Goal: Complete application form: Complete application form

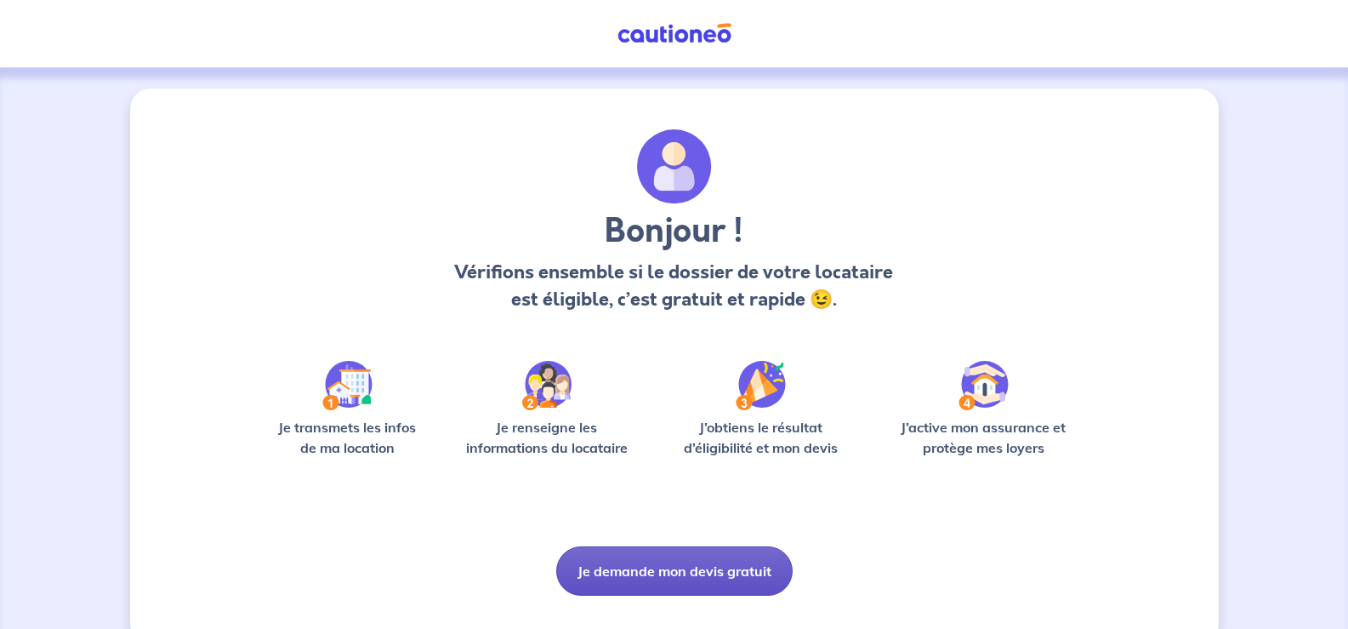
click at [669, 572] on button "Je demande mon devis gratuit" at bounding box center [674, 570] width 236 height 49
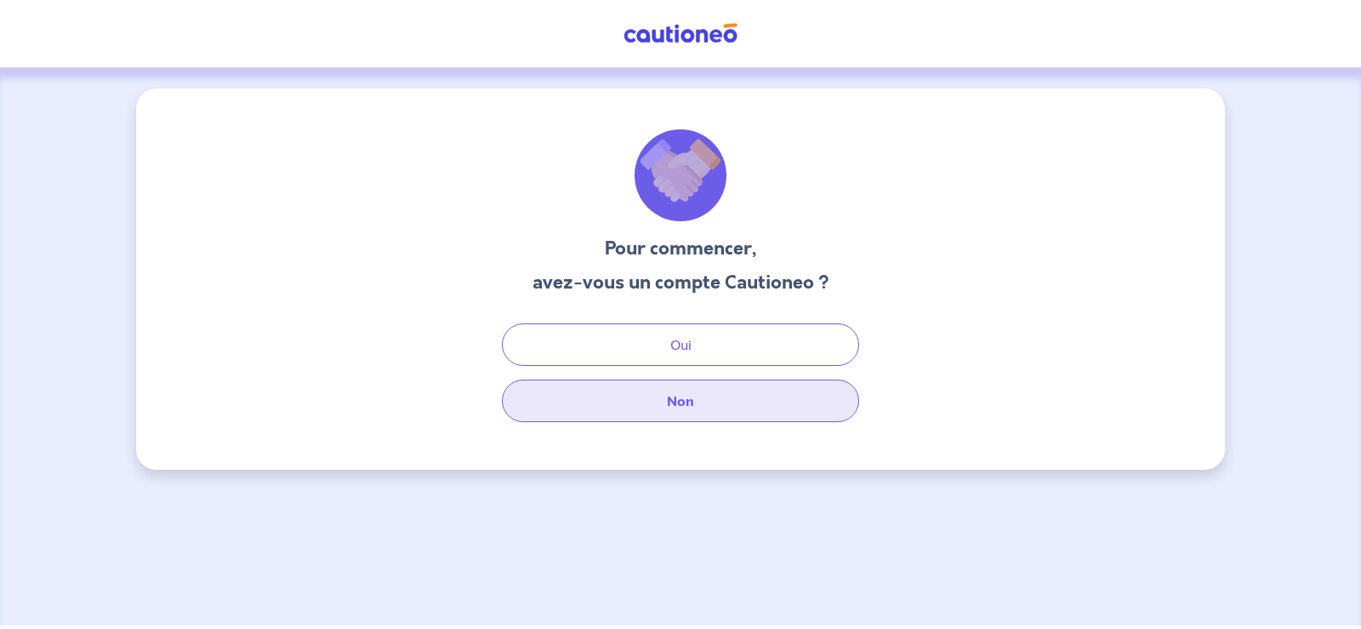
click at [703, 392] on button "Non" at bounding box center [680, 400] width 357 height 43
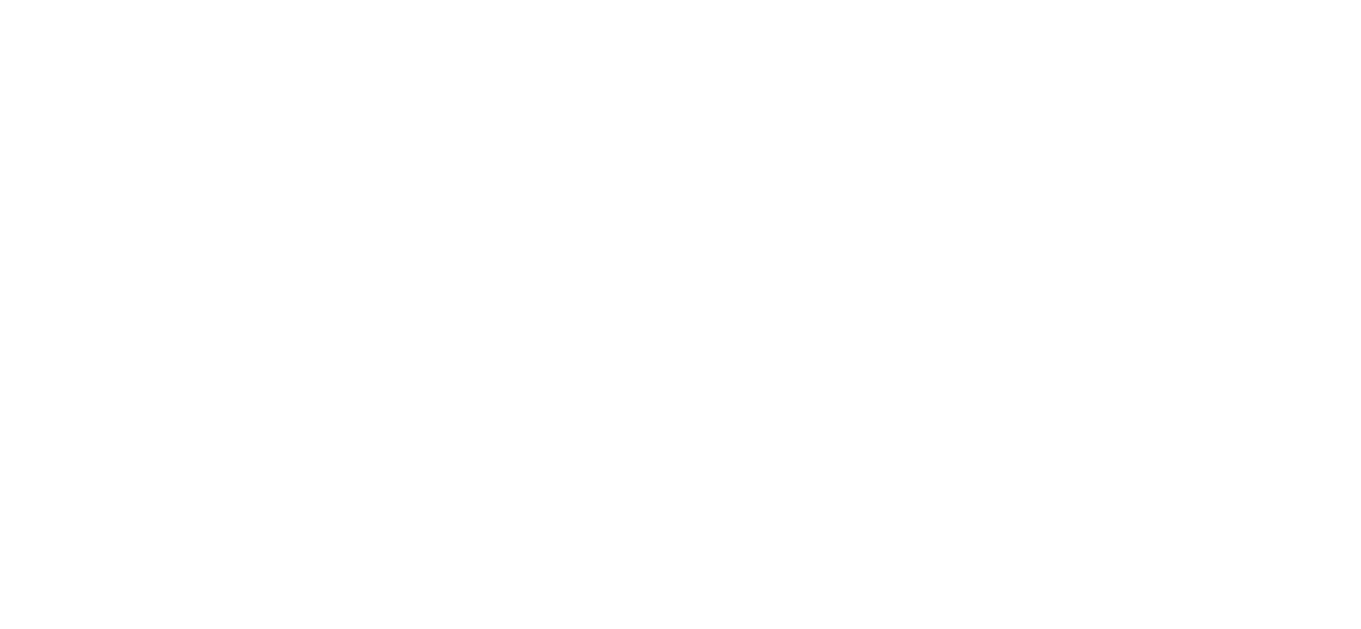
select select "FR"
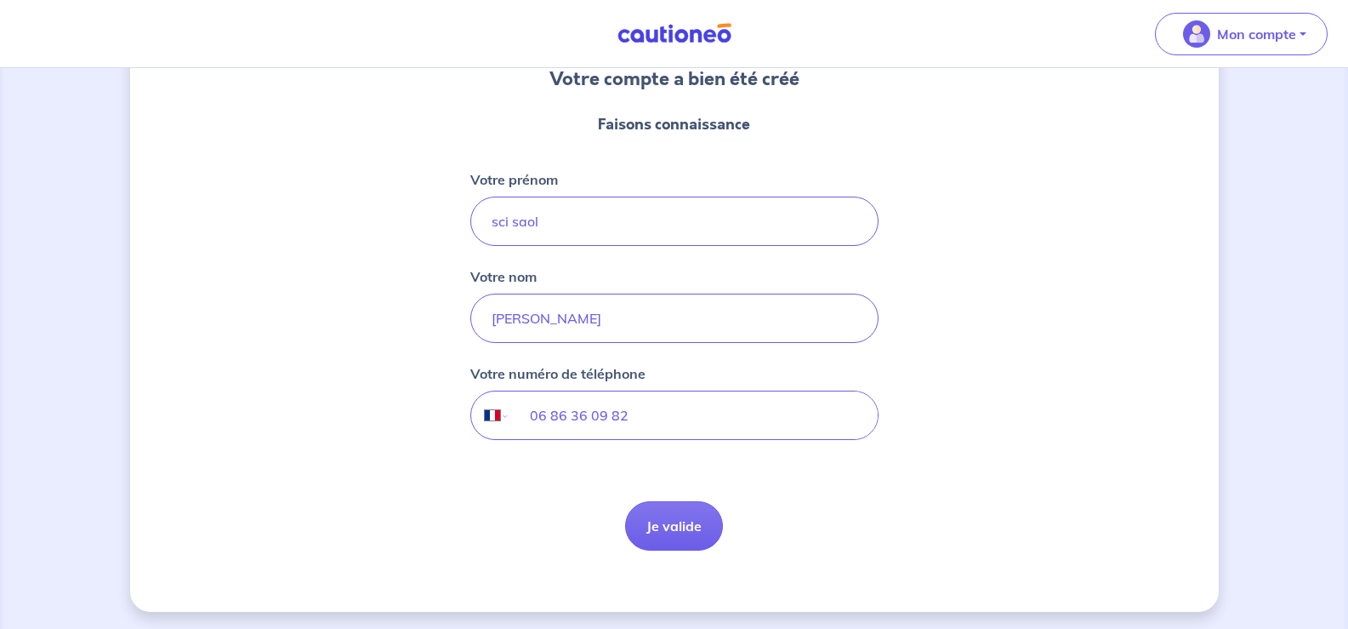
scroll to position [172, 0]
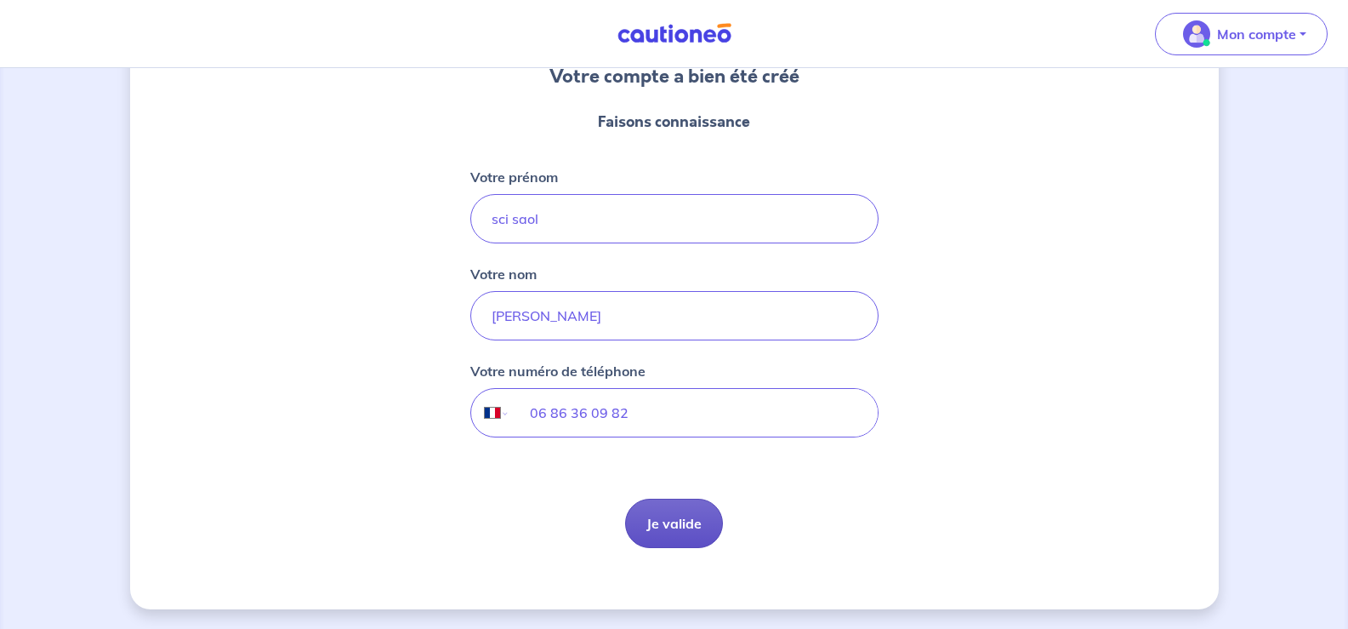
click at [677, 516] on button "Je valide" at bounding box center [674, 522] width 98 height 49
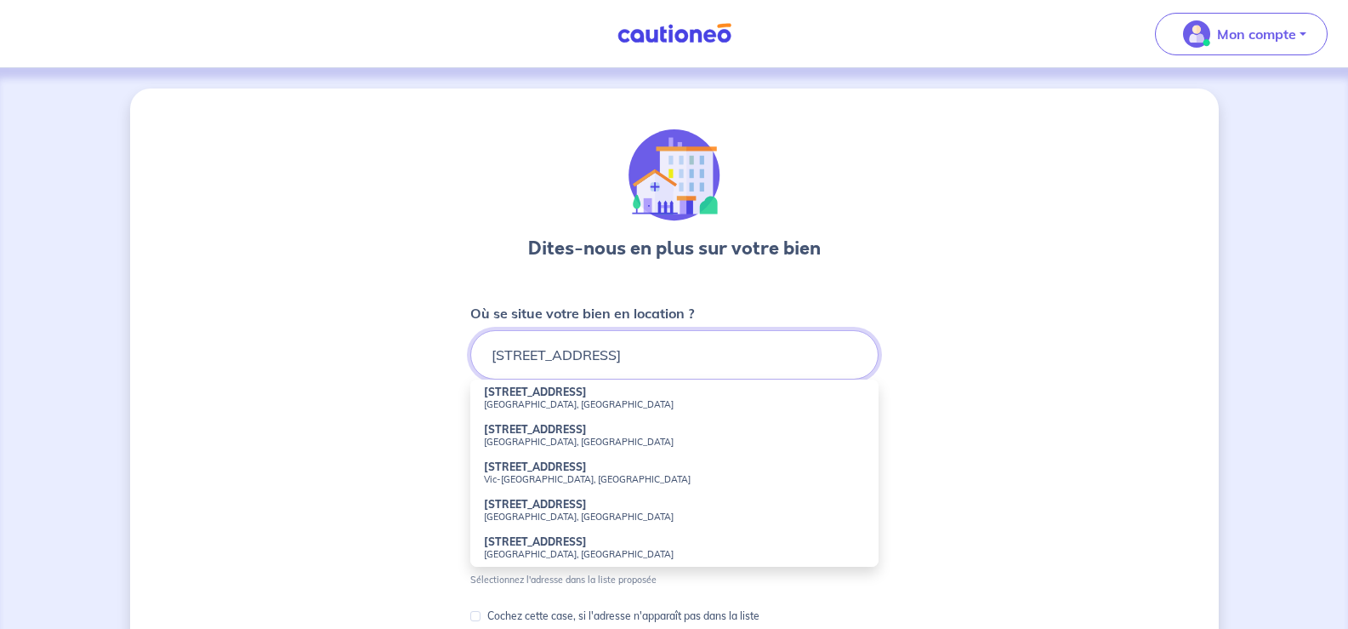
click at [663, 361] on input "[STREET_ADDRESS]" at bounding box center [674, 354] width 408 height 49
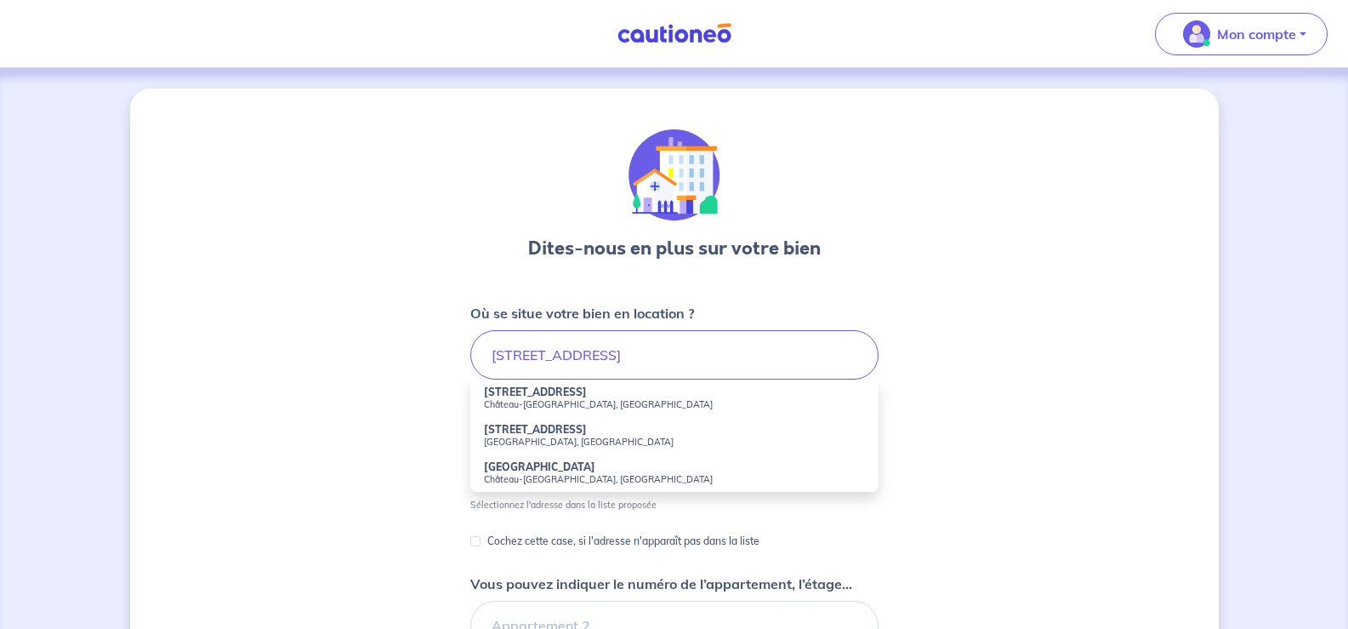
click at [512, 395] on strong "[STREET_ADDRESS]" at bounding box center [535, 391] width 103 height 13
type input "[STREET_ADDRESS]"
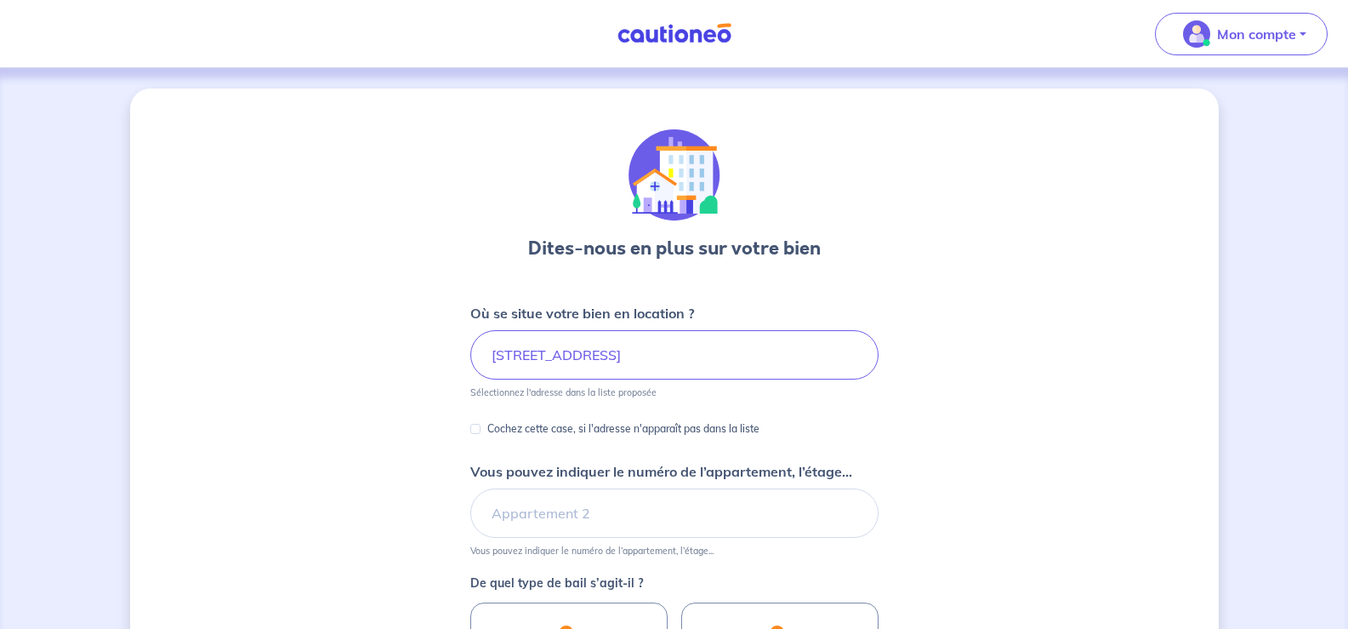
click at [915, 504] on div "Dites-nous en plus sur votre bien Où se situe votre bien en location ? [STREET_…" at bounding box center [674, 533] width 1089 height 891
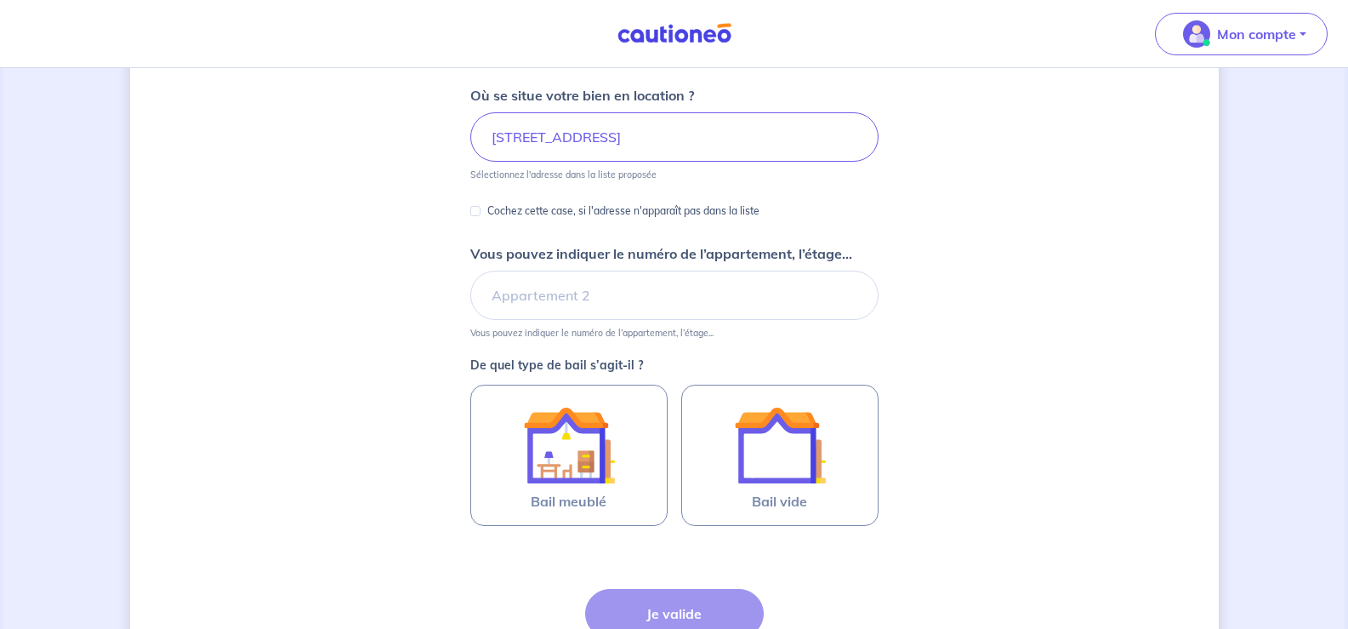
scroll to position [222, 0]
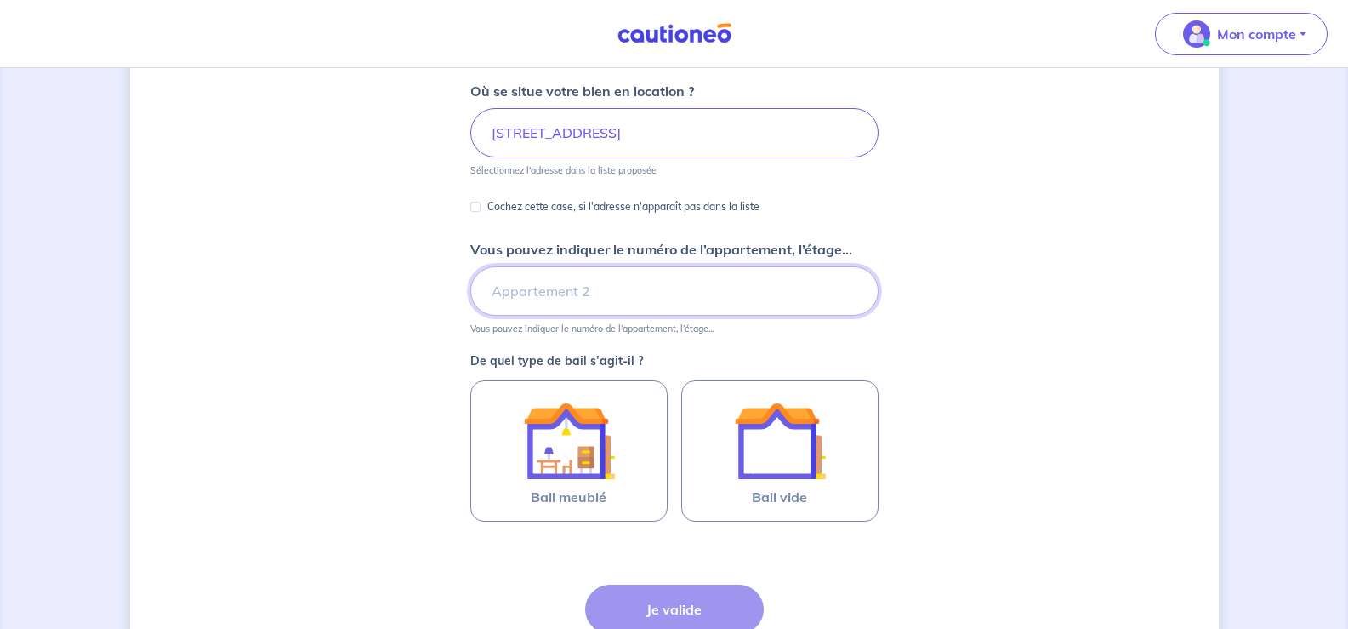
click at [540, 299] on input "Vous pouvez indiquer le numéro de l’appartement, l’étage..." at bounding box center [674, 290] width 408 height 49
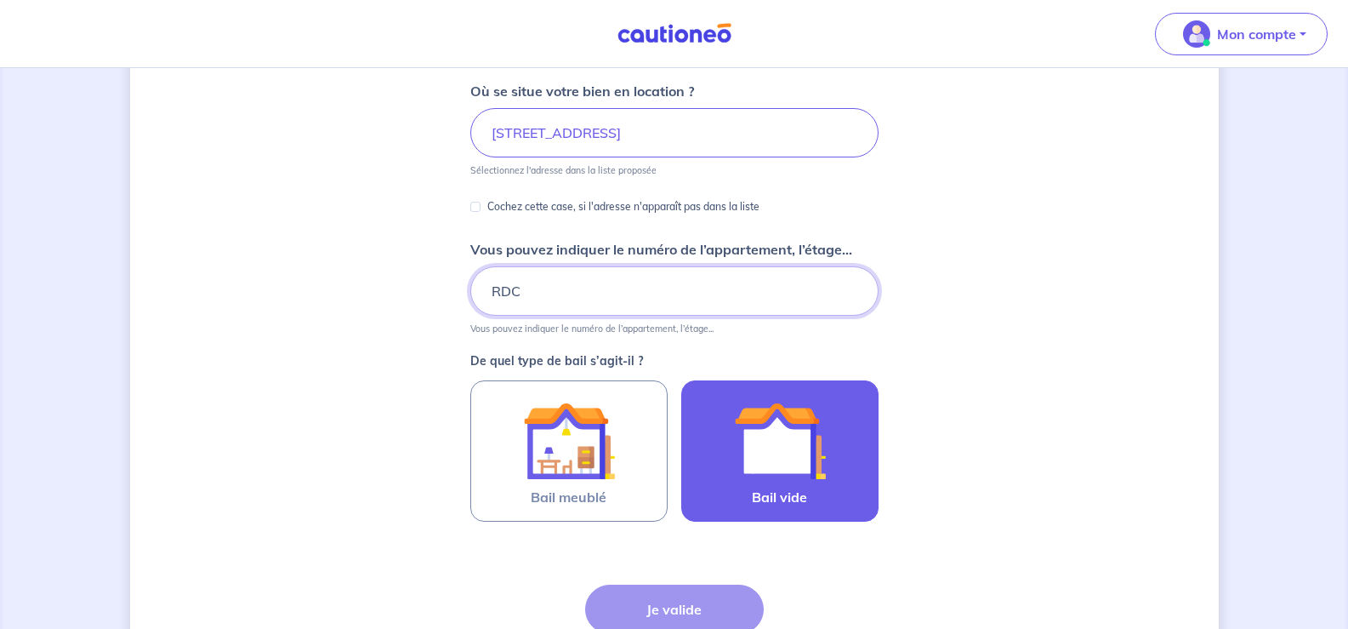
type input "RDC"
click at [798, 447] on img at bounding box center [780, 441] width 92 height 92
click at [0, 0] on input "Bail vide" at bounding box center [0, 0] width 0 height 0
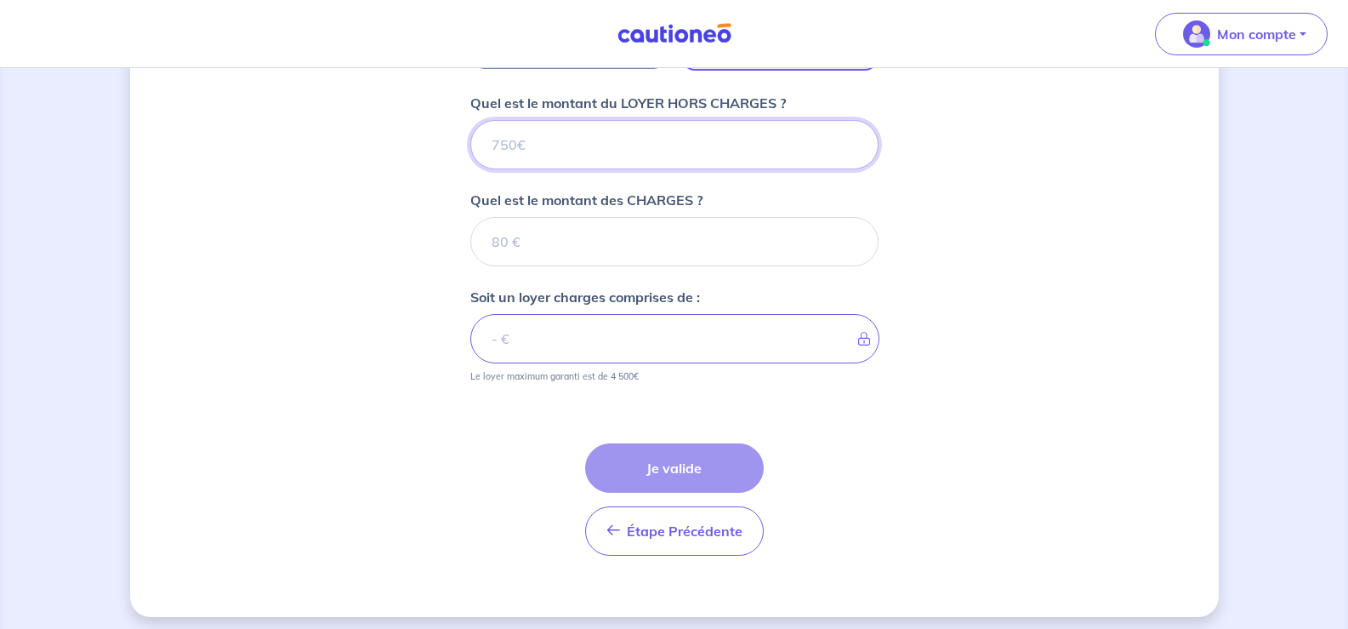
scroll to position [683, 0]
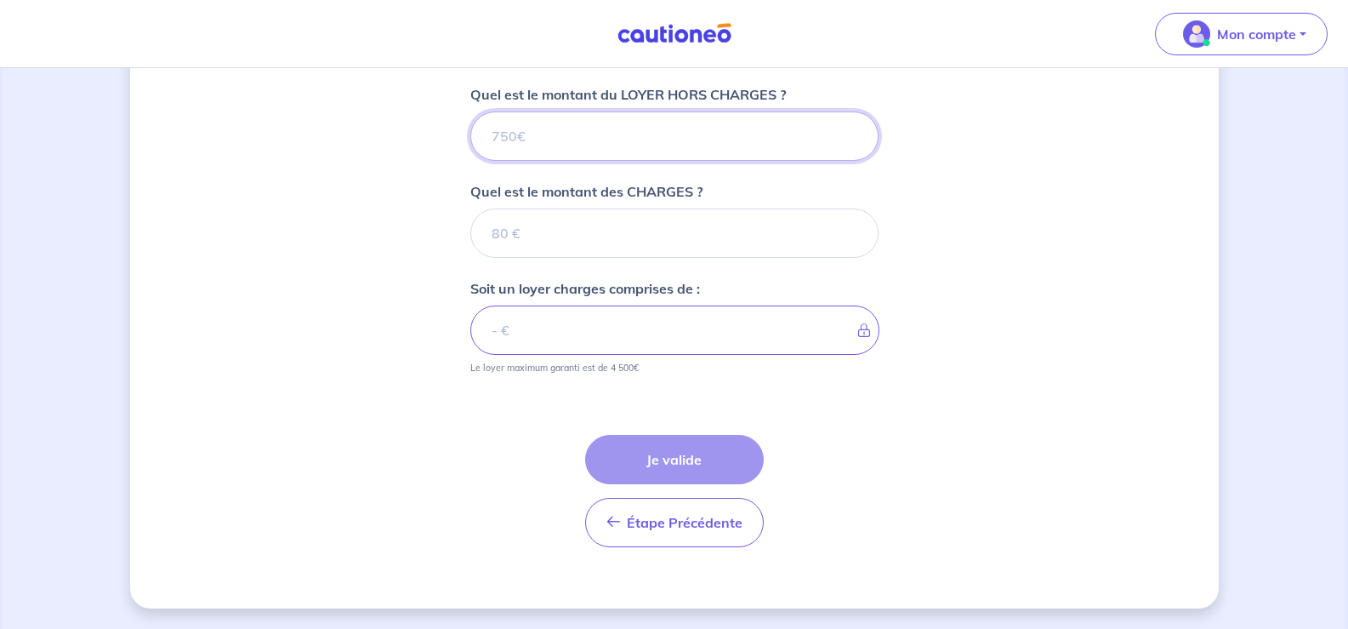
click at [512, 139] on input "Quel est le montant du LOYER HORS CHARGES ?" at bounding box center [674, 135] width 408 height 49
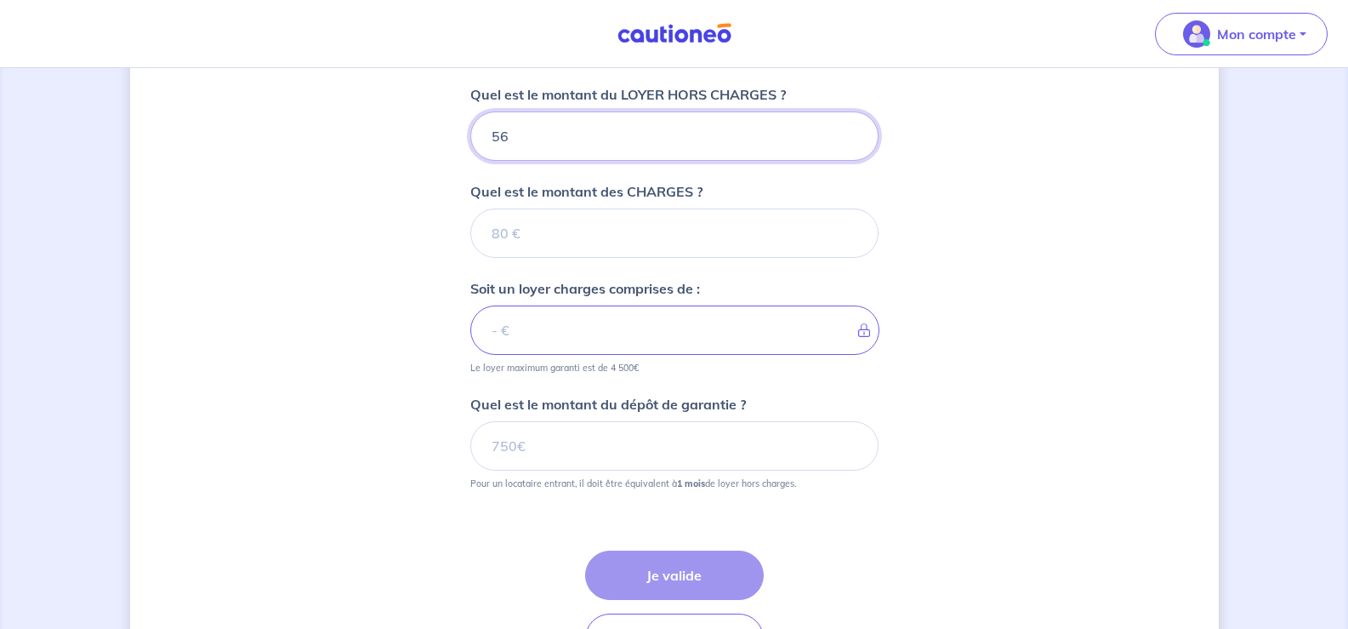
type input "560"
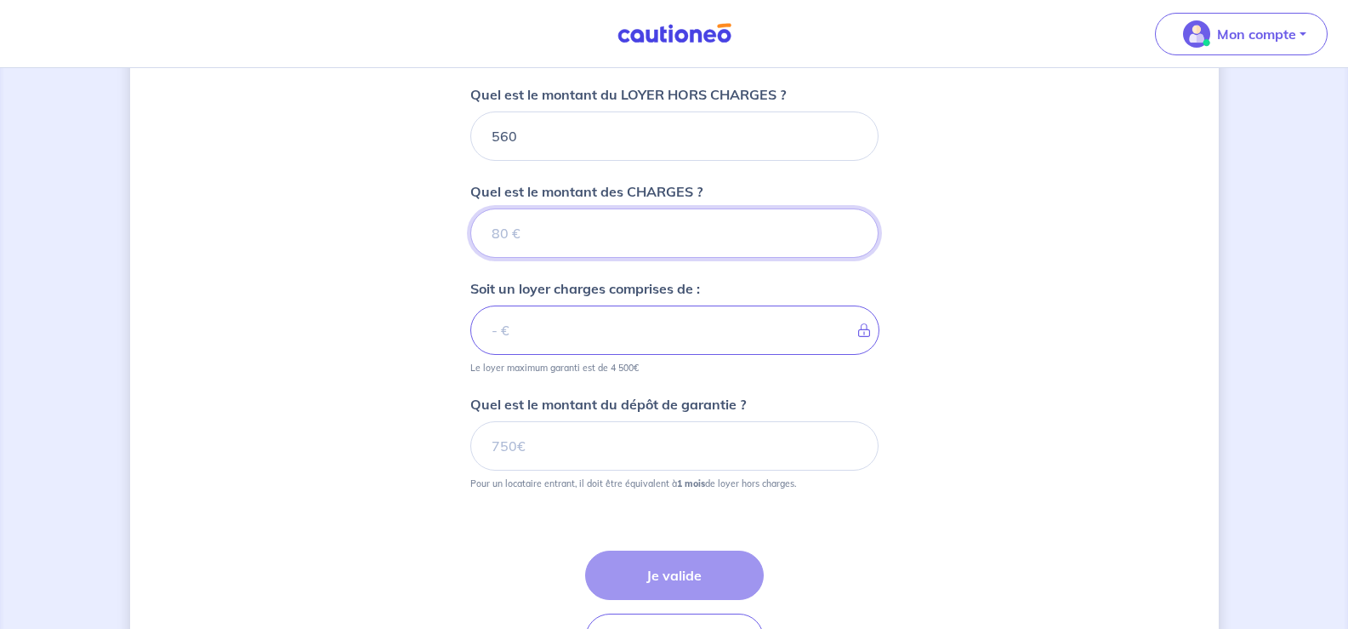
click at [534, 225] on input "Quel est le montant des CHARGES ?" at bounding box center [674, 232] width 408 height 49
type input "50"
type input "610"
type input "50"
click at [561, 451] on input "Quel est le montant du dépôt de garantie ?" at bounding box center [674, 445] width 408 height 49
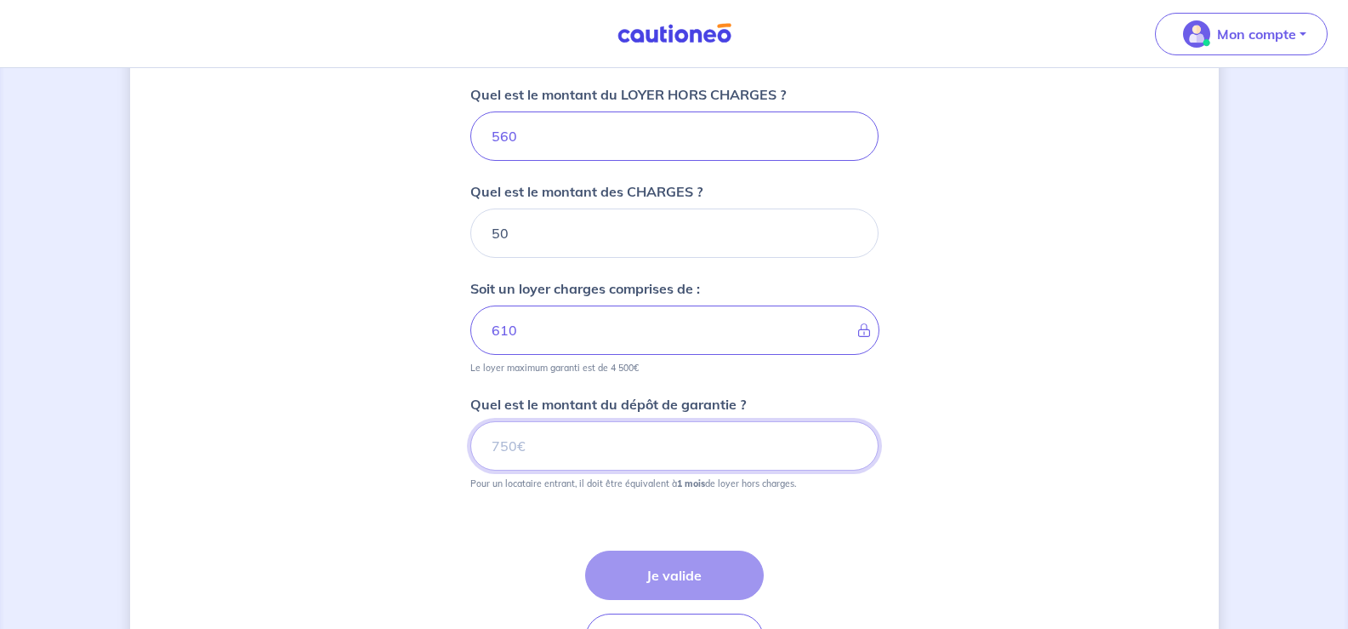
click at [561, 451] on input "Quel est le montant du dépôt de garantie ?" at bounding box center [674, 445] width 408 height 49
type input "560"
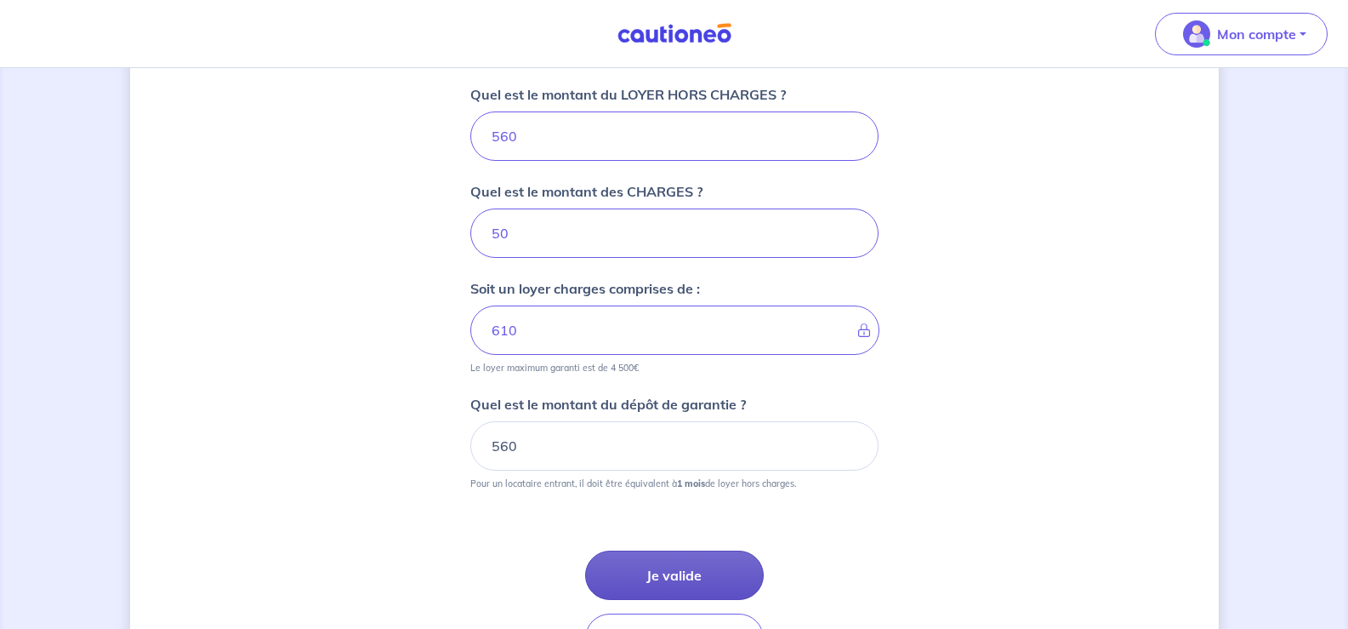
click at [649, 574] on button "Je valide" at bounding box center [674, 574] width 179 height 49
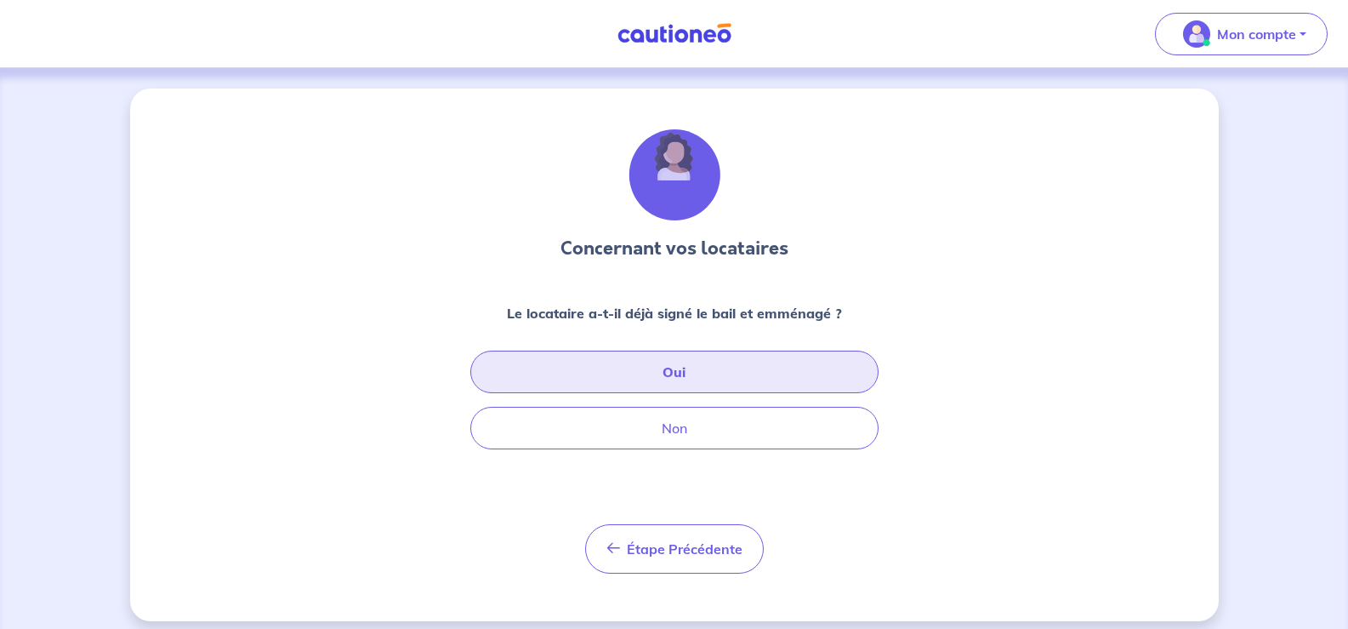
click at [665, 365] on button "Oui" at bounding box center [674, 371] width 408 height 43
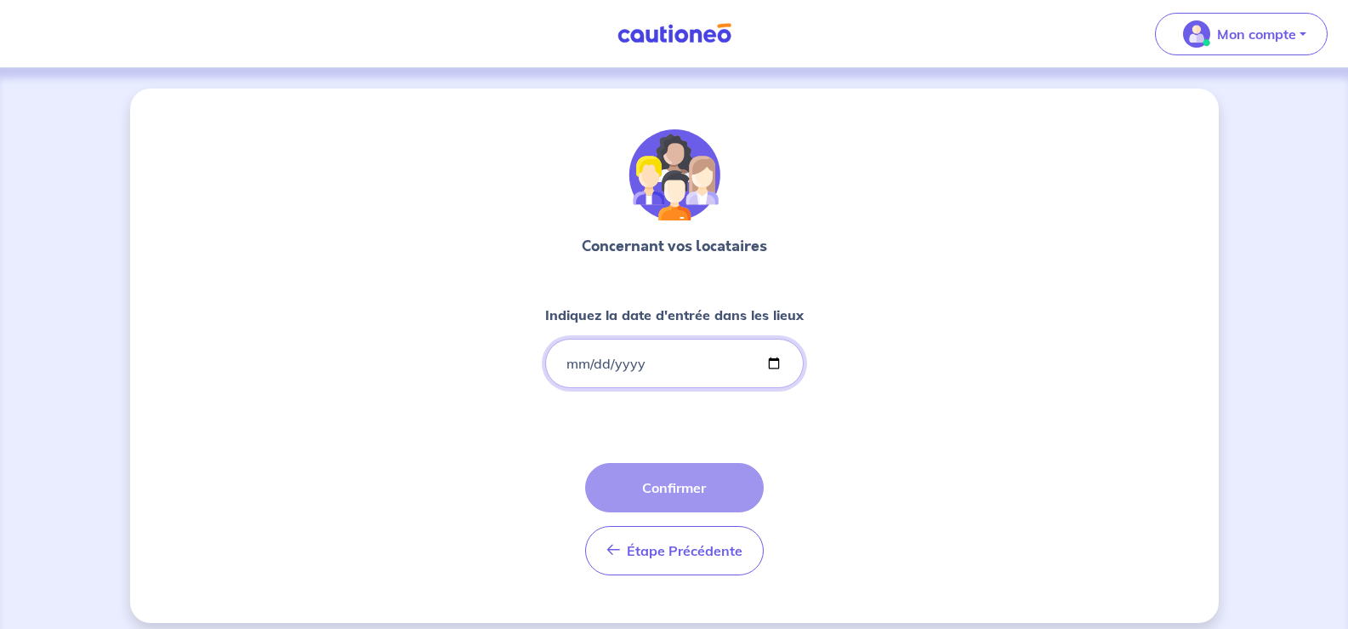
click at [726, 370] on input "Indiquez la date d'entrée dans les lieux" at bounding box center [674, 363] width 259 height 49
click at [771, 364] on input "Indiquez la date d'entrée dans les lieux" at bounding box center [674, 363] width 259 height 49
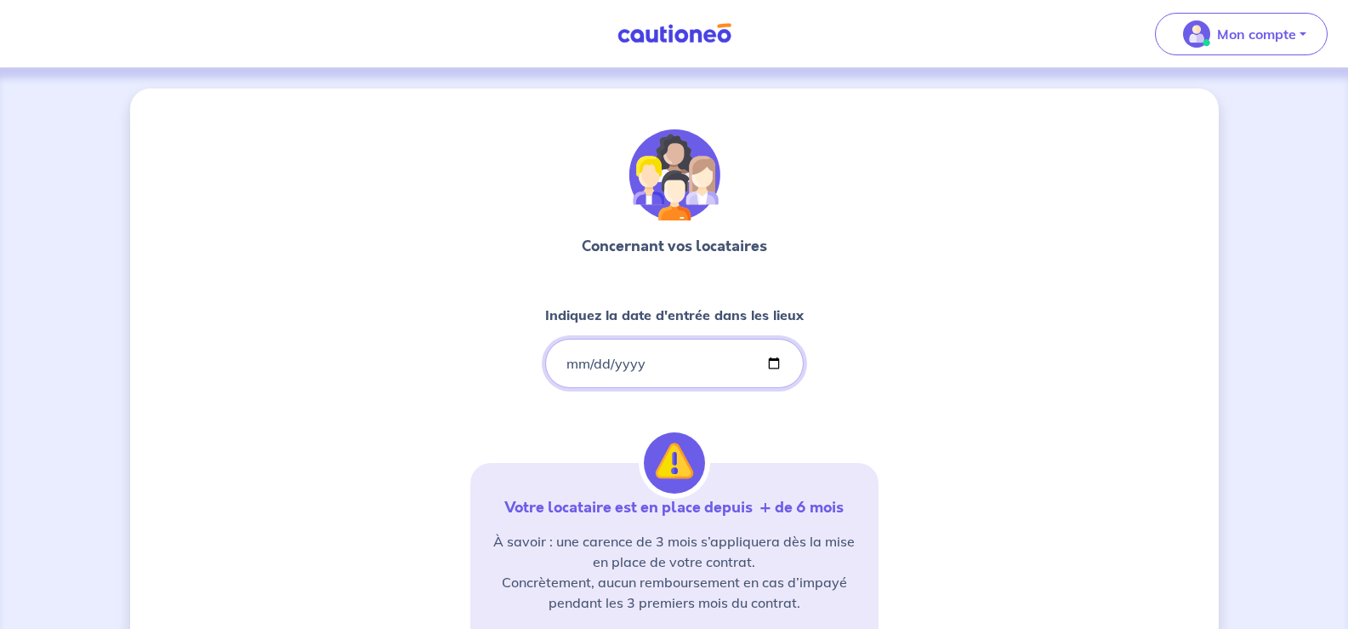
type input "[DATE]"
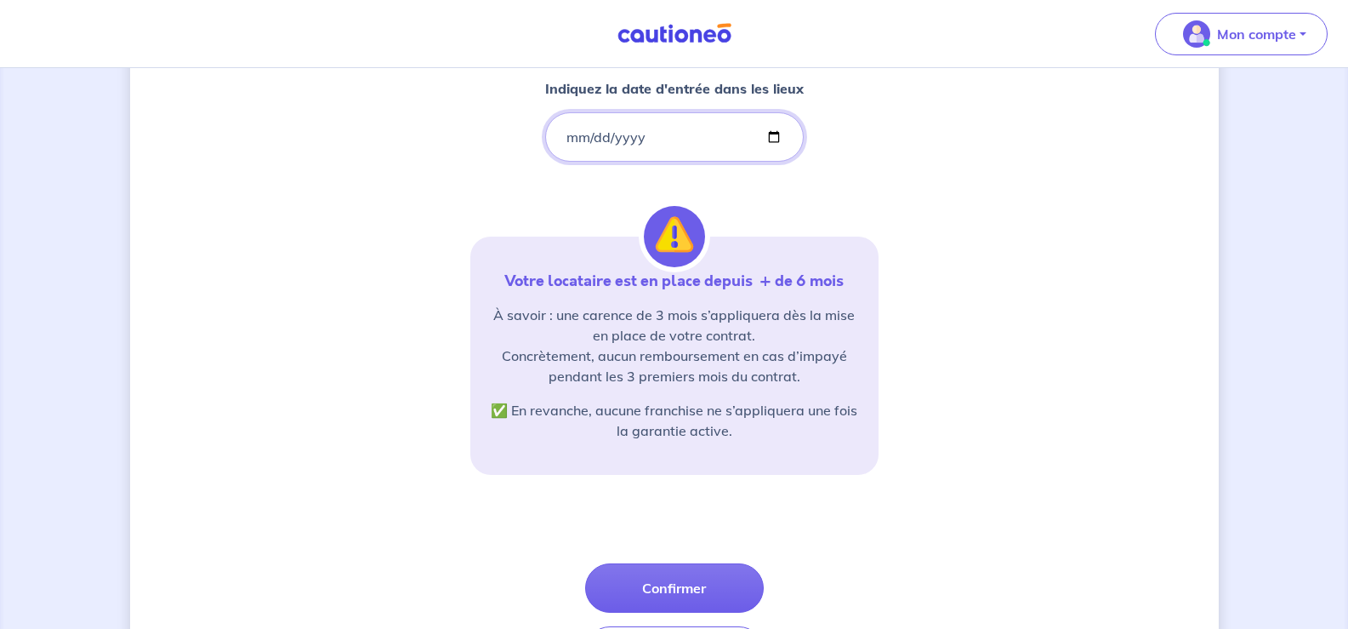
scroll to position [341, 0]
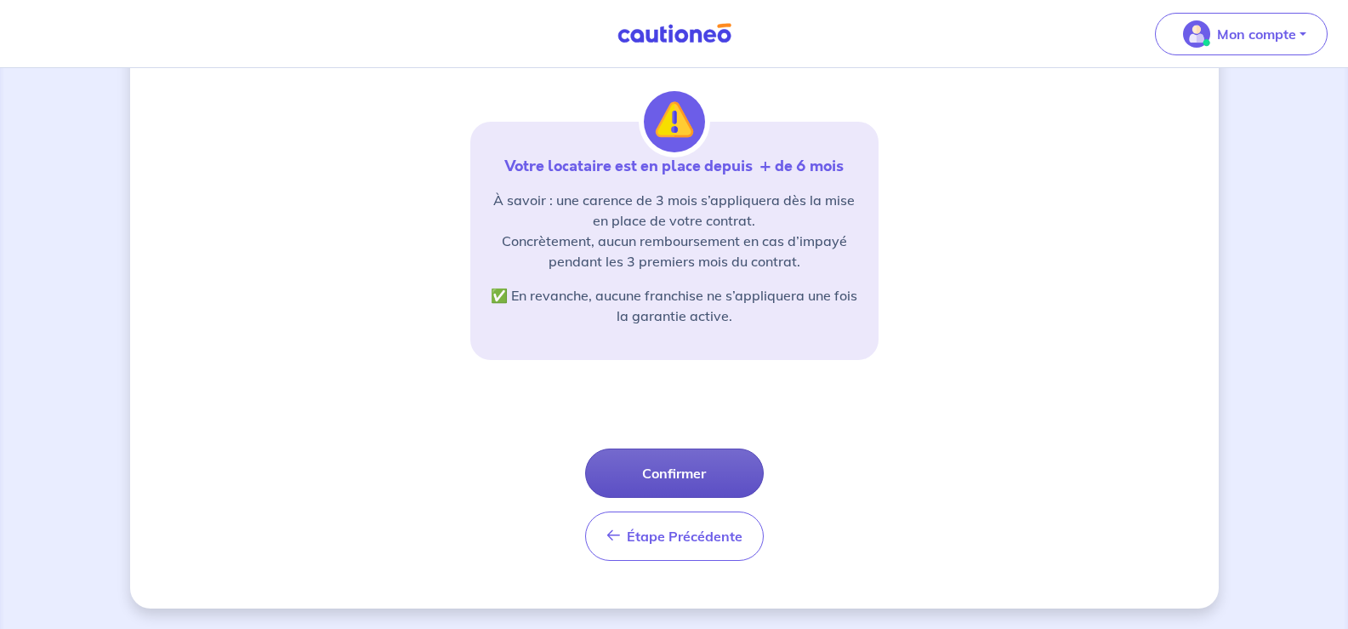
click at [675, 466] on button "Confirmer" at bounding box center [674, 472] width 179 height 49
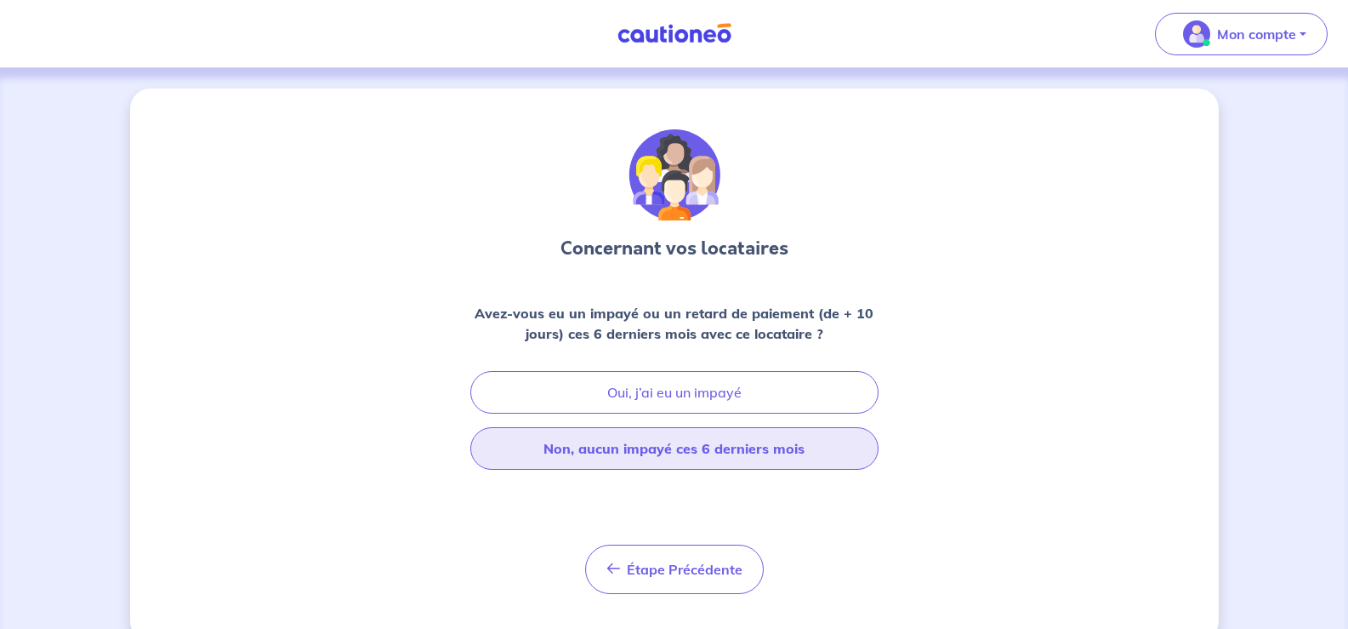
click at [725, 444] on button "Non, aucun impayé ces 6 derniers mois" at bounding box center [674, 448] width 408 height 43
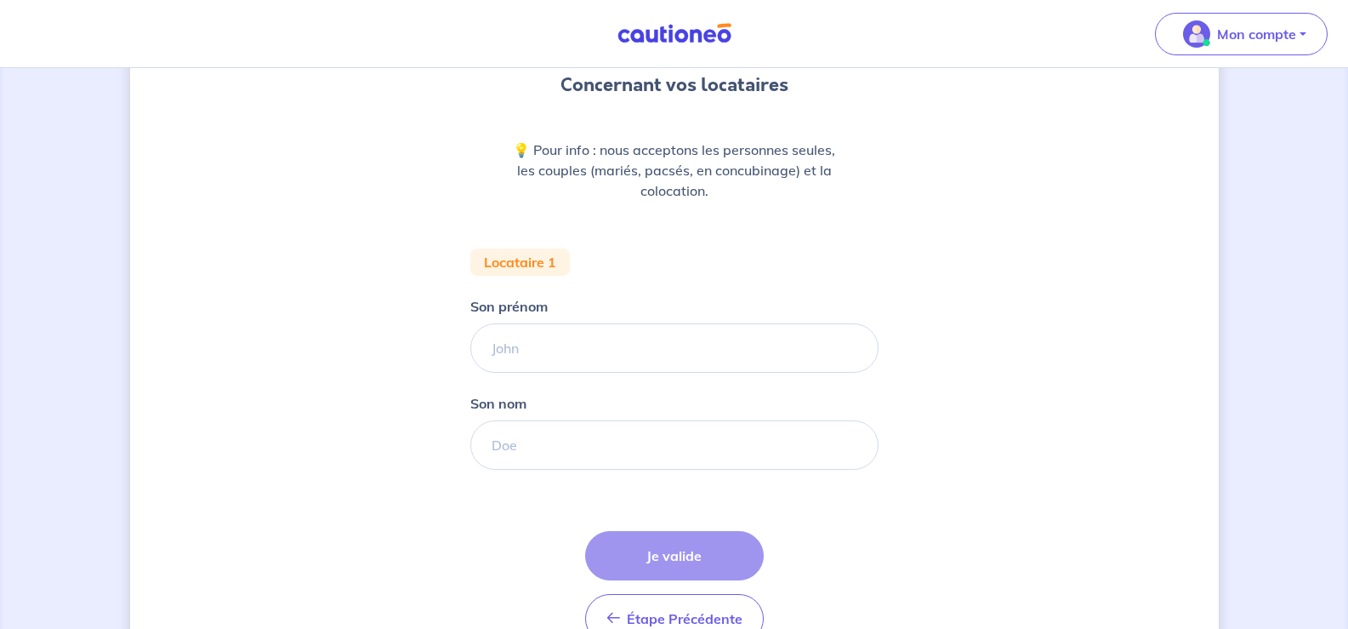
scroll to position [166, 0]
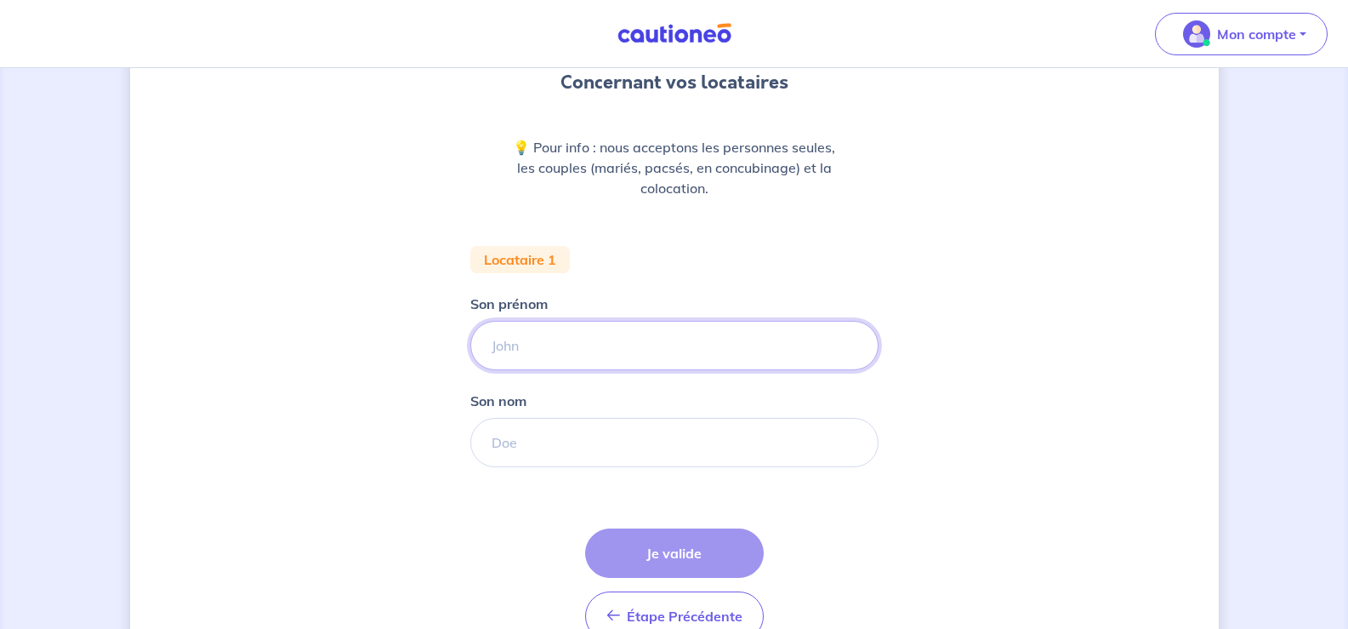
click at [521, 356] on input "Son prénom" at bounding box center [674, 345] width 408 height 49
click at [678, 339] on input "[PERSON_NAME]" at bounding box center [674, 345] width 408 height 49
type input "[PERSON_NAME]"
click at [515, 449] on input "Son nom" at bounding box center [674, 442] width 408 height 49
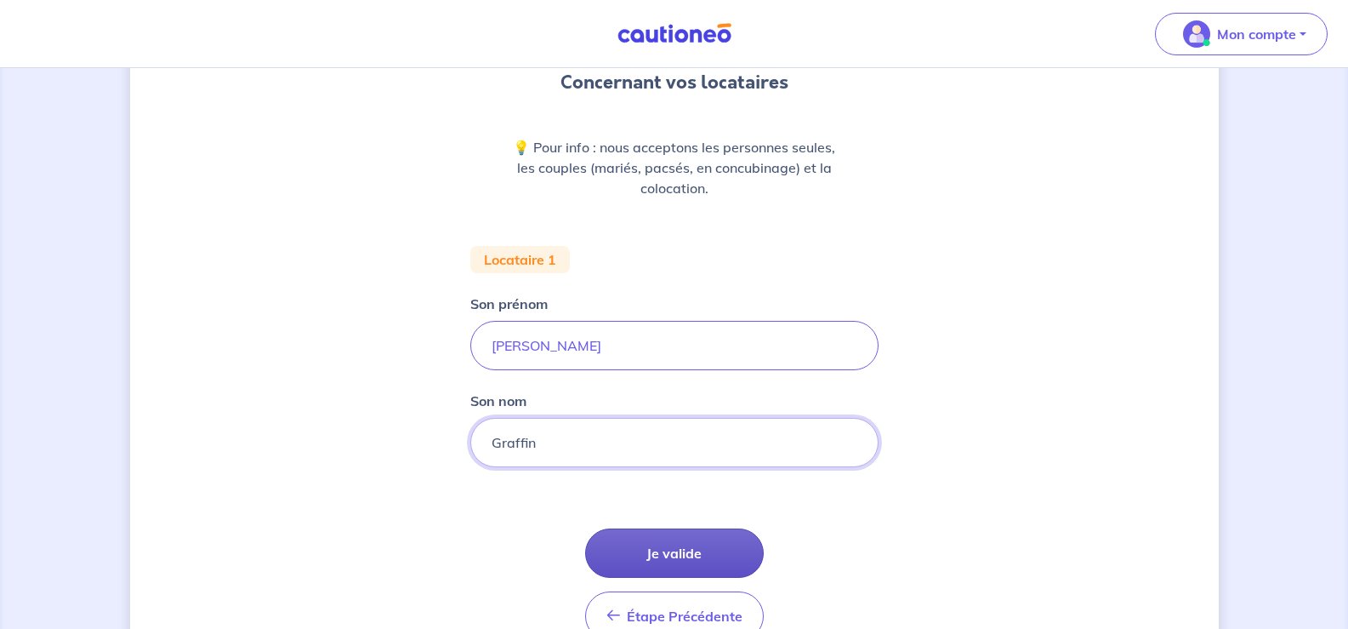
type input "Graffin"
click at [670, 546] on button "Je valide" at bounding box center [674, 552] width 179 height 49
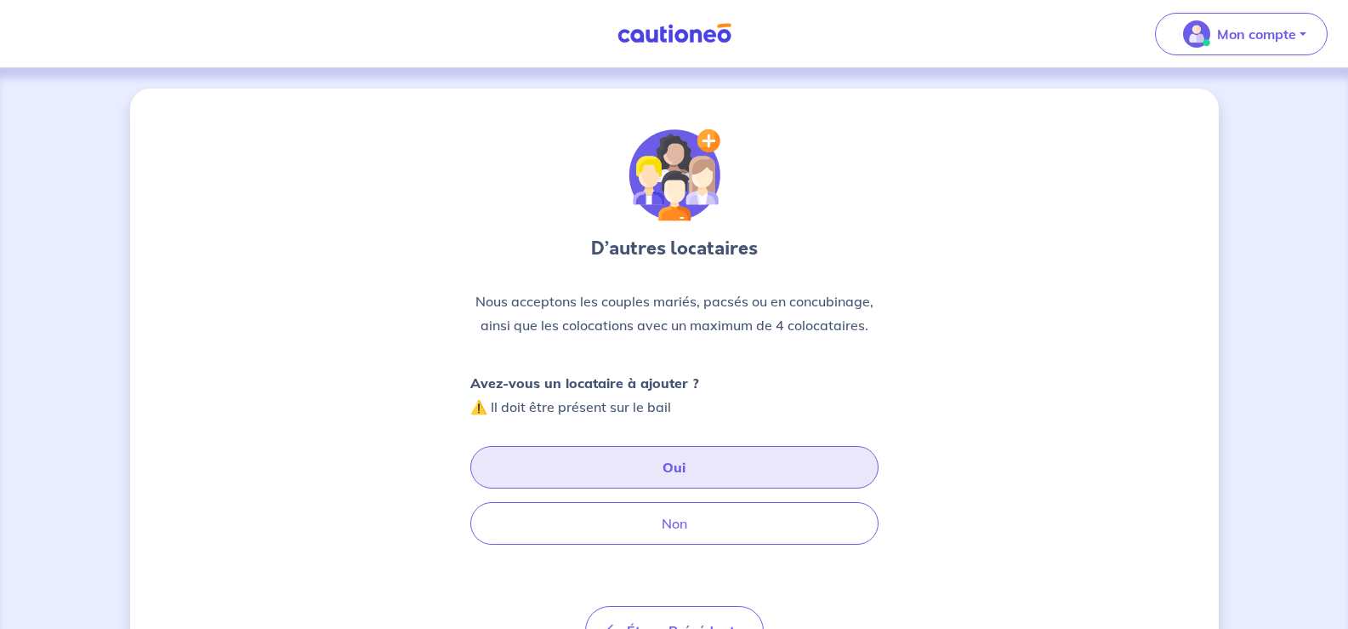
click at [680, 465] on button "Oui" at bounding box center [674, 467] width 408 height 43
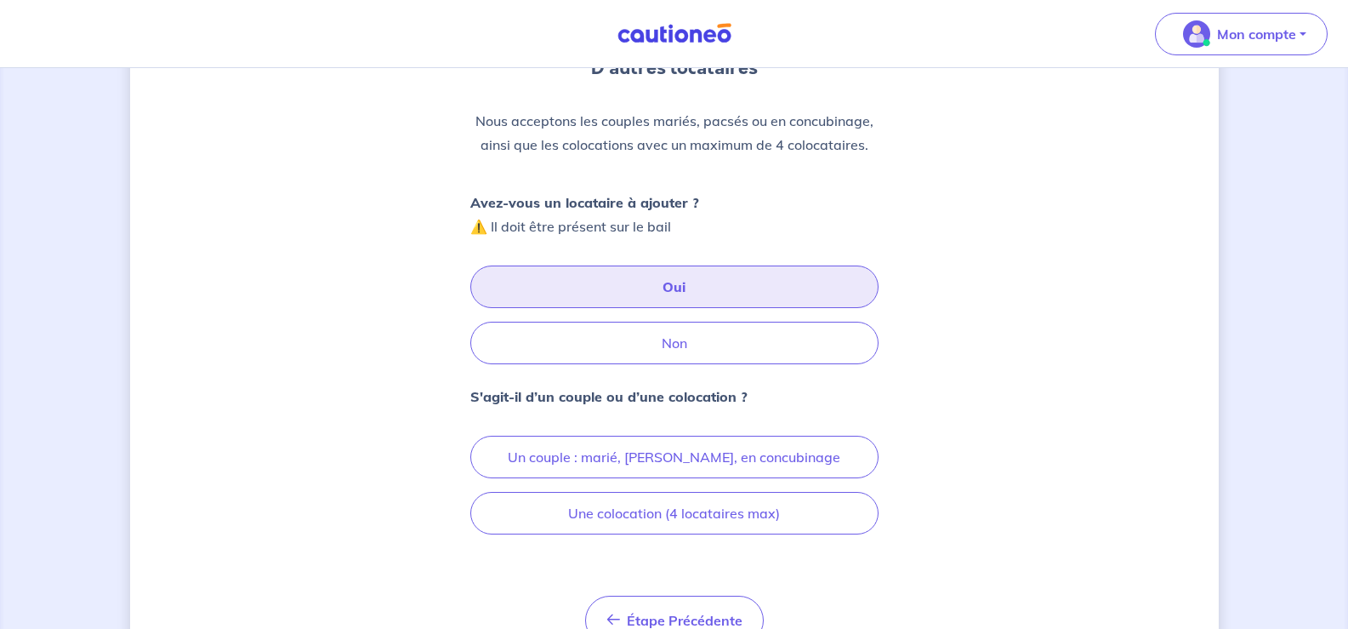
scroll to position [231, 0]
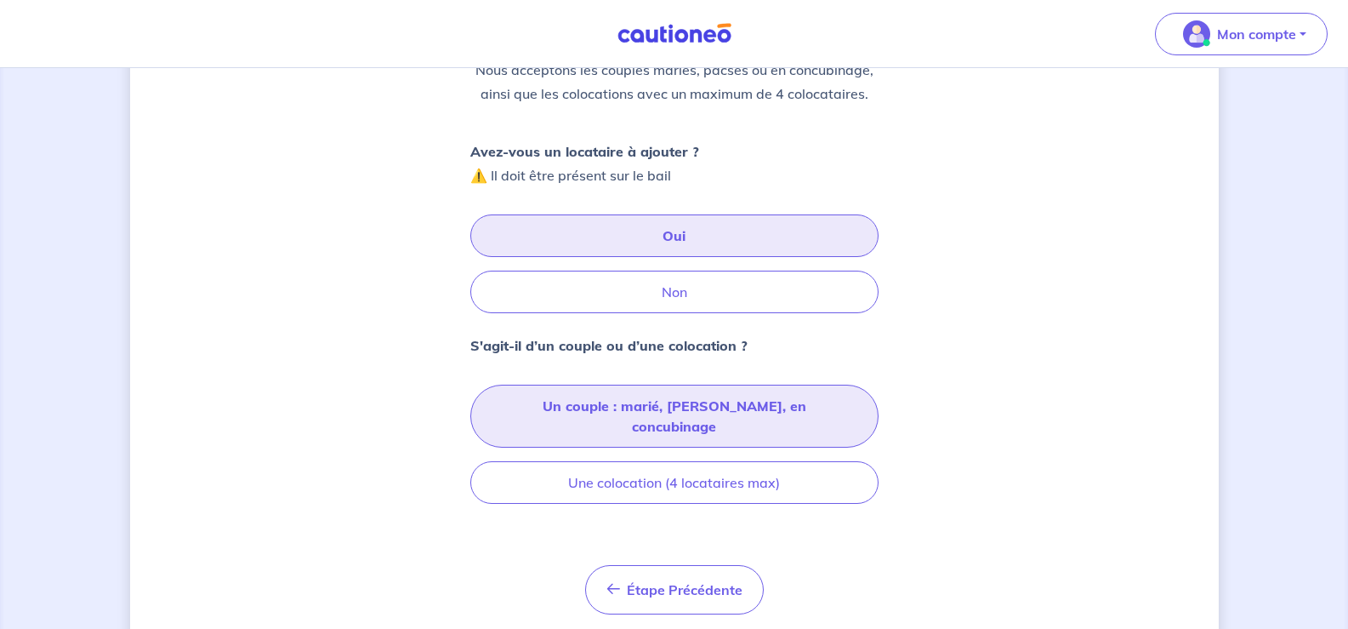
click at [770, 398] on button "Un couple : marié, [PERSON_NAME], en concubinage" at bounding box center [674, 415] width 408 height 63
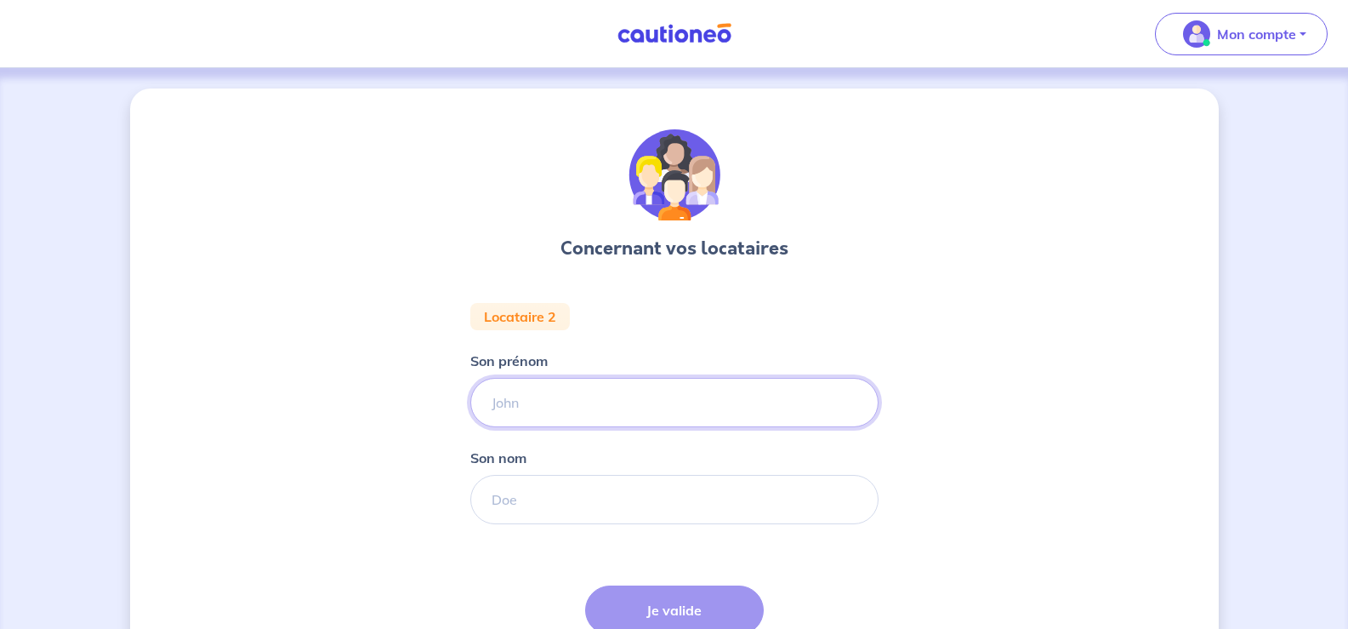
click at [549, 412] on input "Son prénom" at bounding box center [674, 402] width 408 height 49
type input "[PERSON_NAME]"
click at [537, 496] on input "Son nom" at bounding box center [674, 499] width 408 height 49
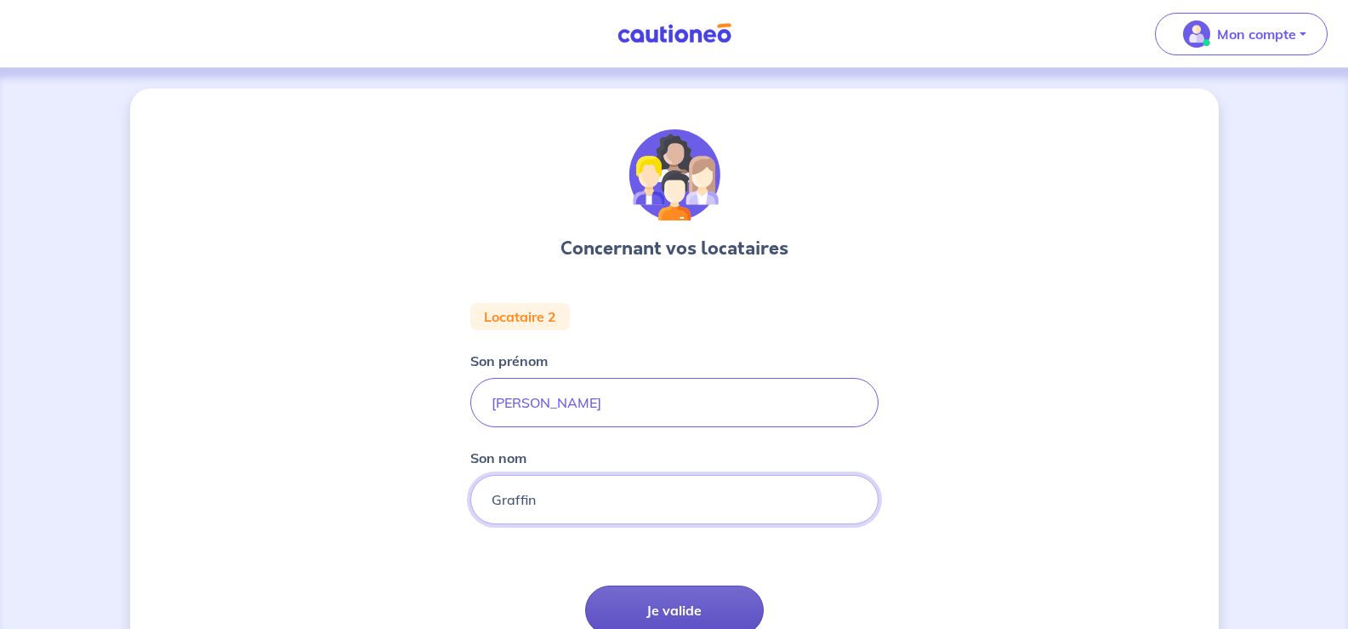
type input "Graffin"
click at [681, 600] on button "Je valide" at bounding box center [674, 609] width 179 height 49
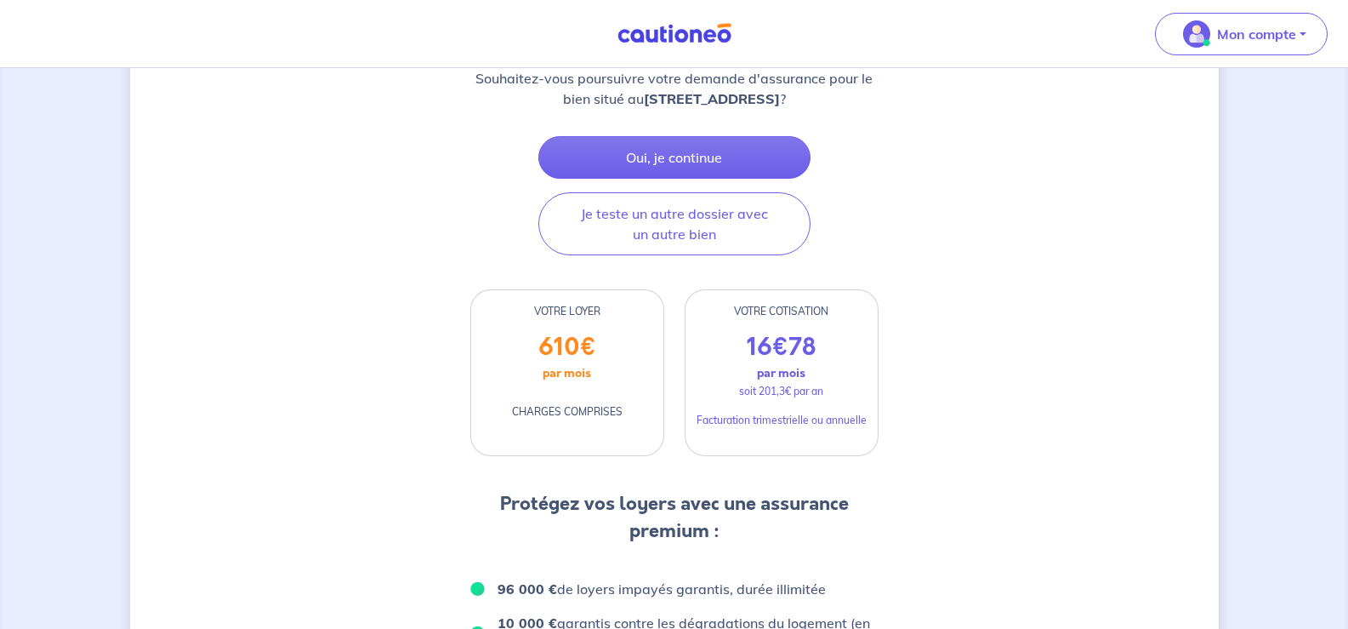
scroll to position [265, 0]
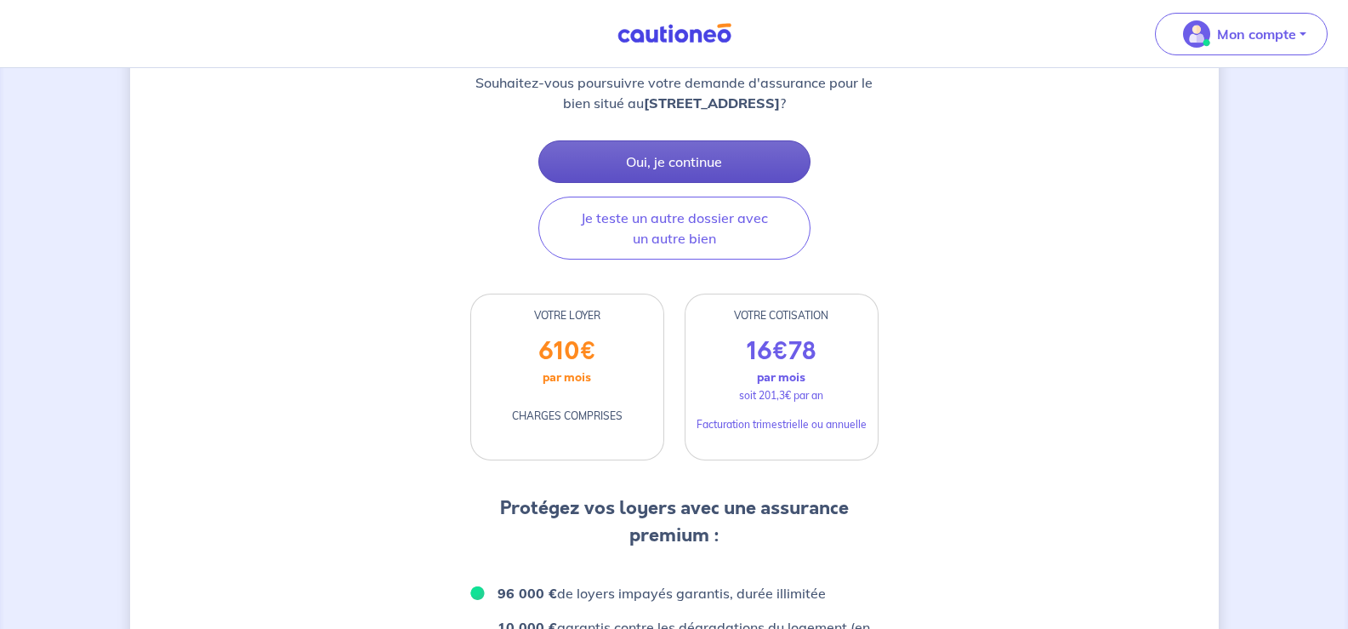
click at [713, 157] on button "Oui, je continue" at bounding box center [674, 161] width 272 height 43
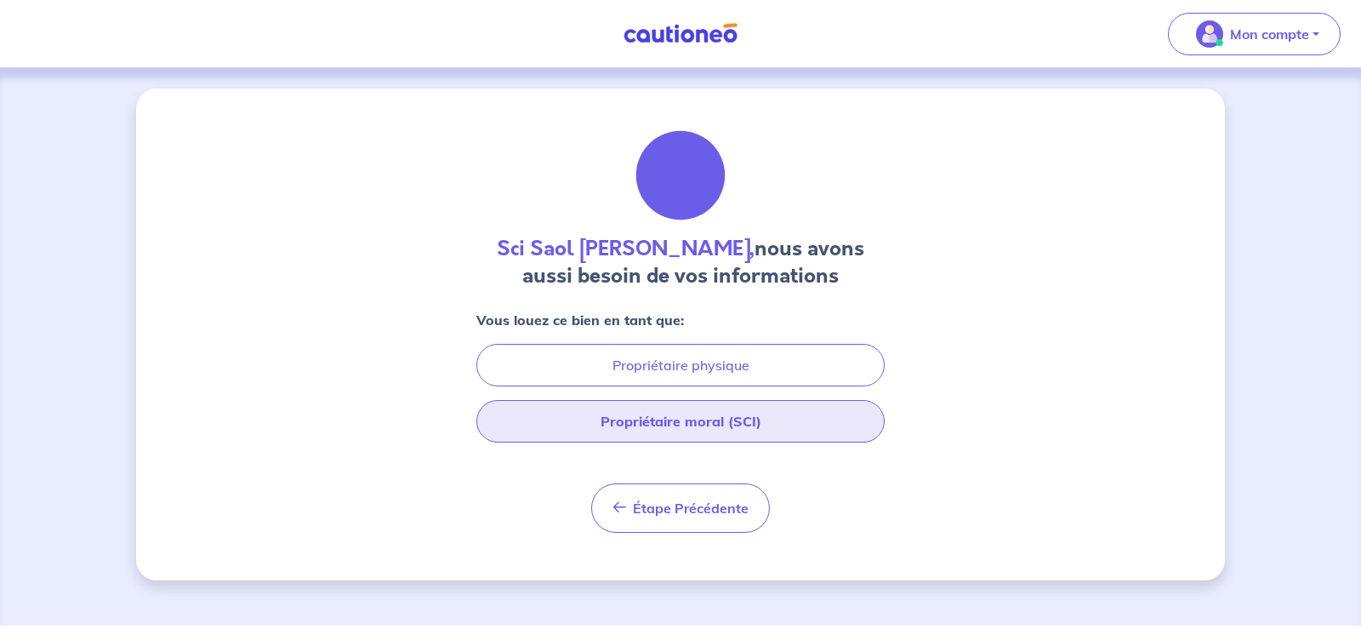
click at [685, 419] on button "Propriétaire moral (SCI)" at bounding box center [680, 421] width 408 height 43
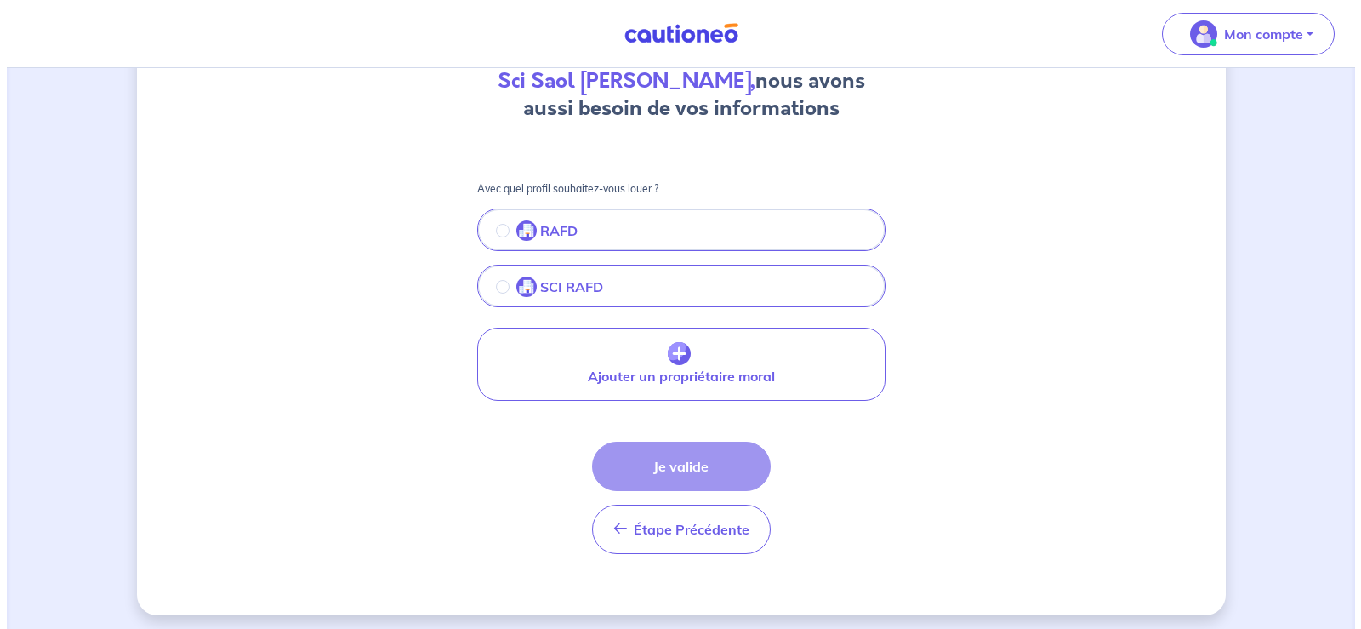
scroll to position [174, 0]
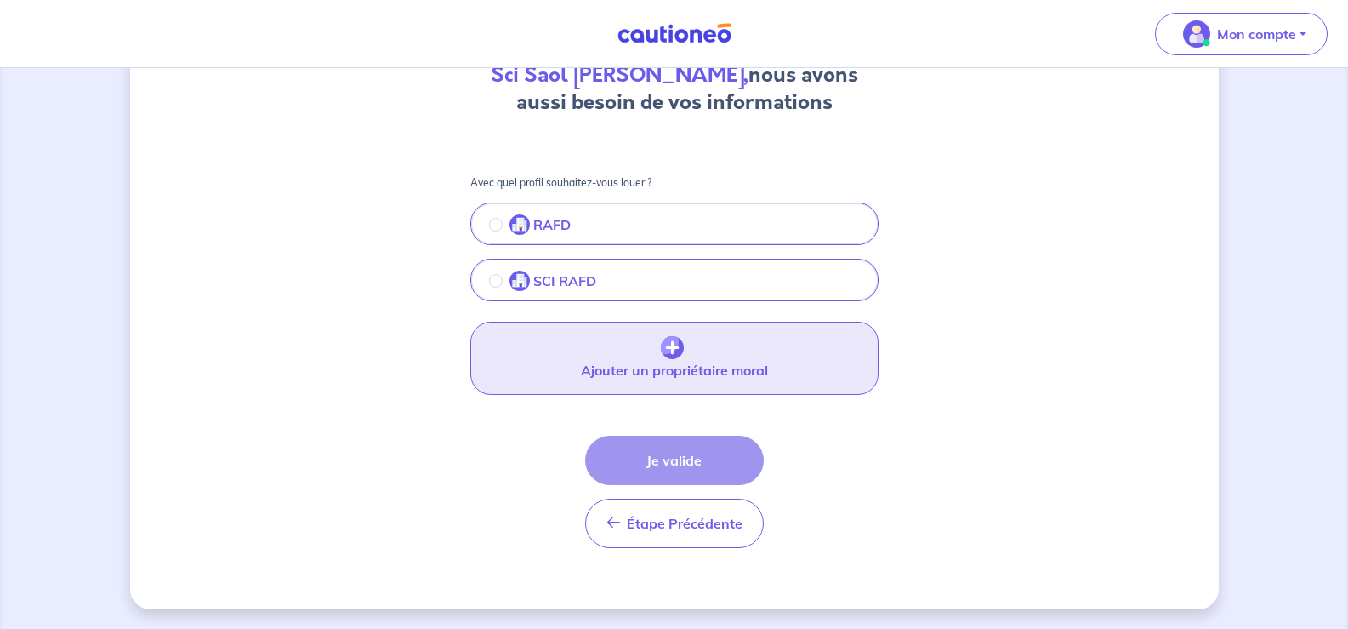
click at [668, 344] on img "button" at bounding box center [672, 348] width 23 height 24
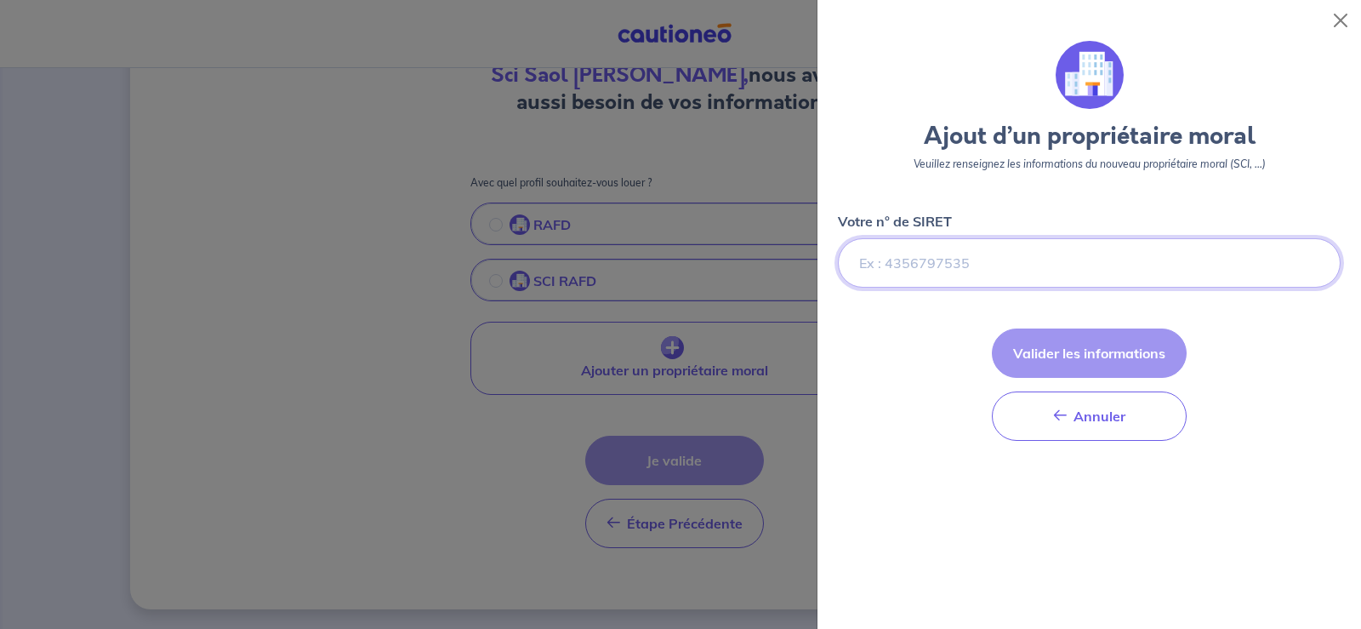
click at [919, 270] on input "Votre n° de SIRET" at bounding box center [1089, 262] width 503 height 49
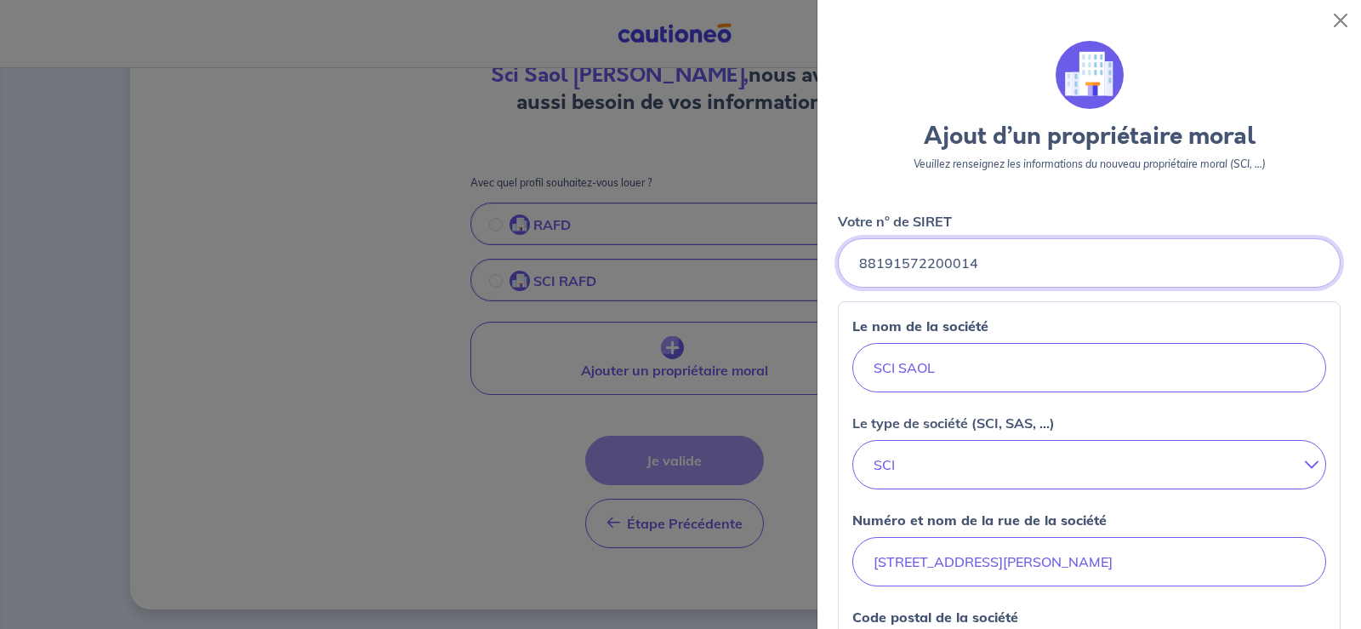
type input "88191572200014"
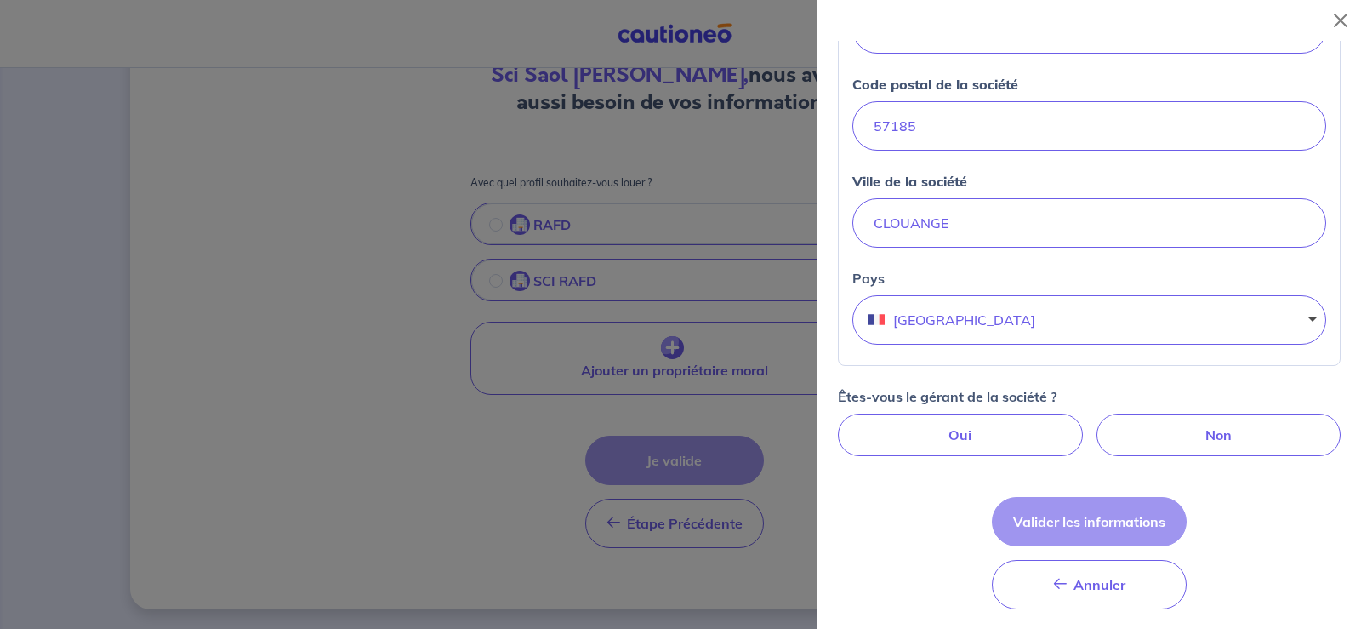
scroll to position [538, 0]
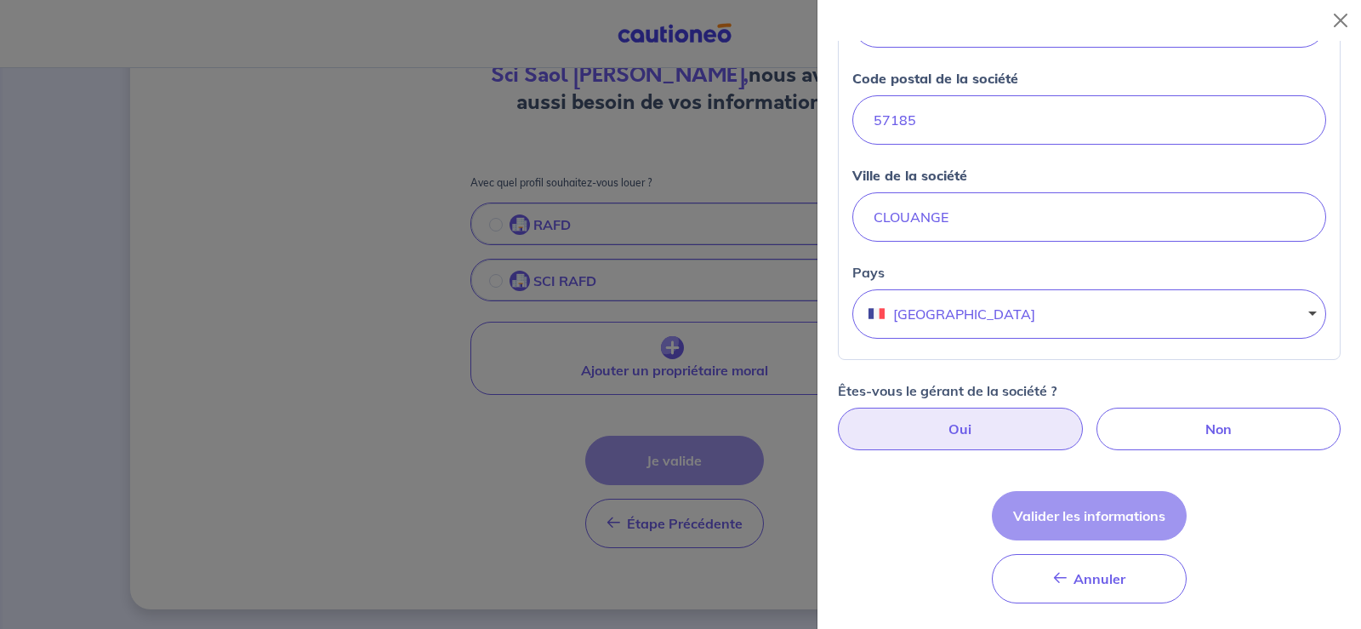
click at [962, 428] on label "Oui" at bounding box center [960, 428] width 245 height 43
radio input "true"
select select "FR"
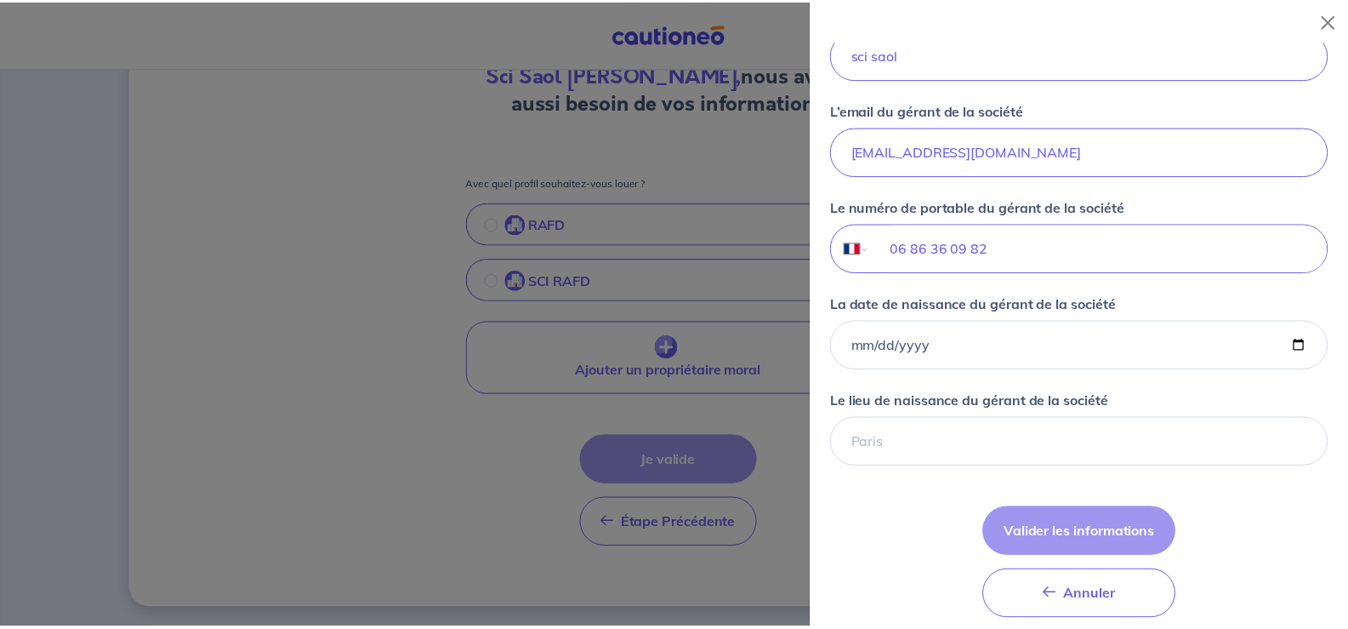
scroll to position [1172, 0]
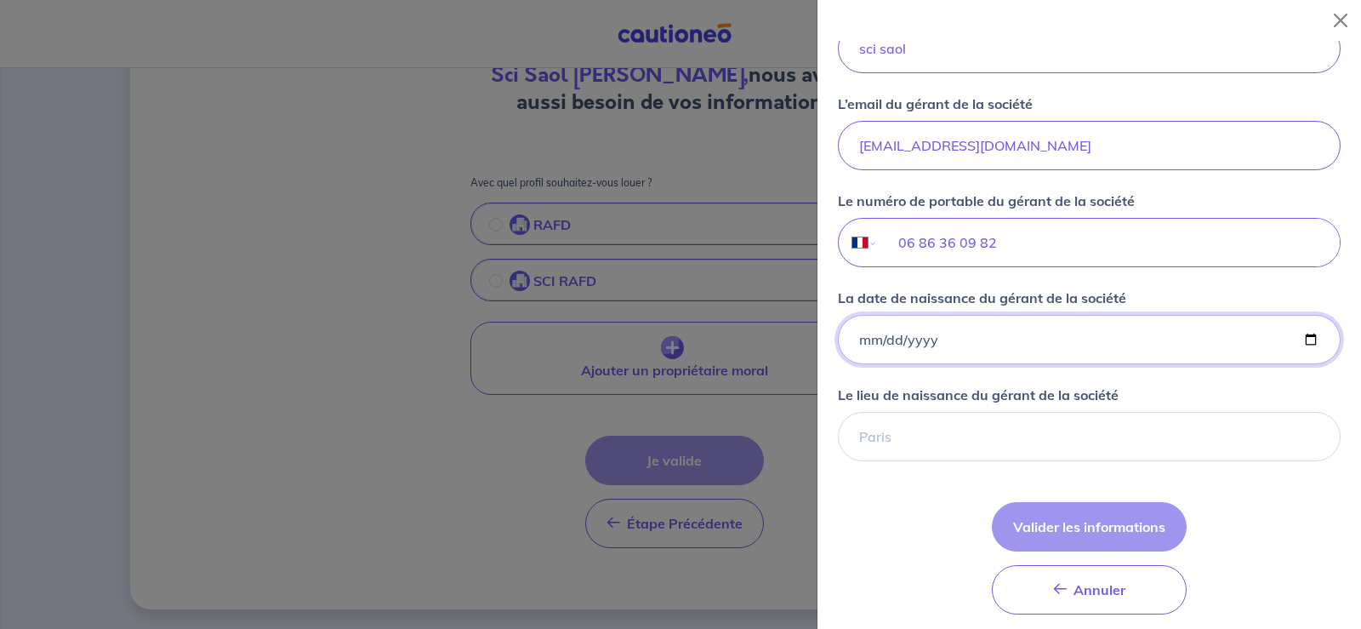
click at [878, 342] on input "La date de naissance du gérant de la société" at bounding box center [1089, 339] width 503 height 49
click at [1294, 338] on input "La date de naissance du gérant de la société" at bounding box center [1089, 339] width 503 height 49
type input "[DATE]"
click at [905, 433] on input "Le lieu de naissance du gérant de la société" at bounding box center [1089, 436] width 503 height 49
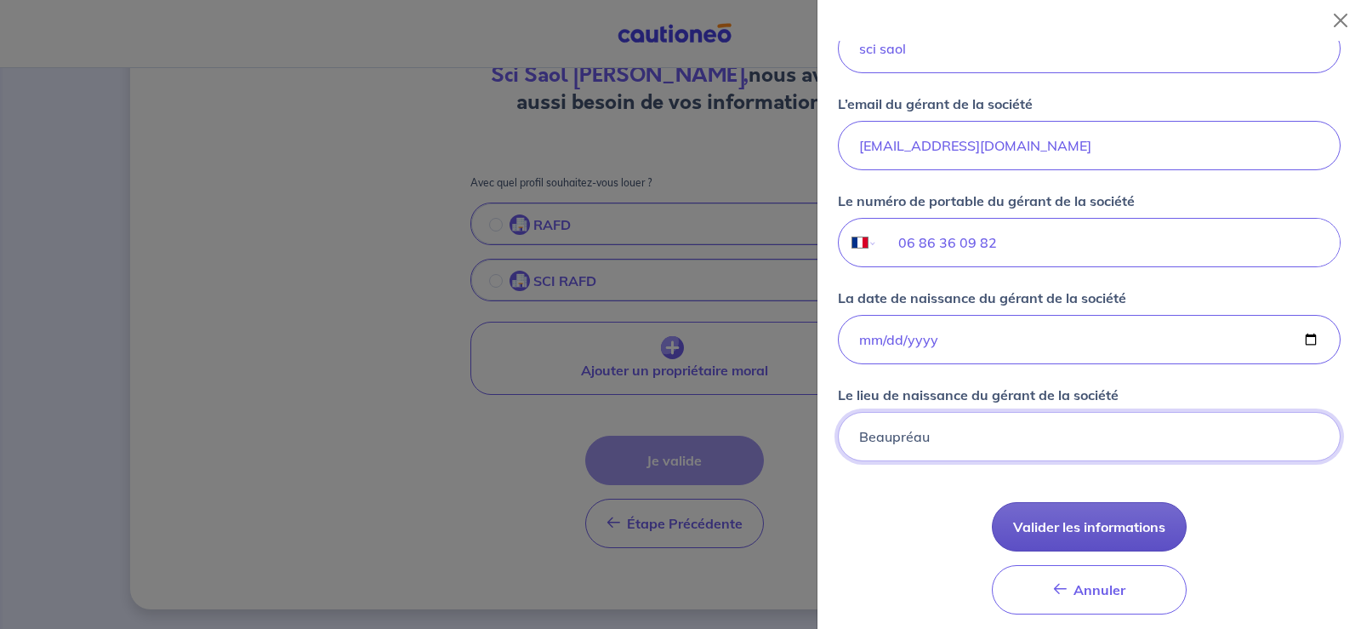
type input "Beaupréau"
click at [1117, 527] on button "Valider les informations" at bounding box center [1089, 526] width 195 height 49
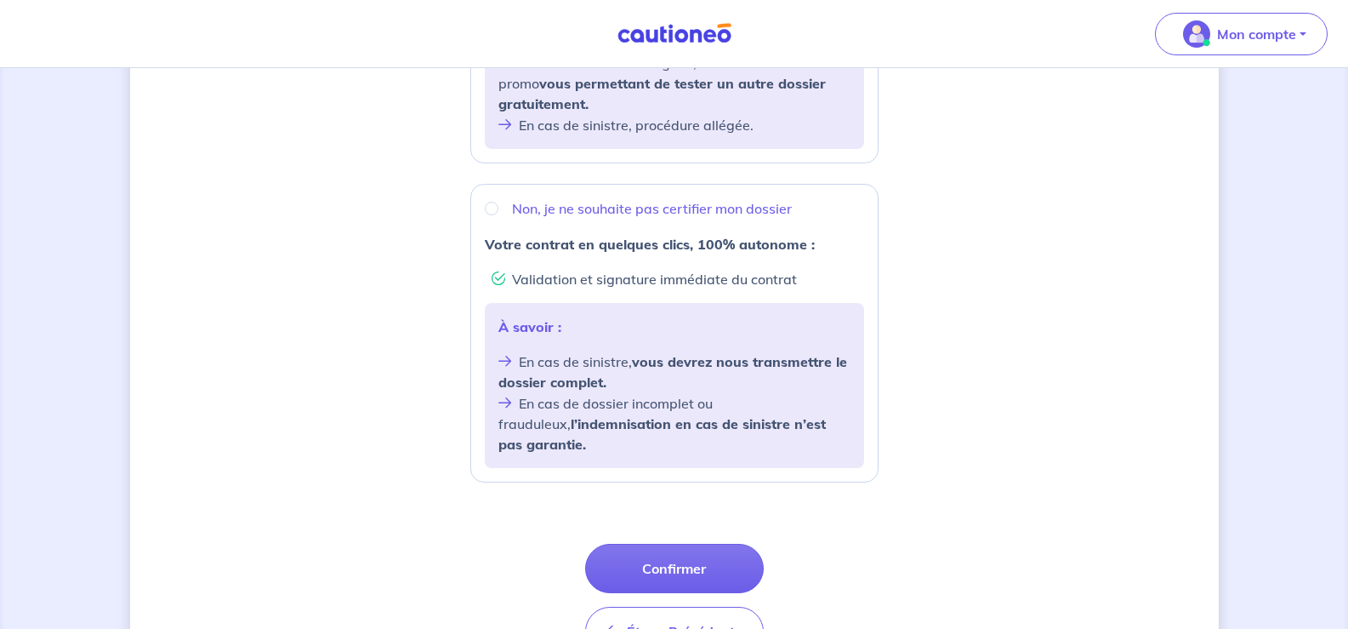
scroll to position [554, 0]
click at [492, 210] on input "Non, je ne souhaite pas certifier mon dossier" at bounding box center [492, 210] width 14 height 14
radio input "true"
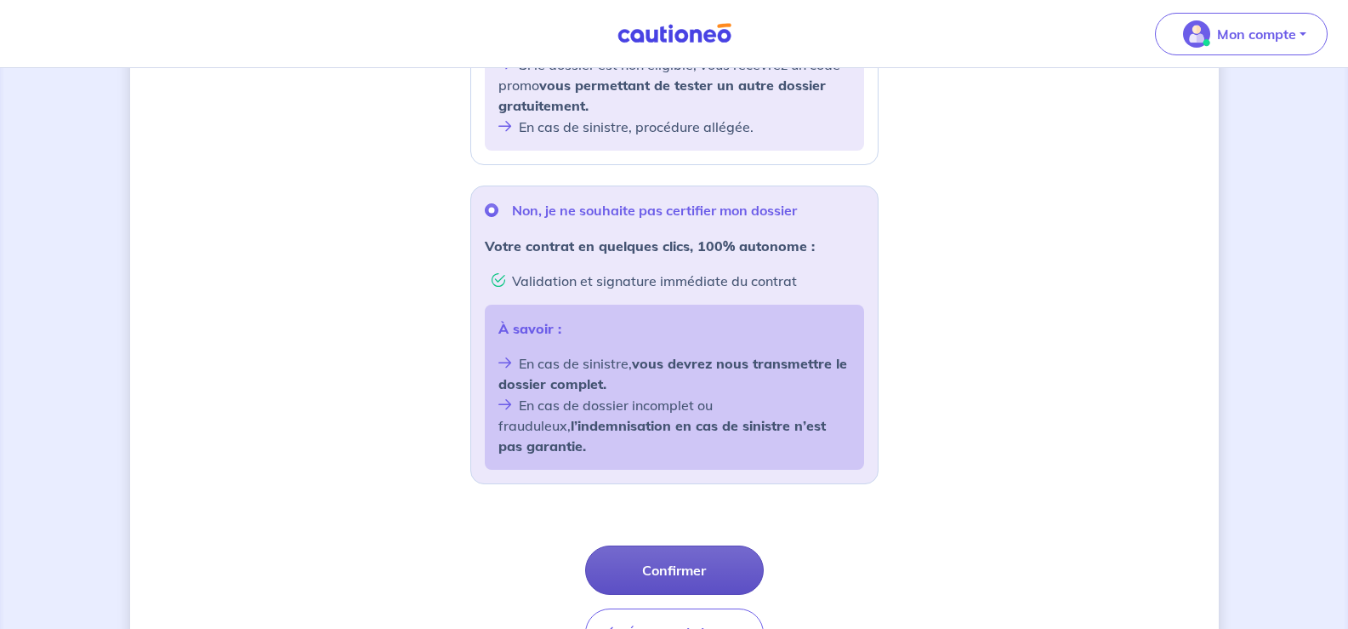
click at [666, 545] on button "Confirmer" at bounding box center [674, 569] width 179 height 49
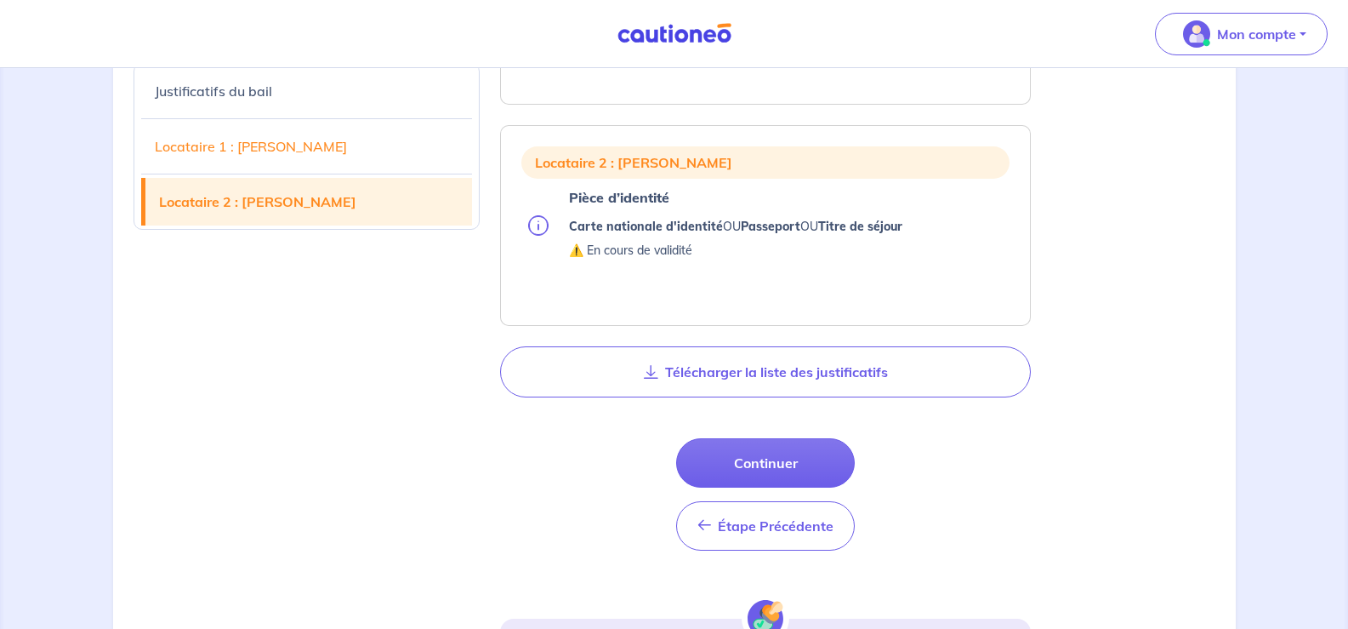
scroll to position [1282, 0]
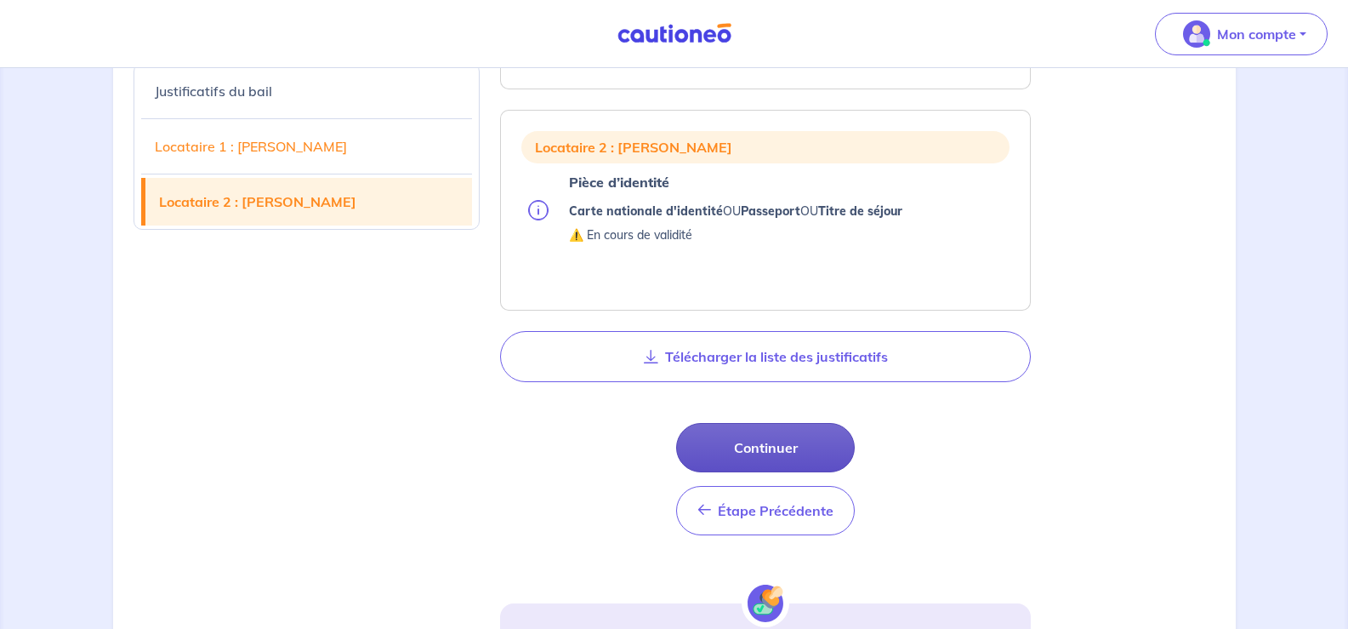
click at [788, 447] on button "Continuer" at bounding box center [765, 447] width 179 height 49
select select "FR"
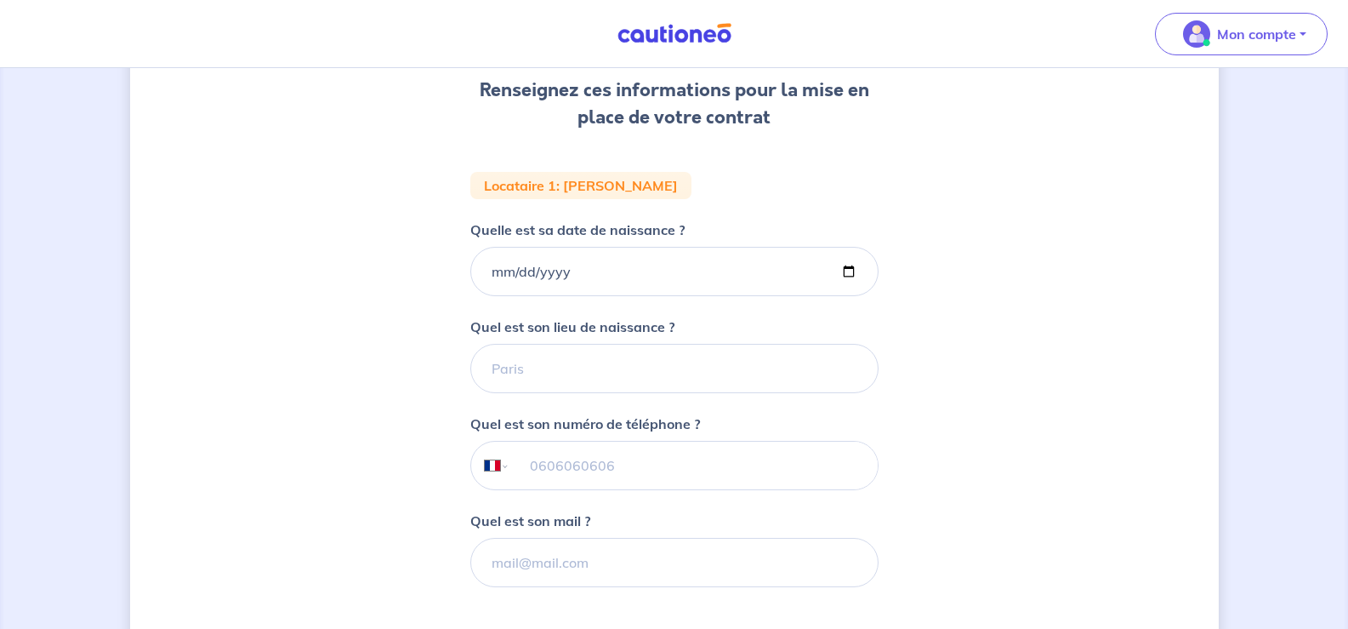
scroll to position [213, 0]
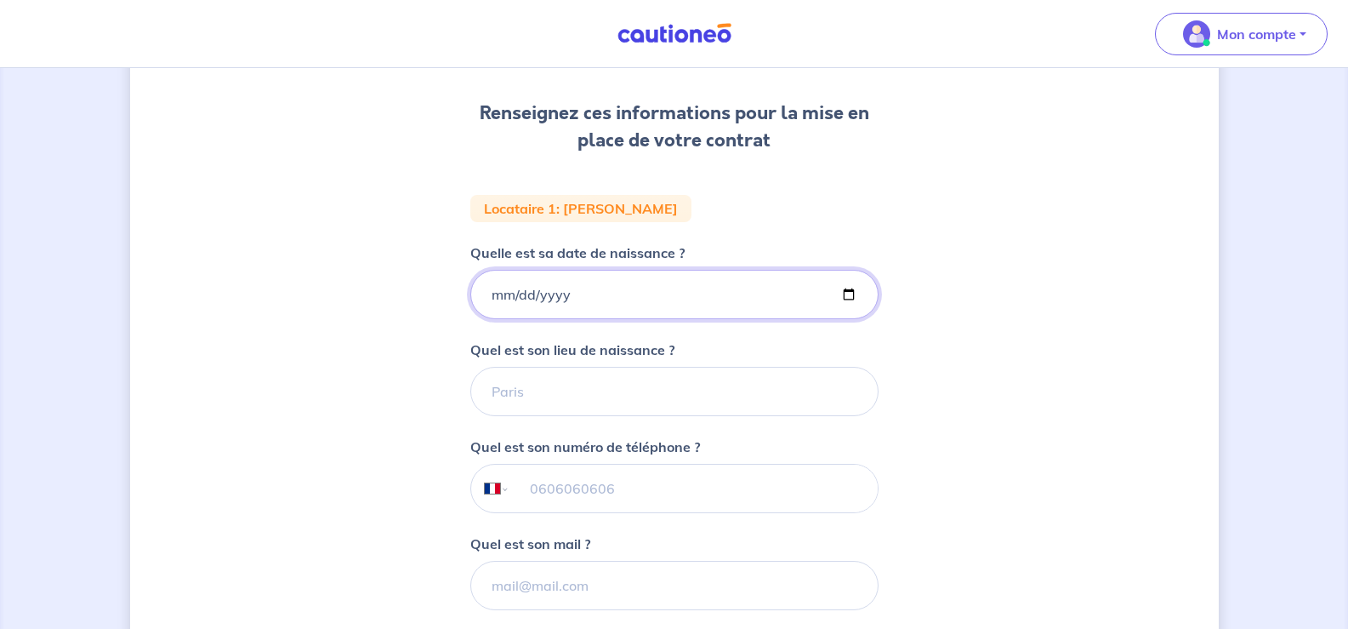
click at [849, 292] on input "Quelle est sa date de naissance ?" at bounding box center [674, 294] width 408 height 49
type input "[DATE]"
click at [513, 385] on input "Quel est son lieu de naissance ?" at bounding box center [674, 391] width 408 height 49
type input "Le Mans"
click at [542, 487] on input "tel" at bounding box center [692, 488] width 367 height 48
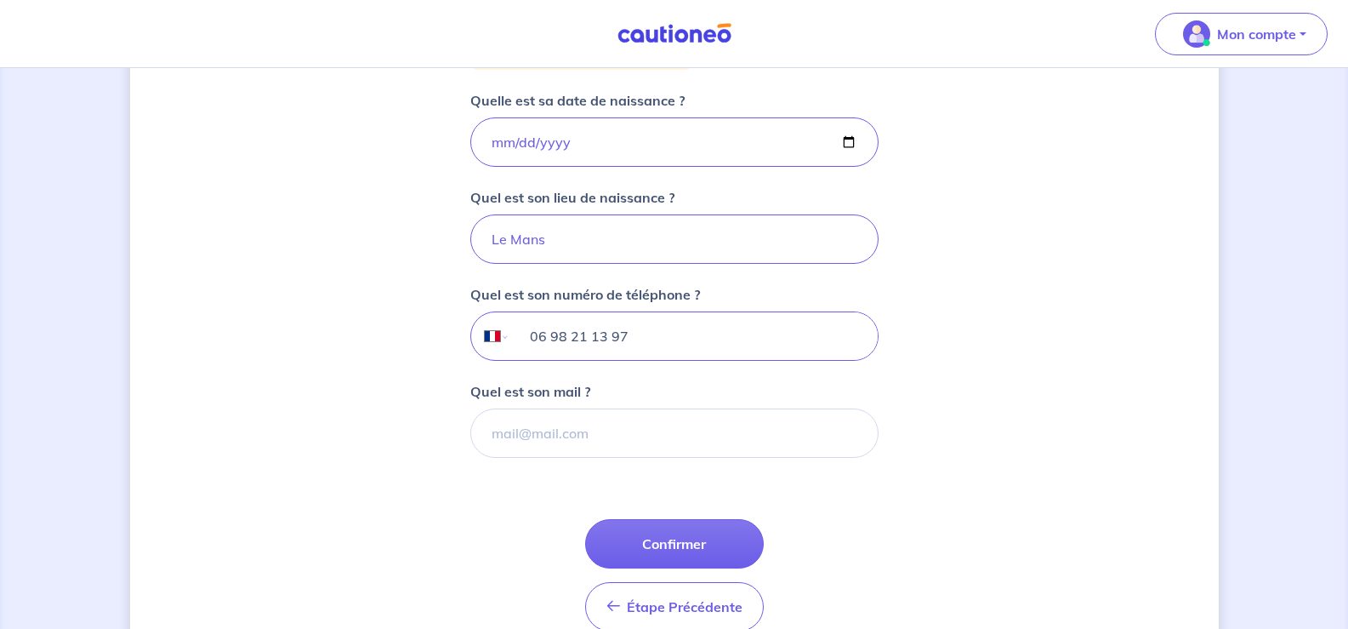
scroll to position [370, 0]
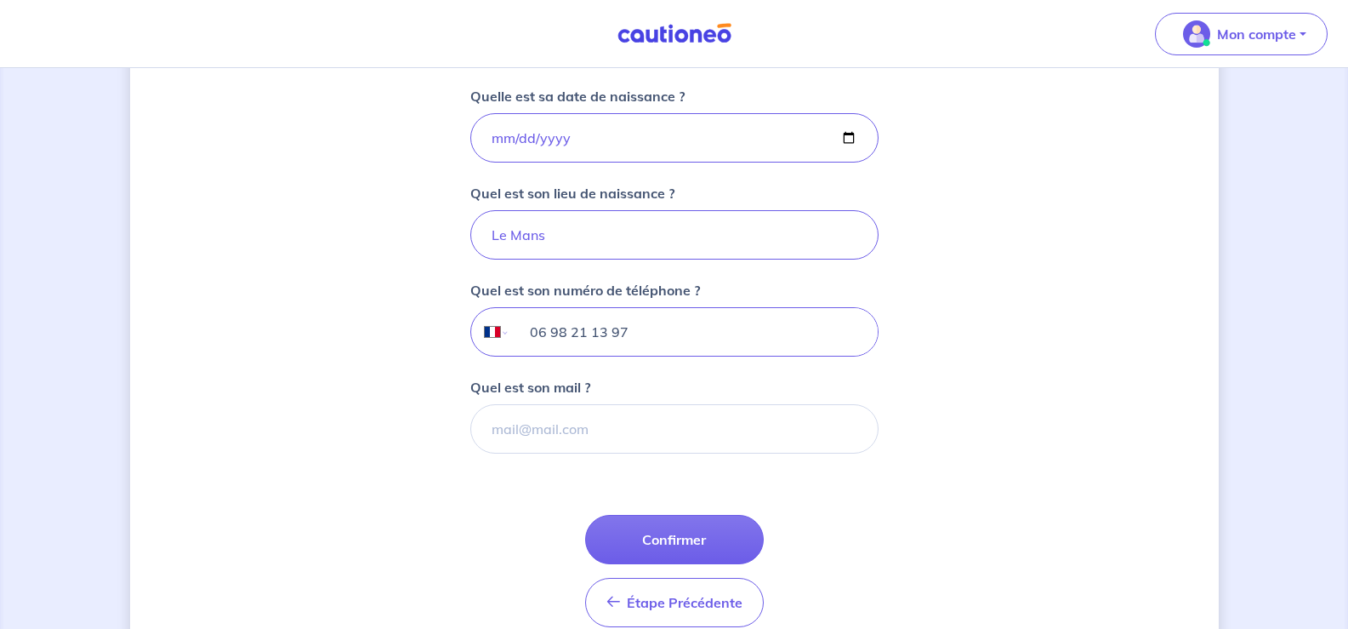
type input "06 98 21 13 97"
click at [500, 424] on input "Quel est son mail ?" at bounding box center [674, 428] width 408 height 49
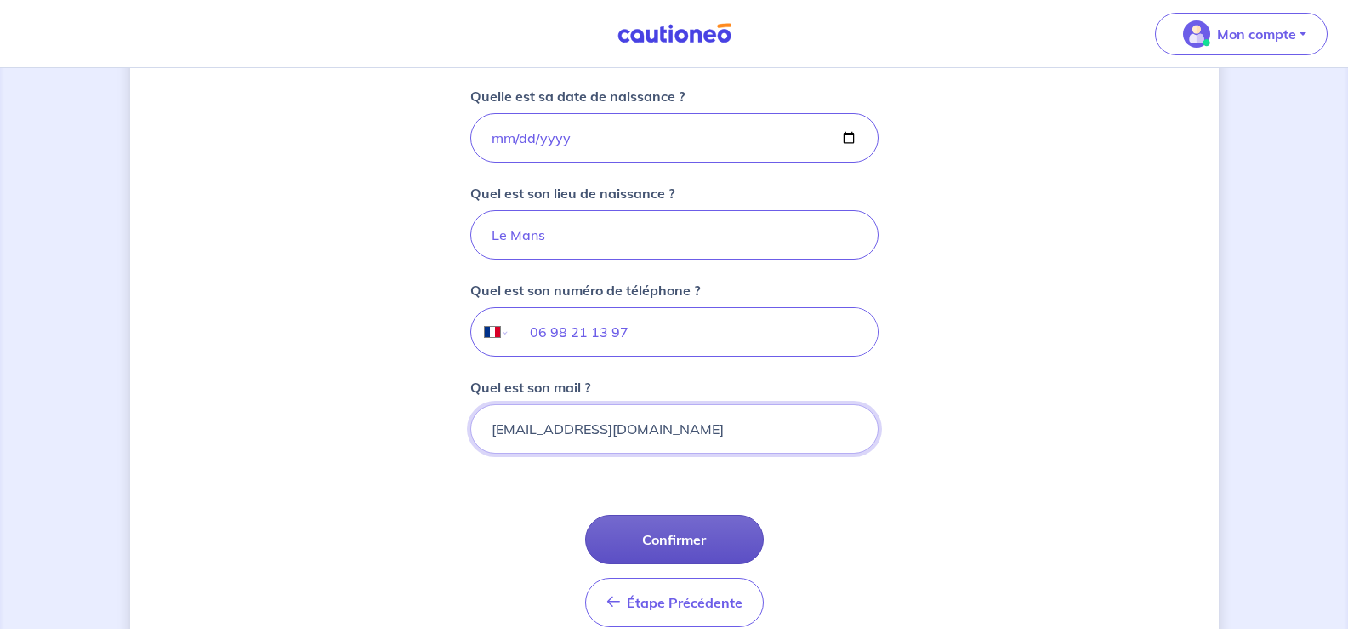
type input "[EMAIL_ADDRESS][DOMAIN_NAME]"
click at [674, 534] on button "Confirmer" at bounding box center [674, 539] width 179 height 49
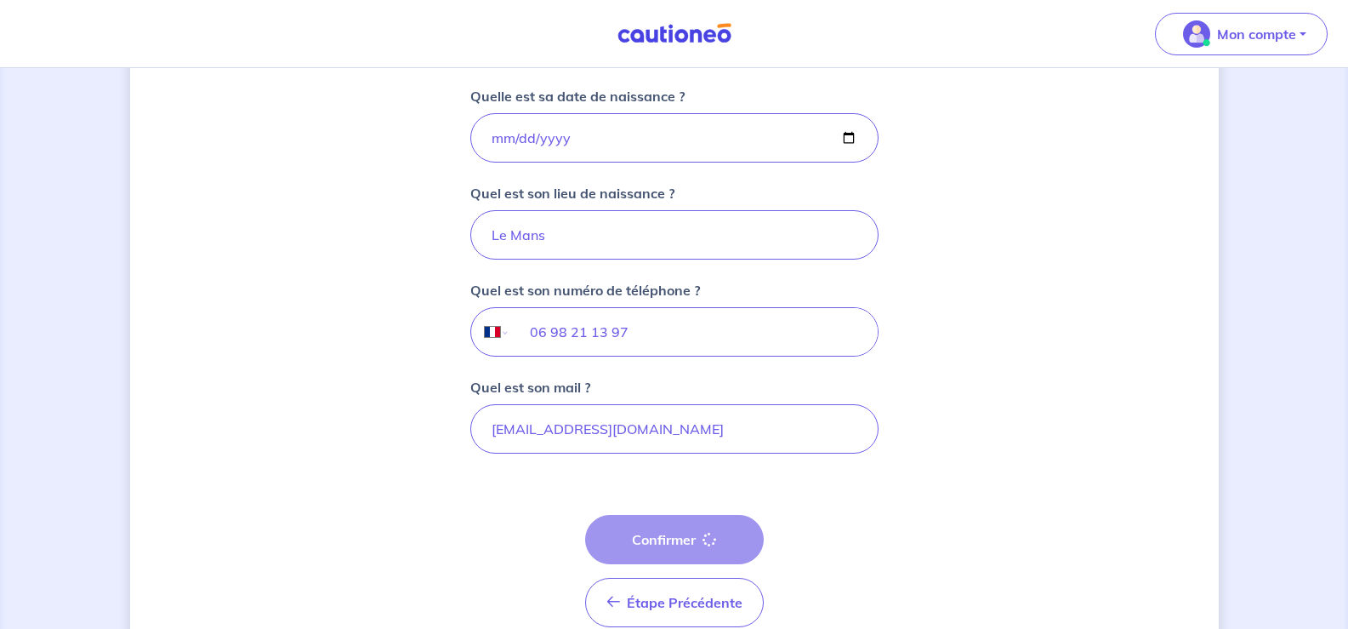
select select "FR"
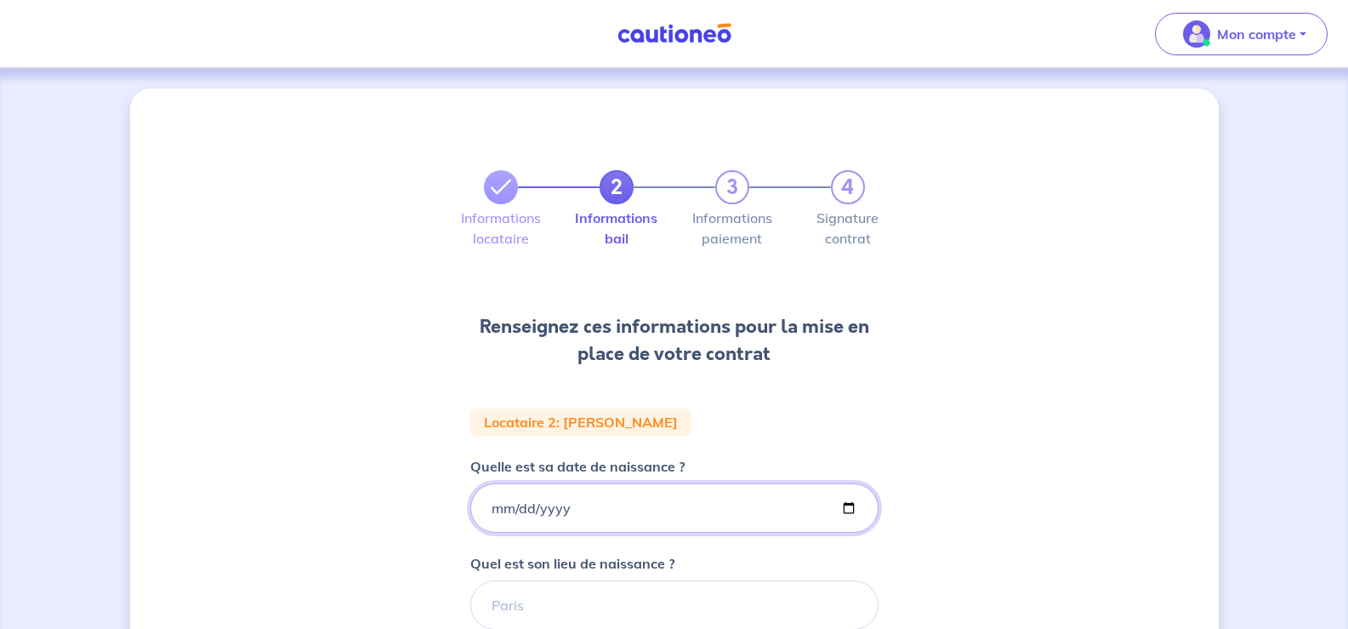
click at [548, 508] on input "Quelle est sa date de naissance ?" at bounding box center [674, 507] width 408 height 49
click at [843, 502] on input "Quelle est sa date de naissance ?" at bounding box center [674, 507] width 408 height 49
type input "[DATE]"
click at [552, 602] on input "Quel est son lieu de naissance ?" at bounding box center [674, 604] width 408 height 49
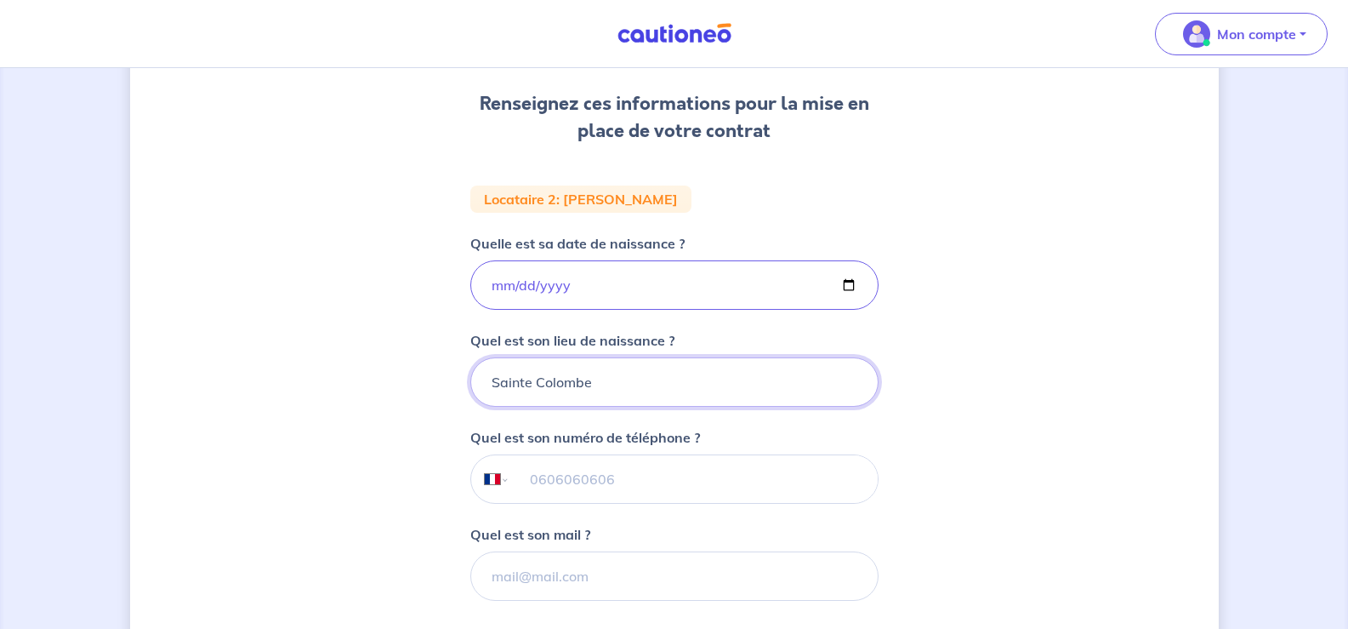
scroll to position [235, 0]
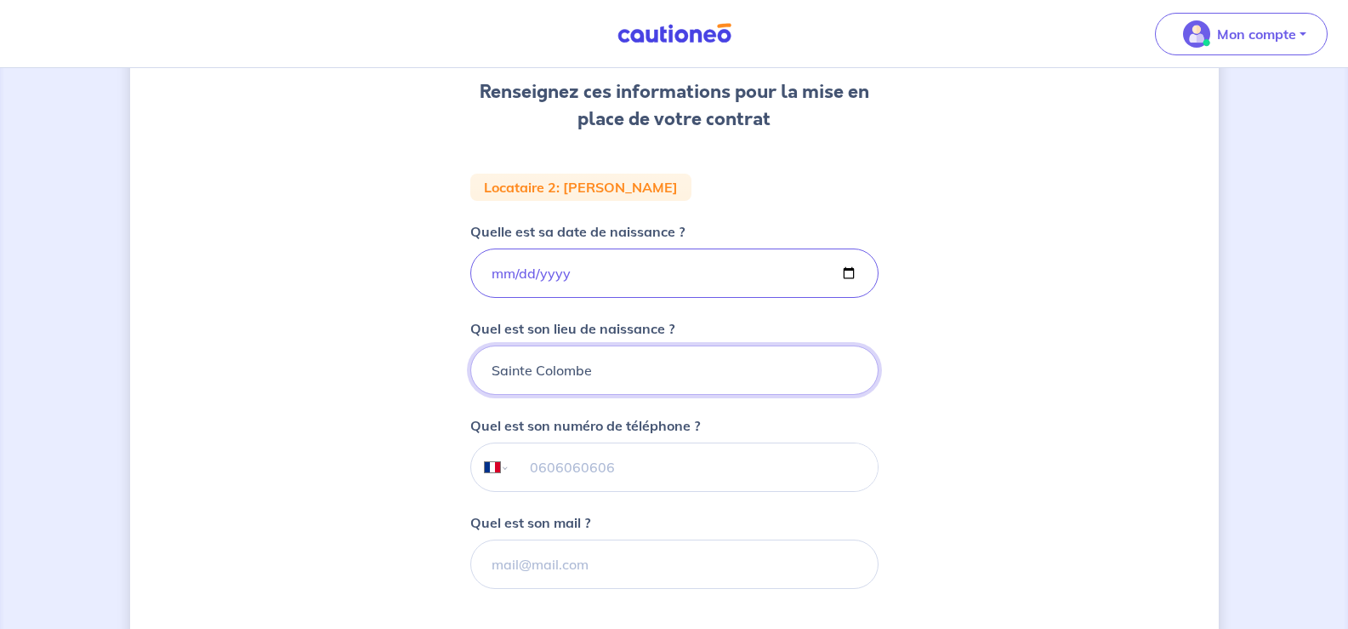
type input "Sainte Colombe"
click at [564, 469] on input "tel" at bounding box center [692, 467] width 367 height 48
type input "07 61 71 15 24"
click at [571, 556] on input "Quel est son mail ?" at bounding box center [674, 563] width 408 height 49
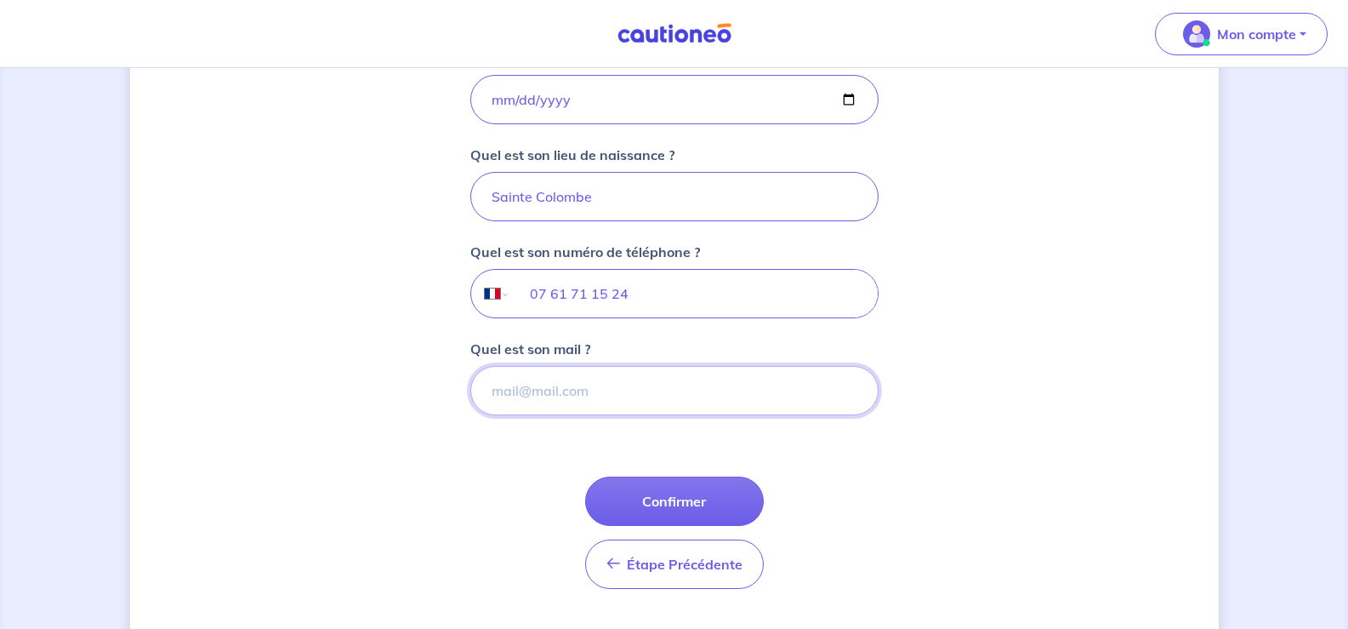
scroll to position [444, 0]
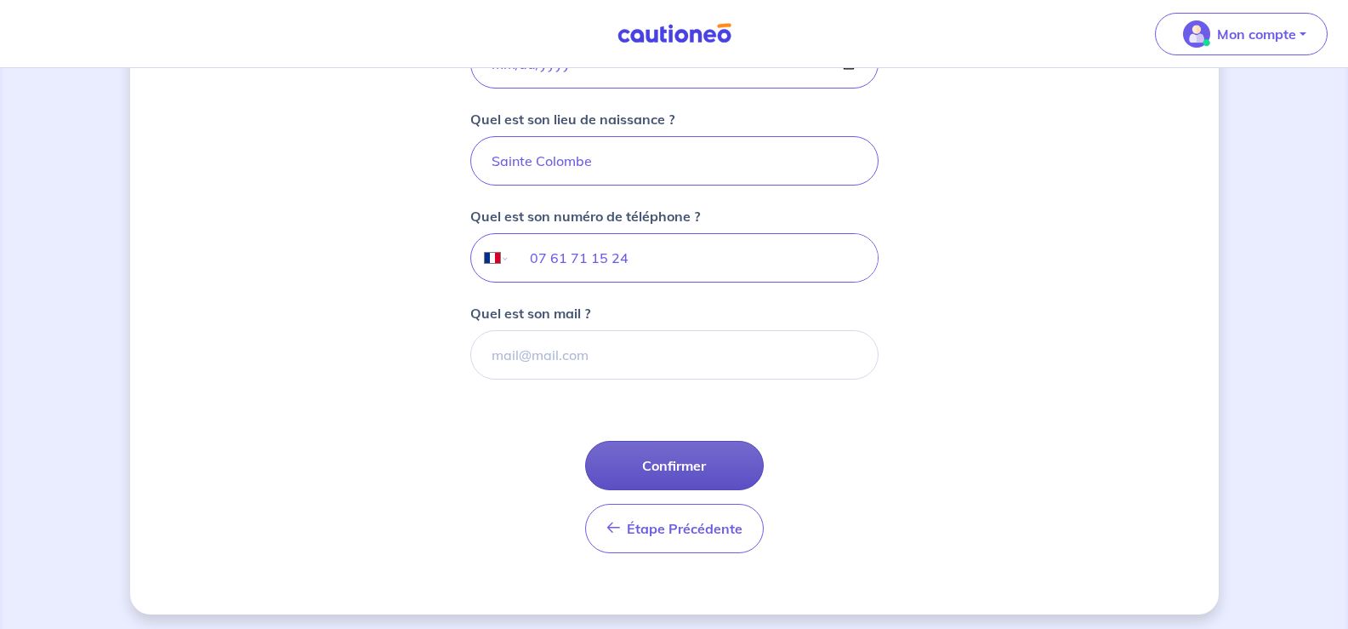
click at [662, 465] on button "Confirmer" at bounding box center [674, 465] width 179 height 49
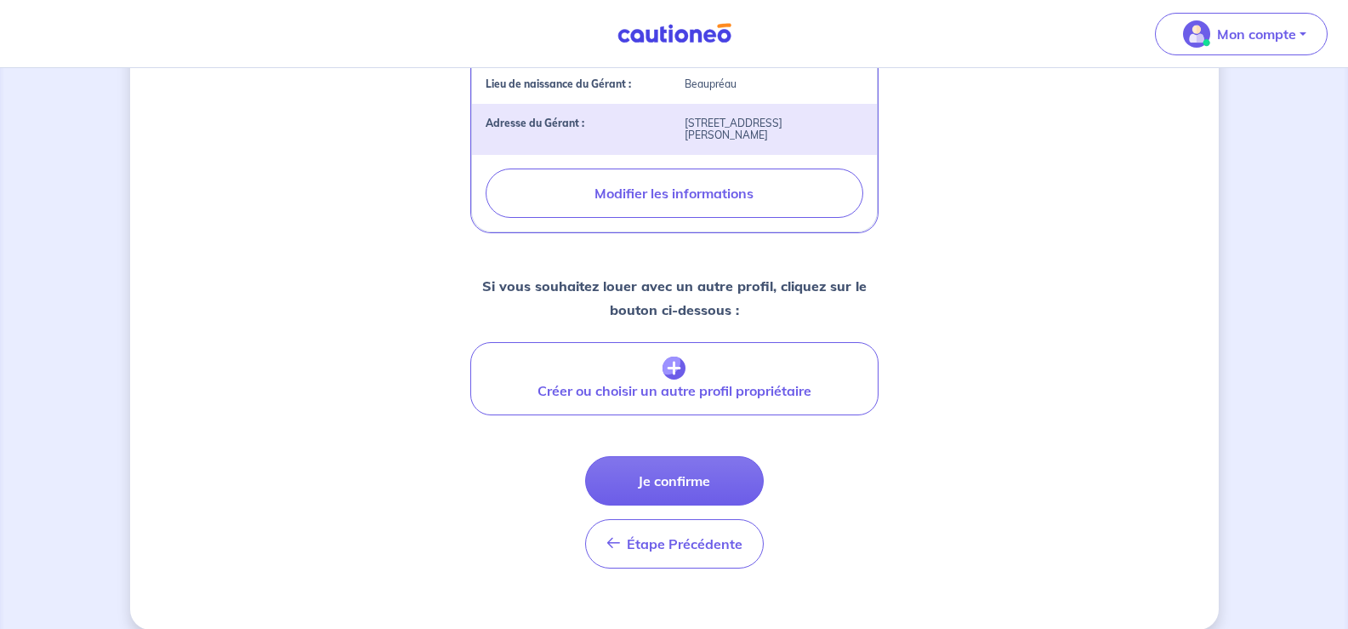
scroll to position [717, 0]
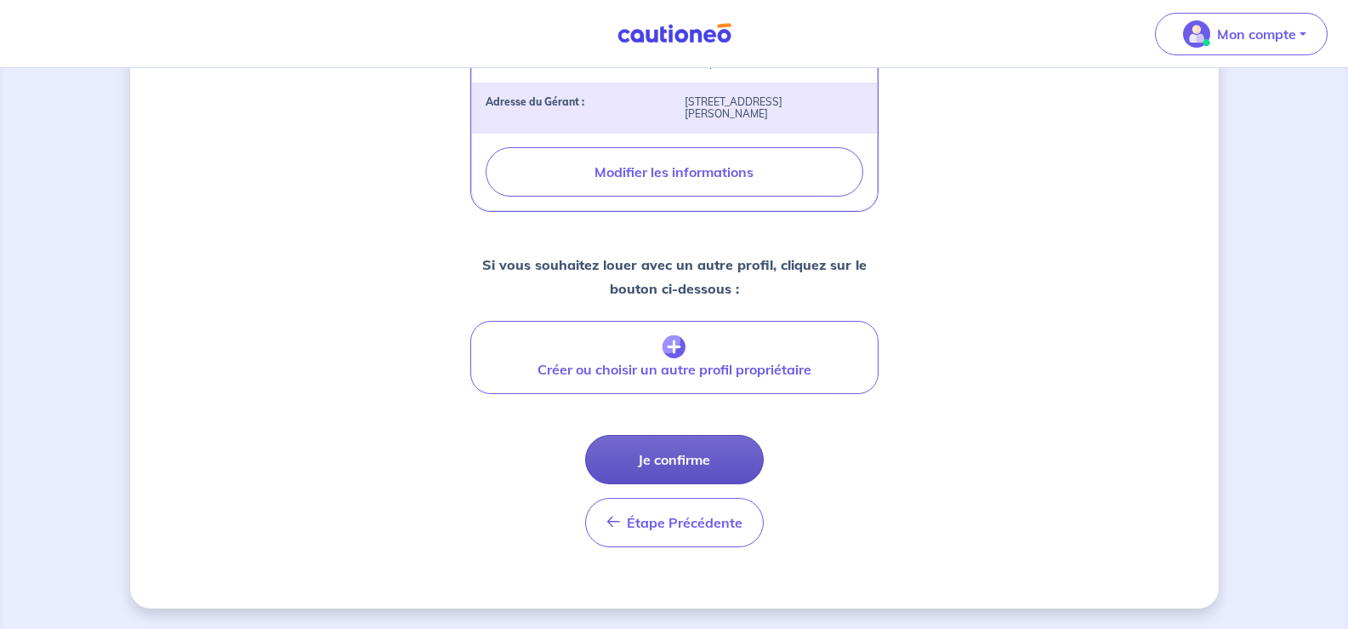
click at [658, 461] on button "Je confirme" at bounding box center [674, 459] width 179 height 49
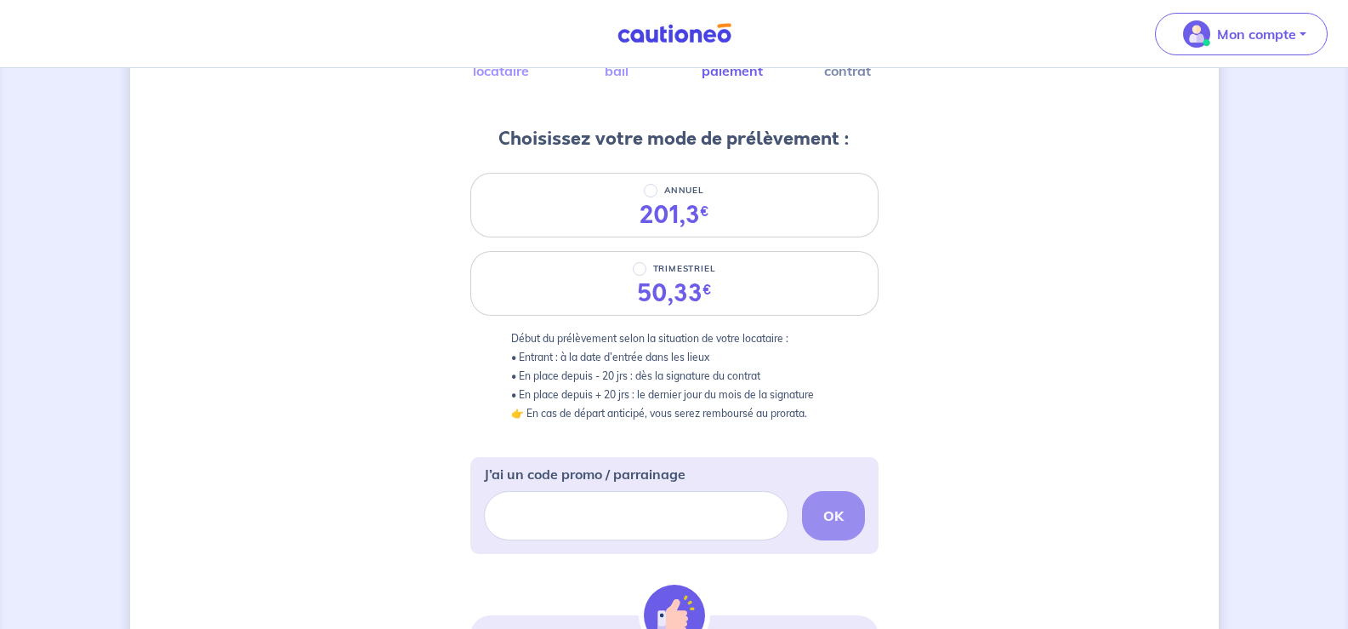
scroll to position [173, 0]
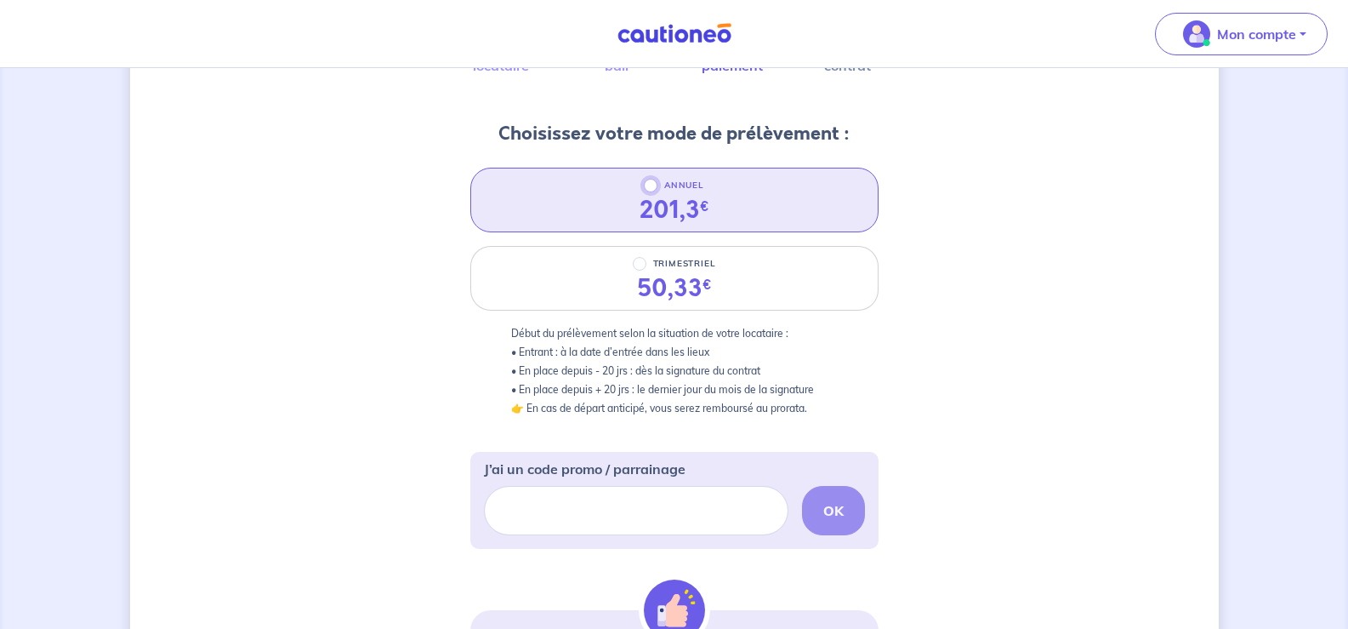
click at [651, 188] on input "ANNUEL" at bounding box center [651, 186] width 14 height 14
radio input "true"
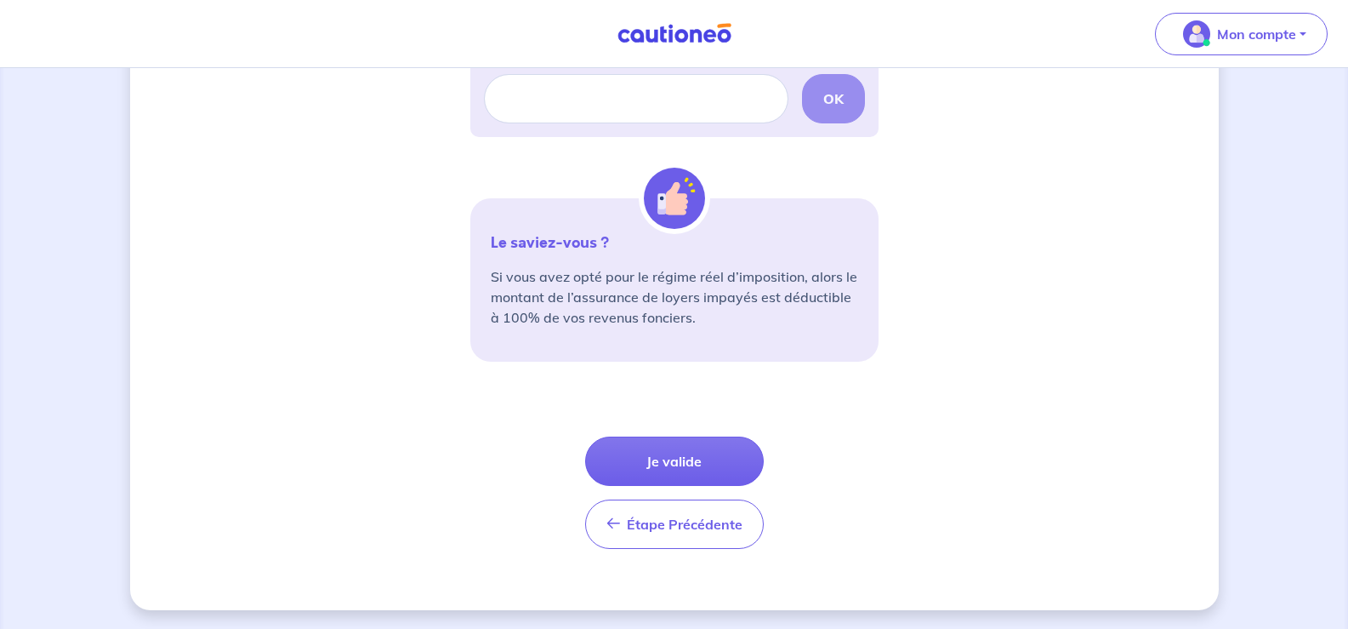
scroll to position [586, 0]
click at [714, 457] on button "Je valide" at bounding box center [674, 459] width 179 height 49
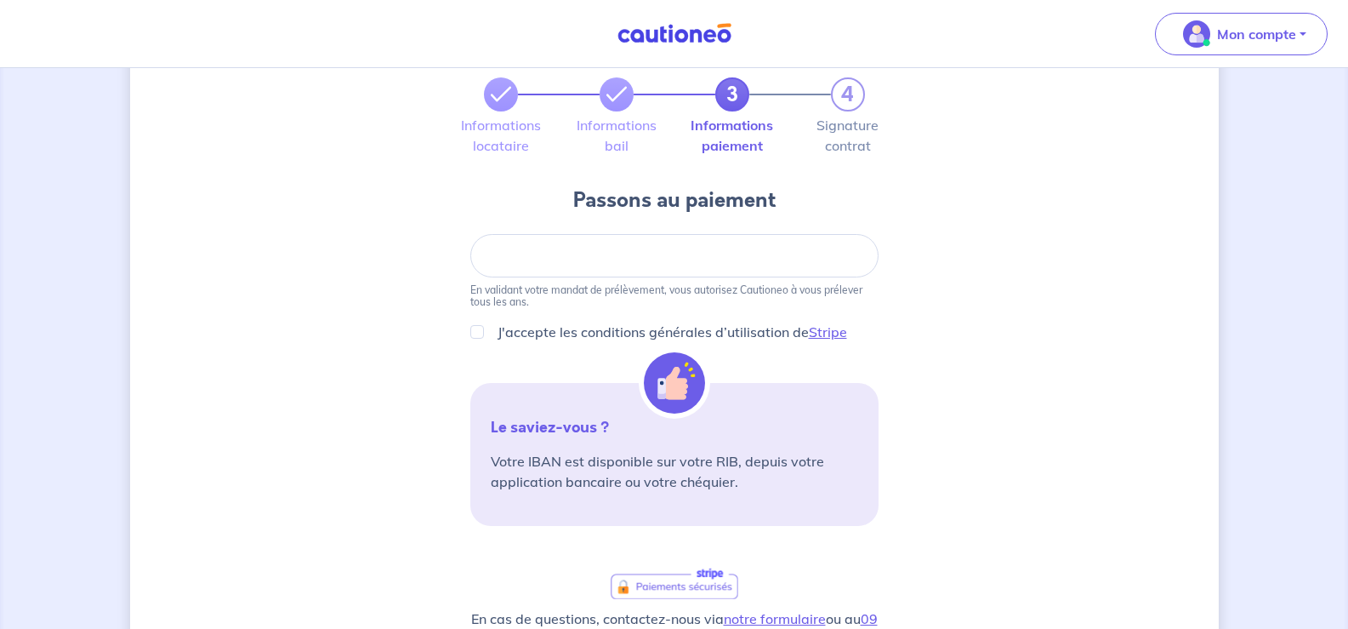
scroll to position [71, 0]
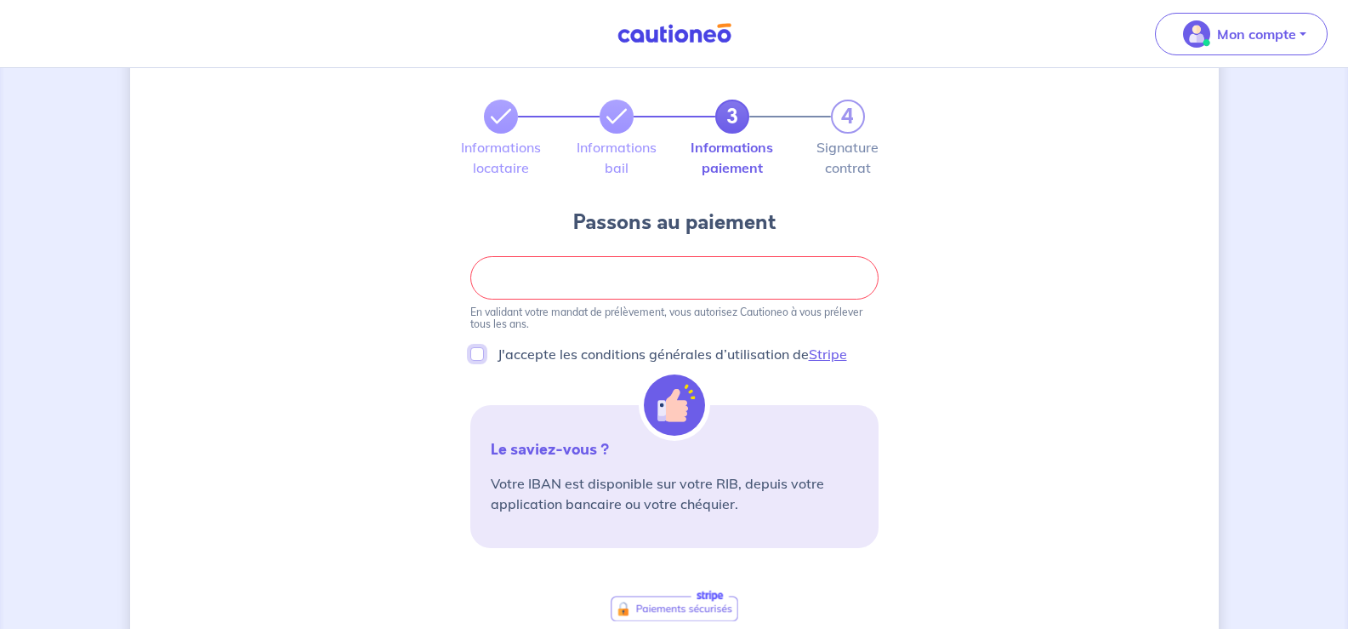
click at [481, 354] on input "J'accepte les conditions générales d’utilisation de Stripe" at bounding box center [477, 354] width 14 height 14
checkbox input "true"
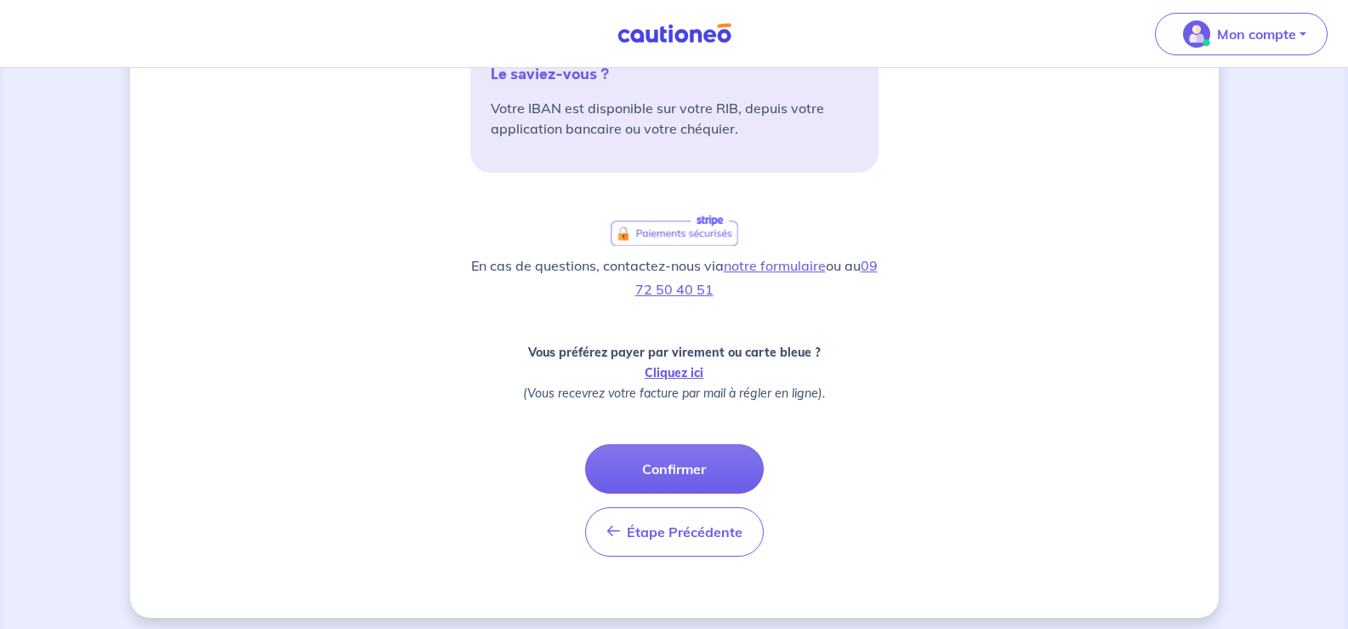
scroll to position [447, 0]
click at [674, 461] on button "Confirmer" at bounding box center [674, 466] width 179 height 49
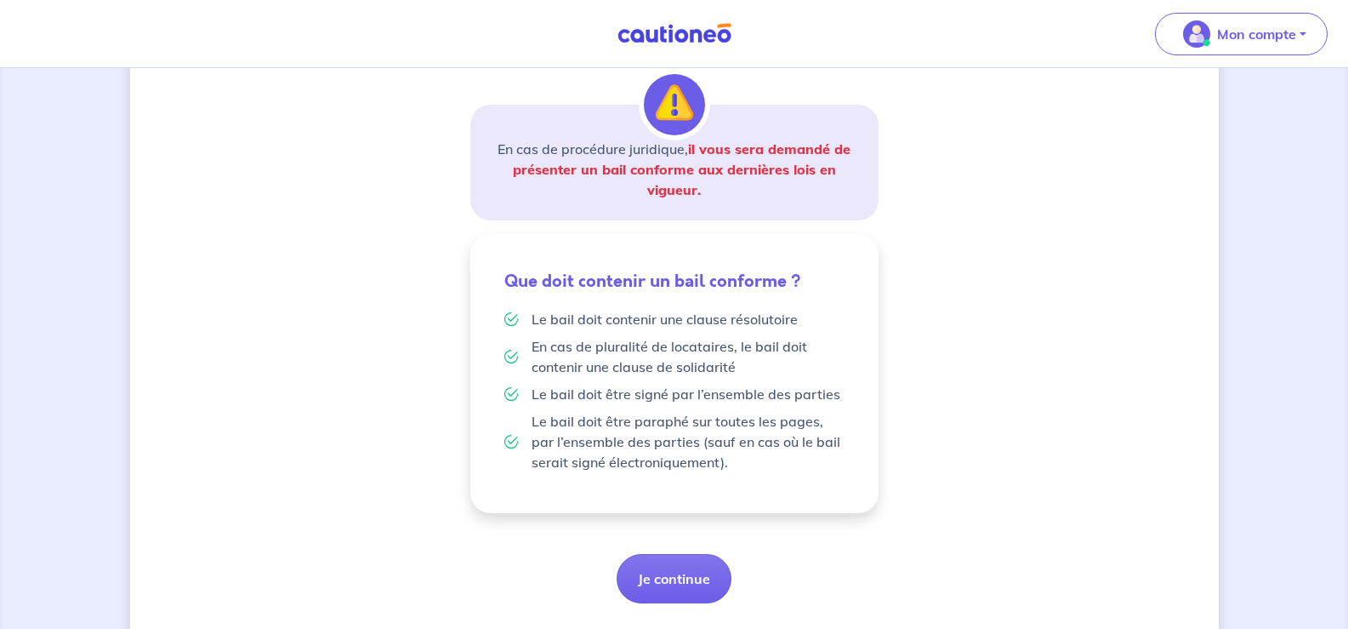
scroll to position [305, 0]
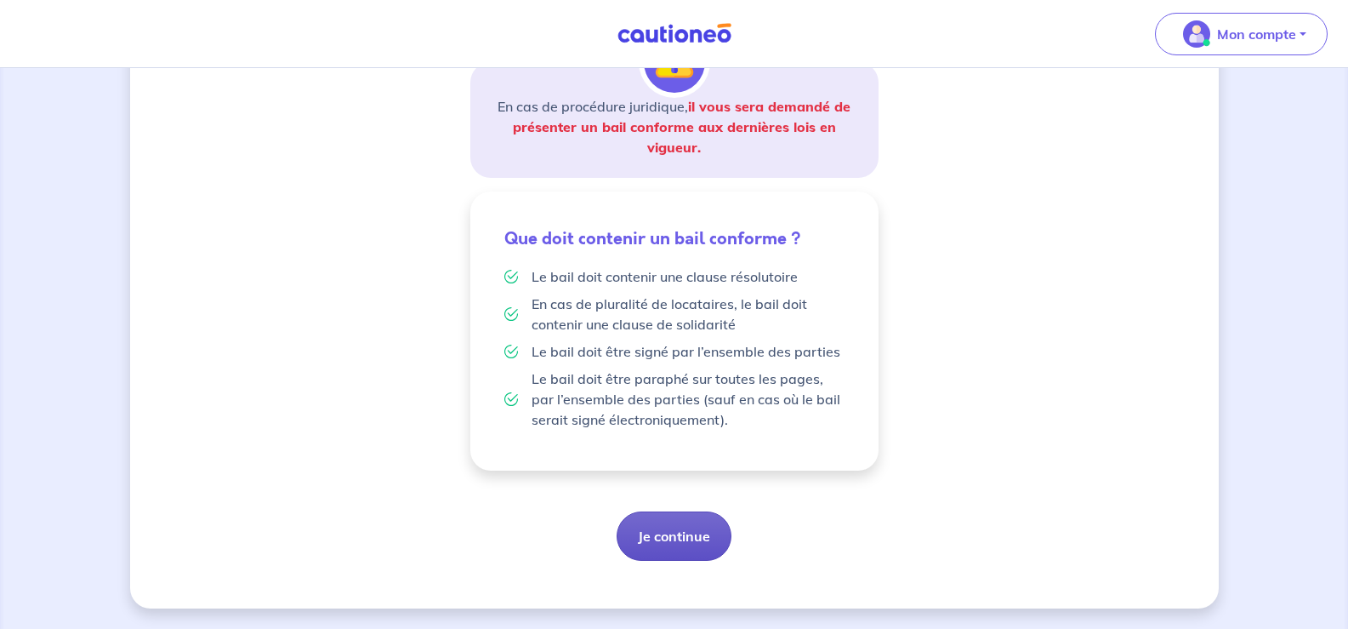
click at [670, 535] on button "Je continue" at bounding box center [674, 535] width 115 height 49
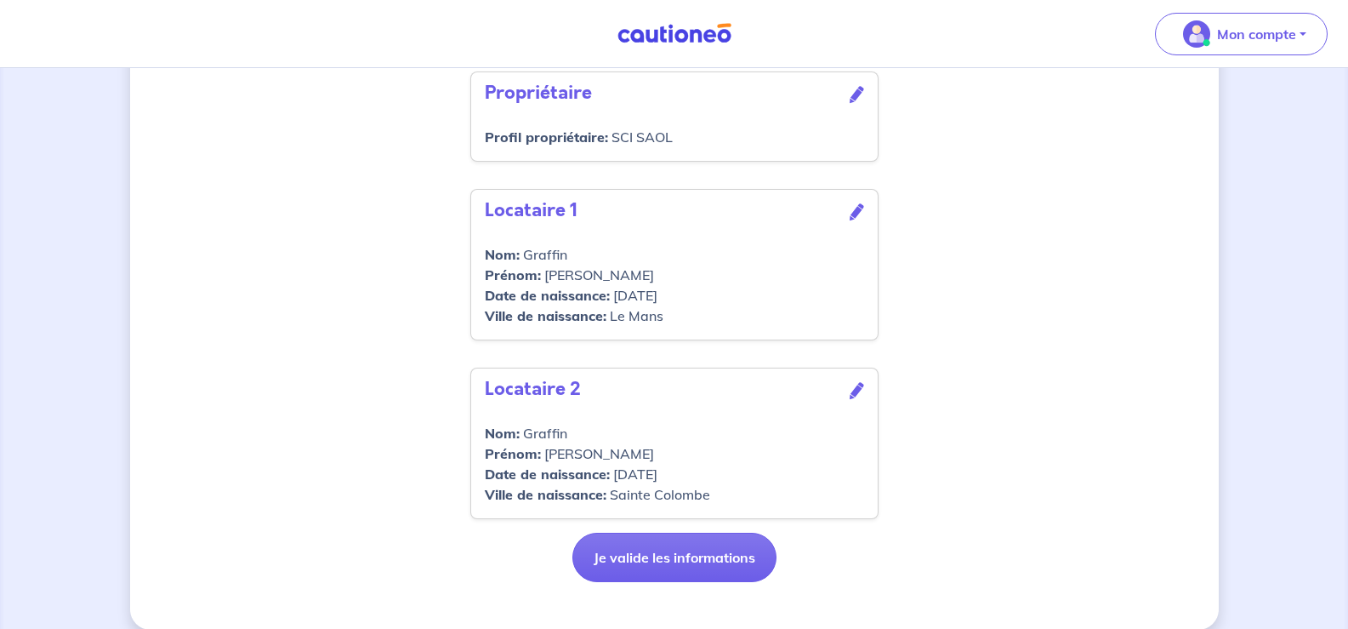
scroll to position [707, 0]
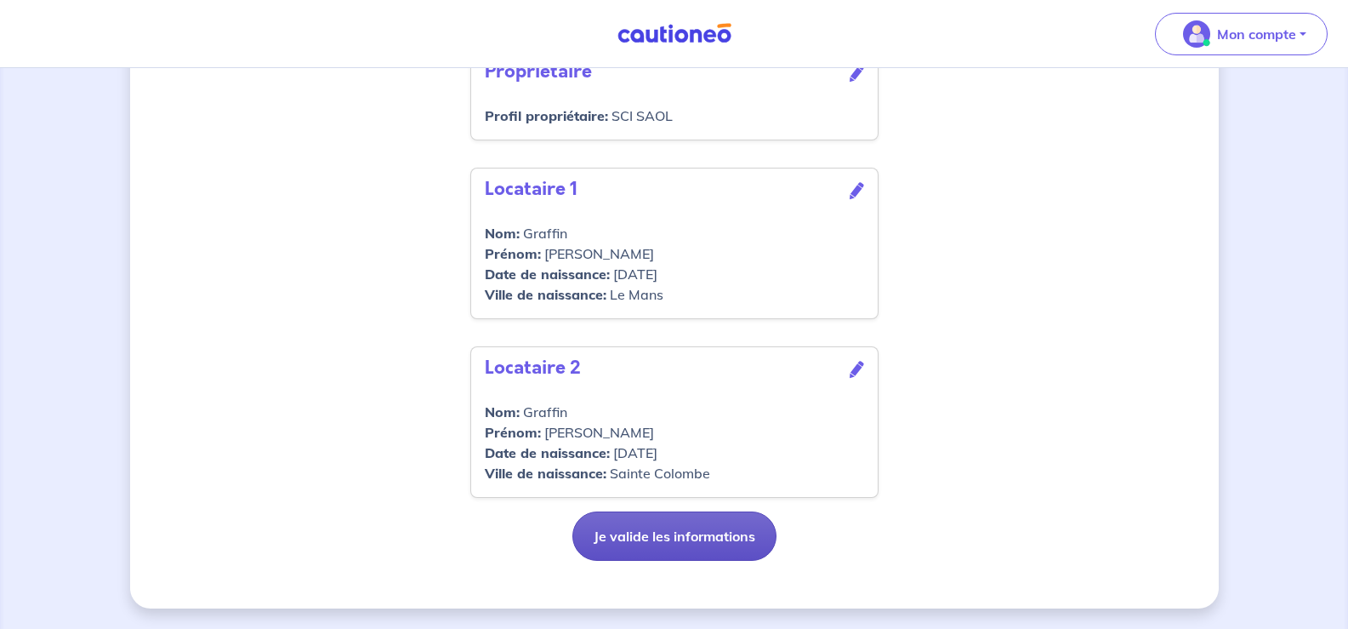
click at [650, 540] on button "Je valide les informations" at bounding box center [674, 535] width 204 height 49
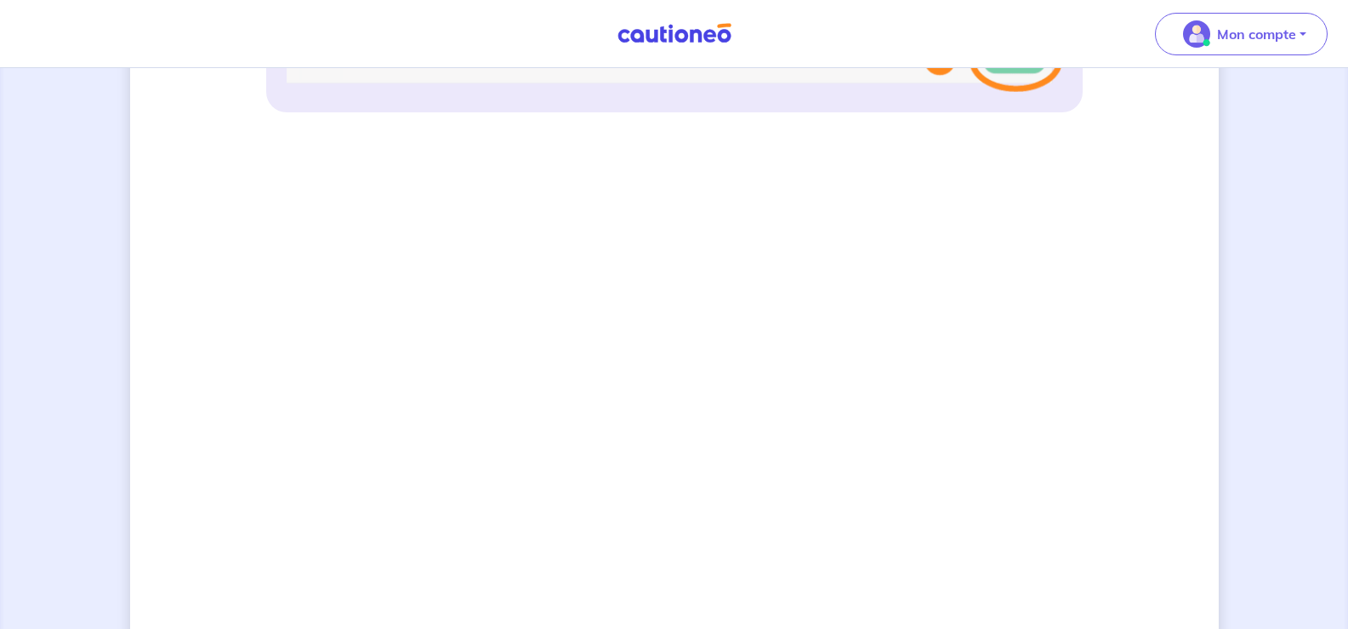
scroll to position [1090, 0]
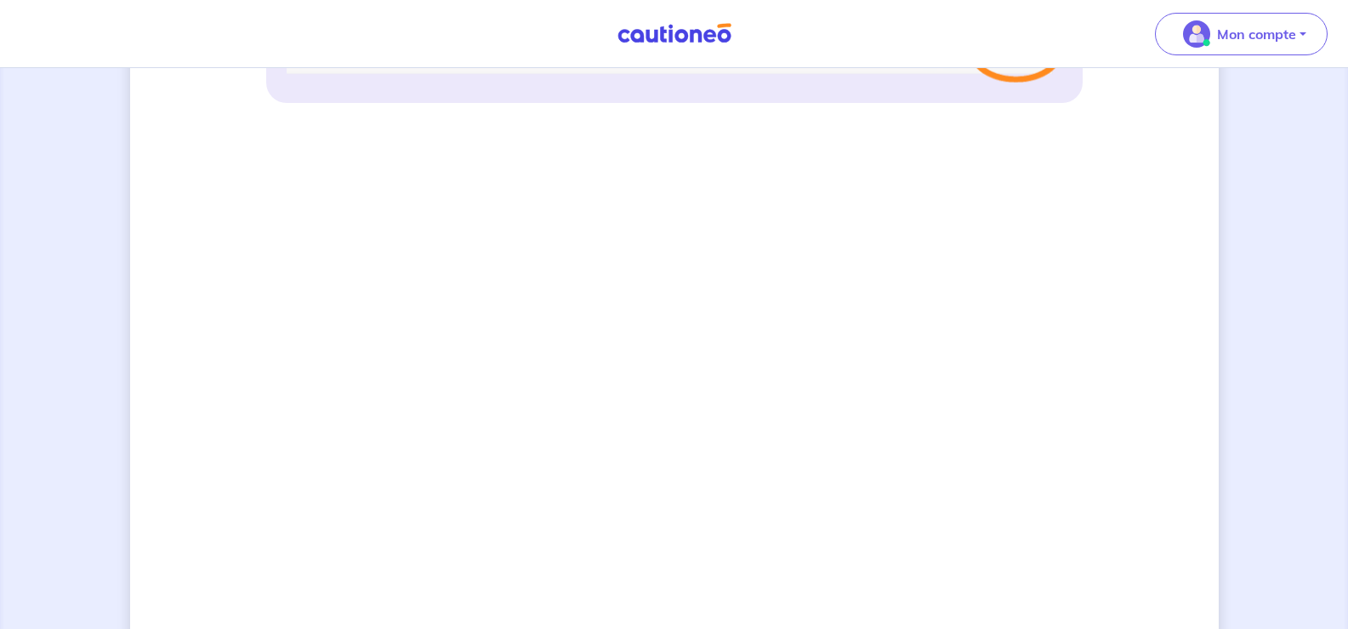
click at [200, 26] on nav "Mon compte Me déconnecter" at bounding box center [674, 34] width 1348 height 68
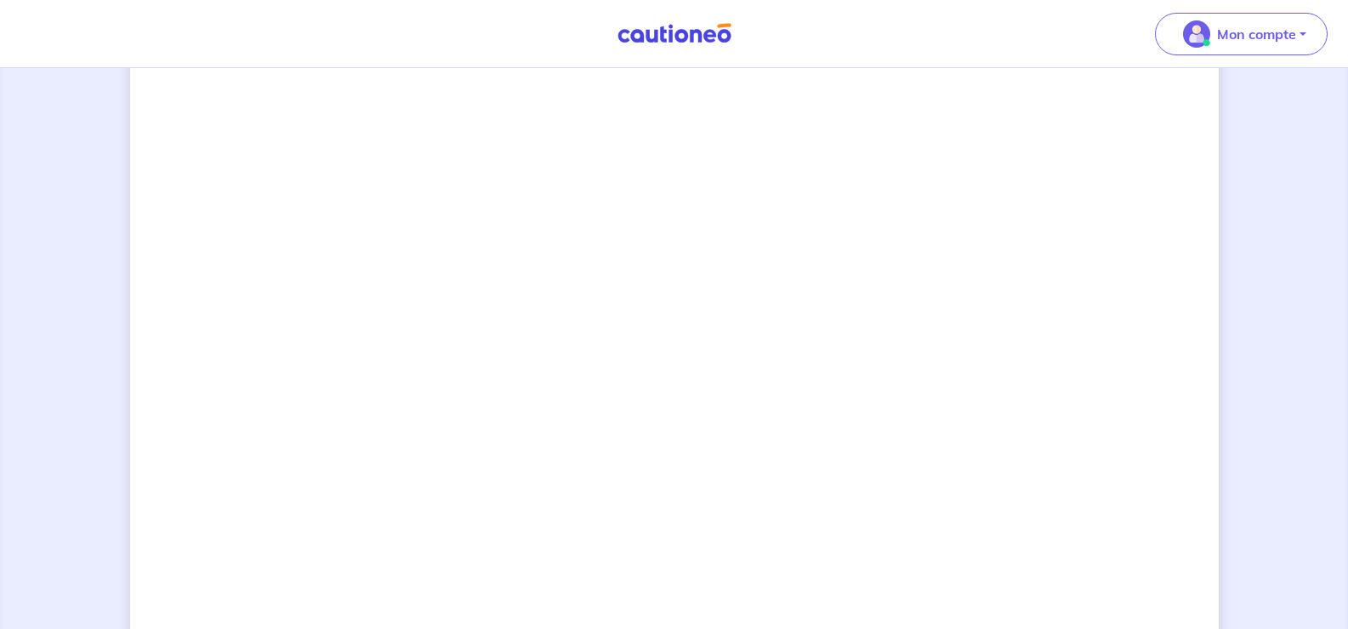
scroll to position [1420, 0]
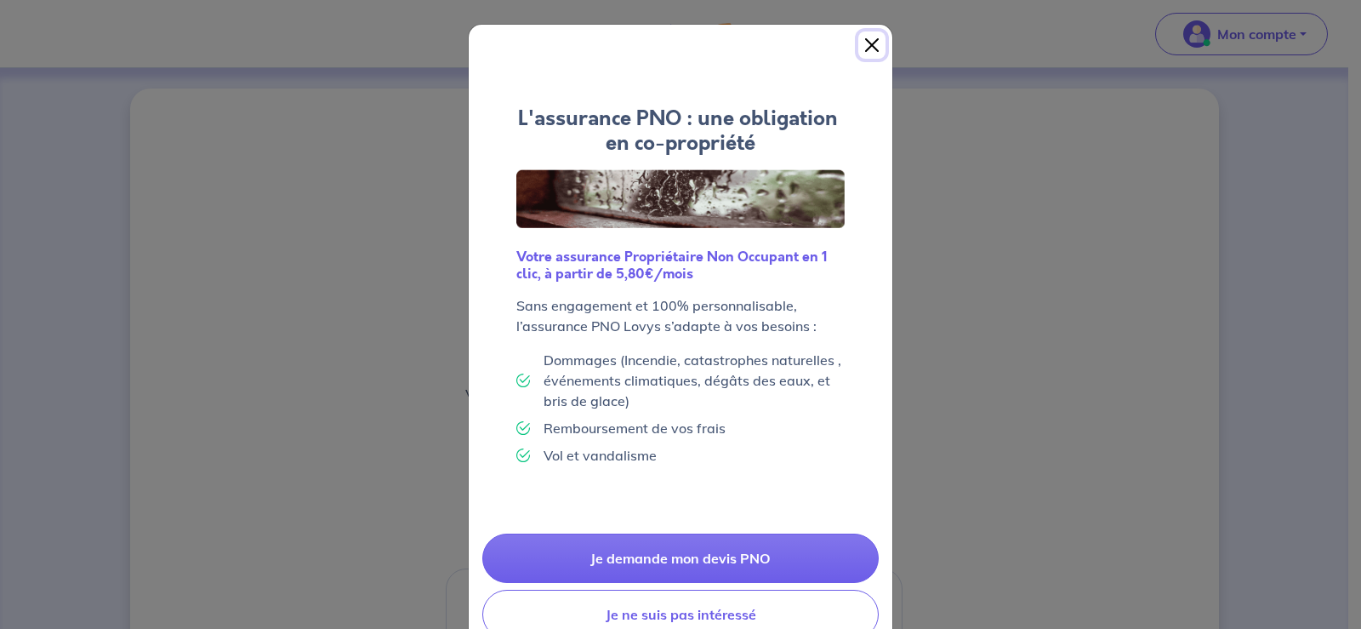
click at [862, 35] on button "Close" at bounding box center [871, 44] width 27 height 27
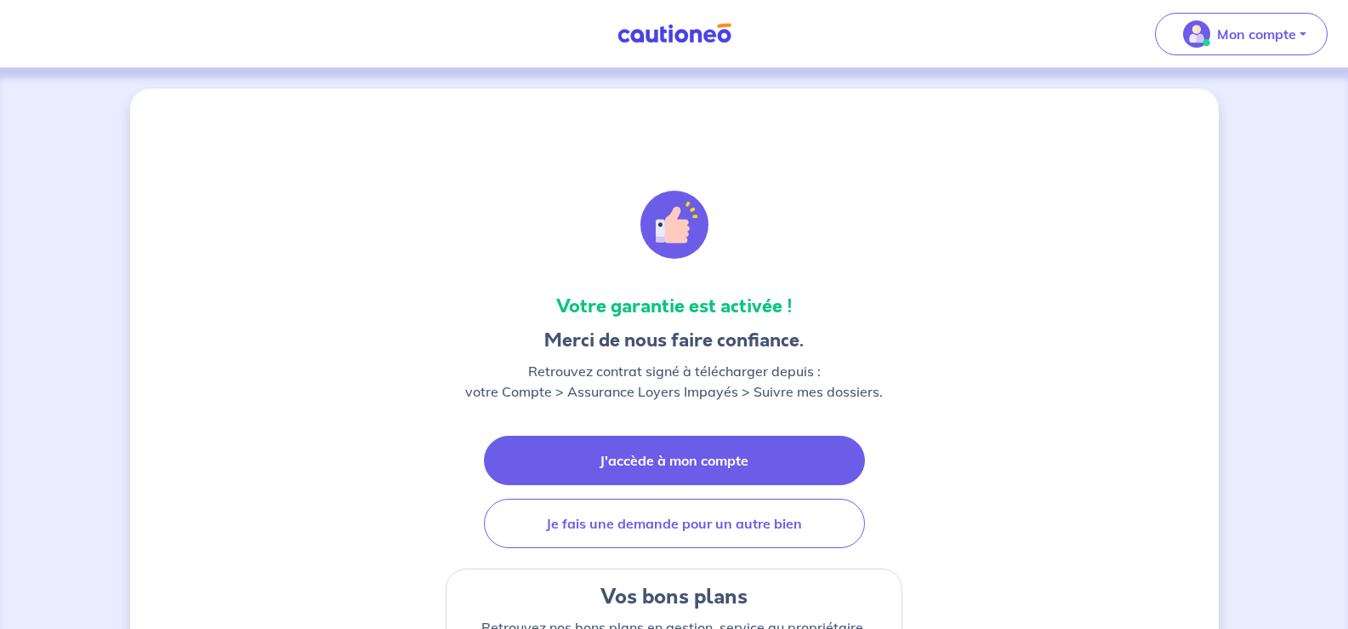
click at [686, 462] on link "J'accède à mon compte" at bounding box center [674, 459] width 381 height 49
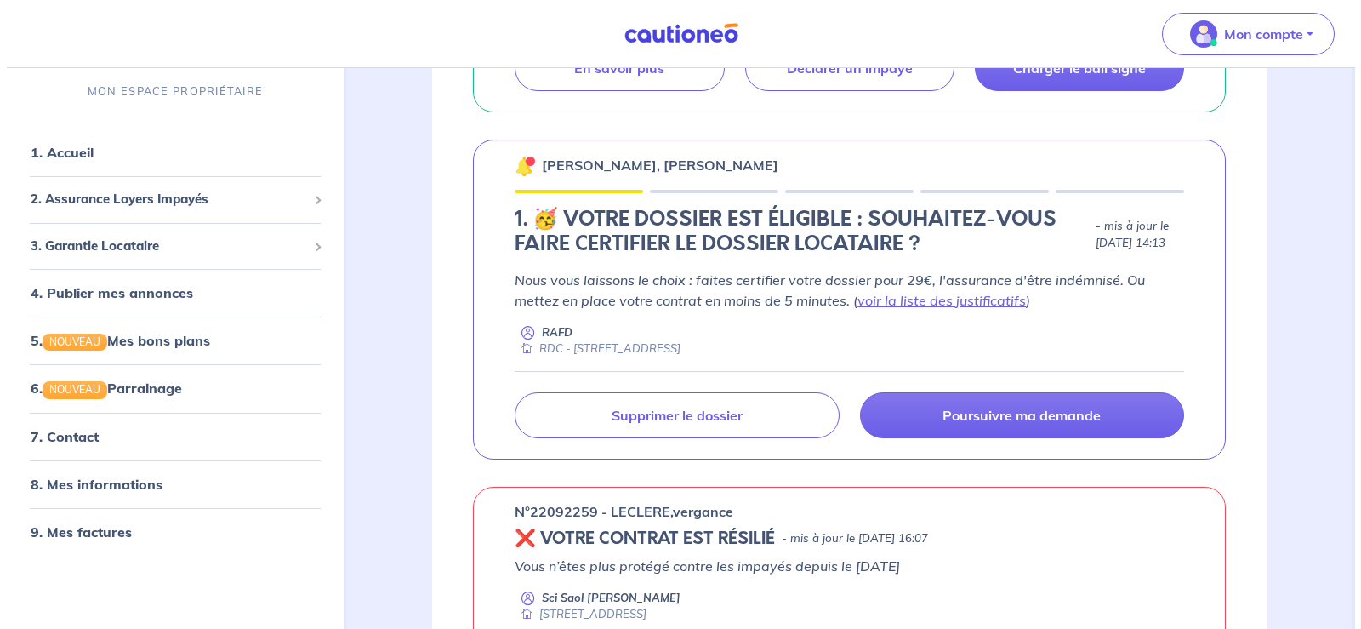
scroll to position [578, 0]
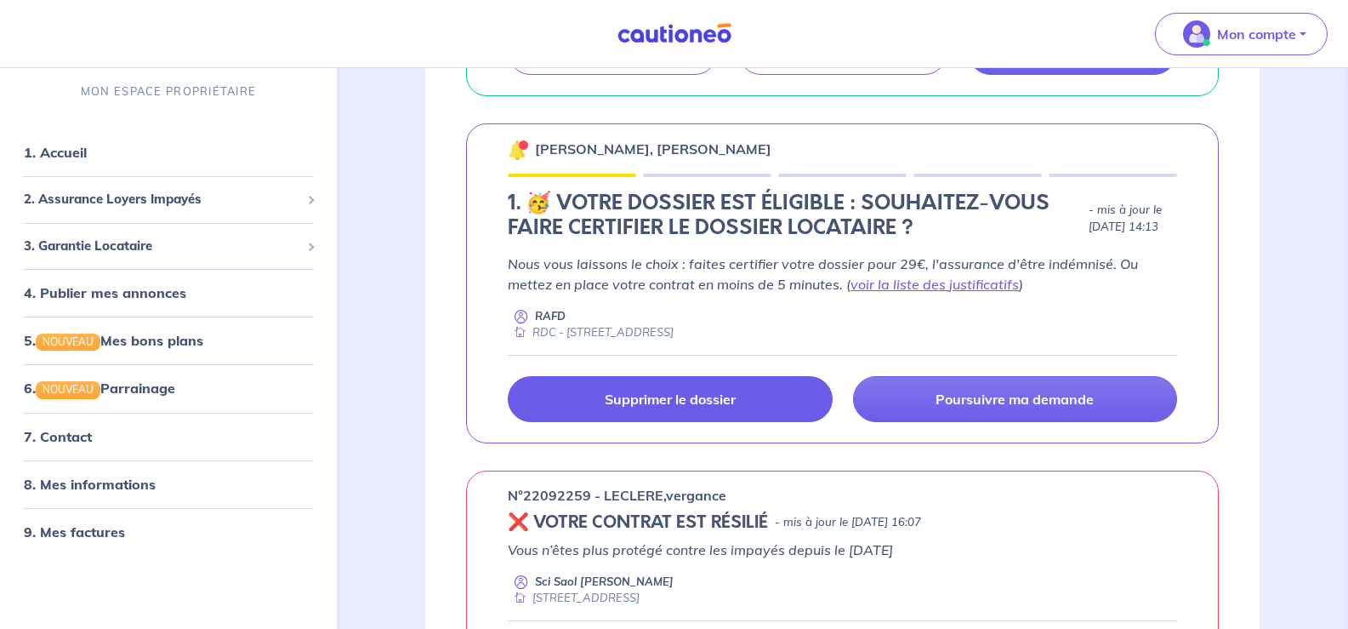
click at [712, 388] on link "Supprimer le dossier" at bounding box center [670, 399] width 324 height 46
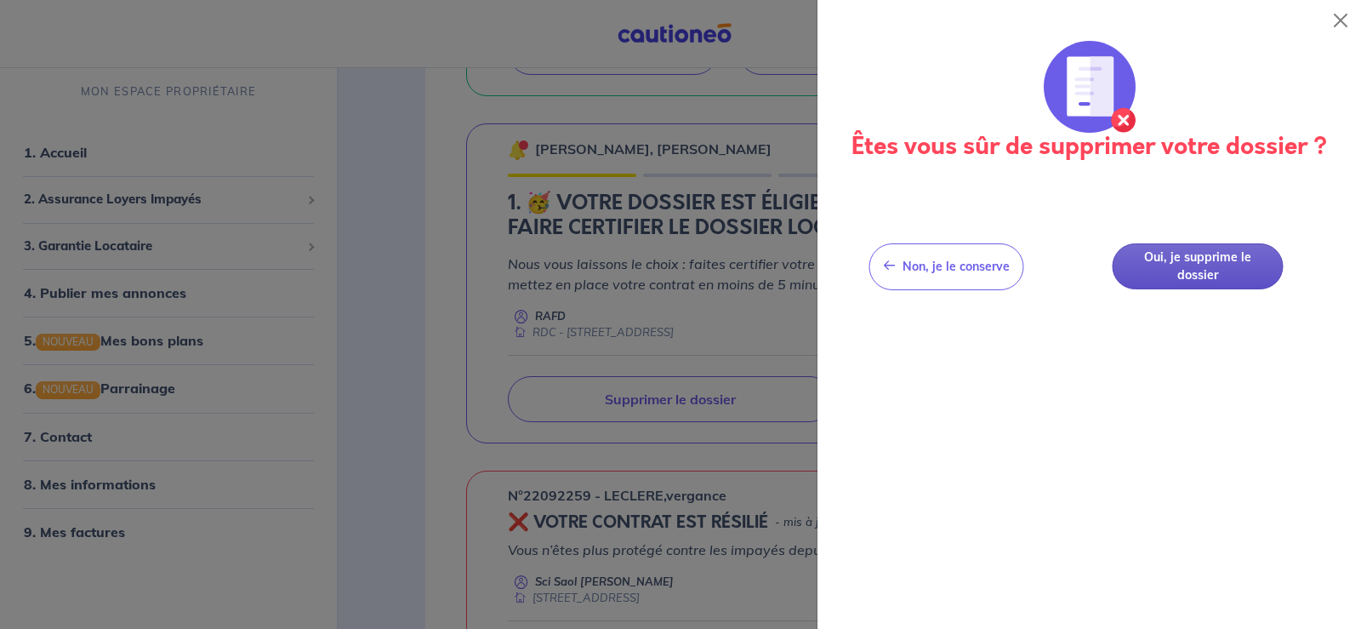
click at [1175, 266] on button "Oui, je supprime le dossier" at bounding box center [1197, 266] width 171 height 47
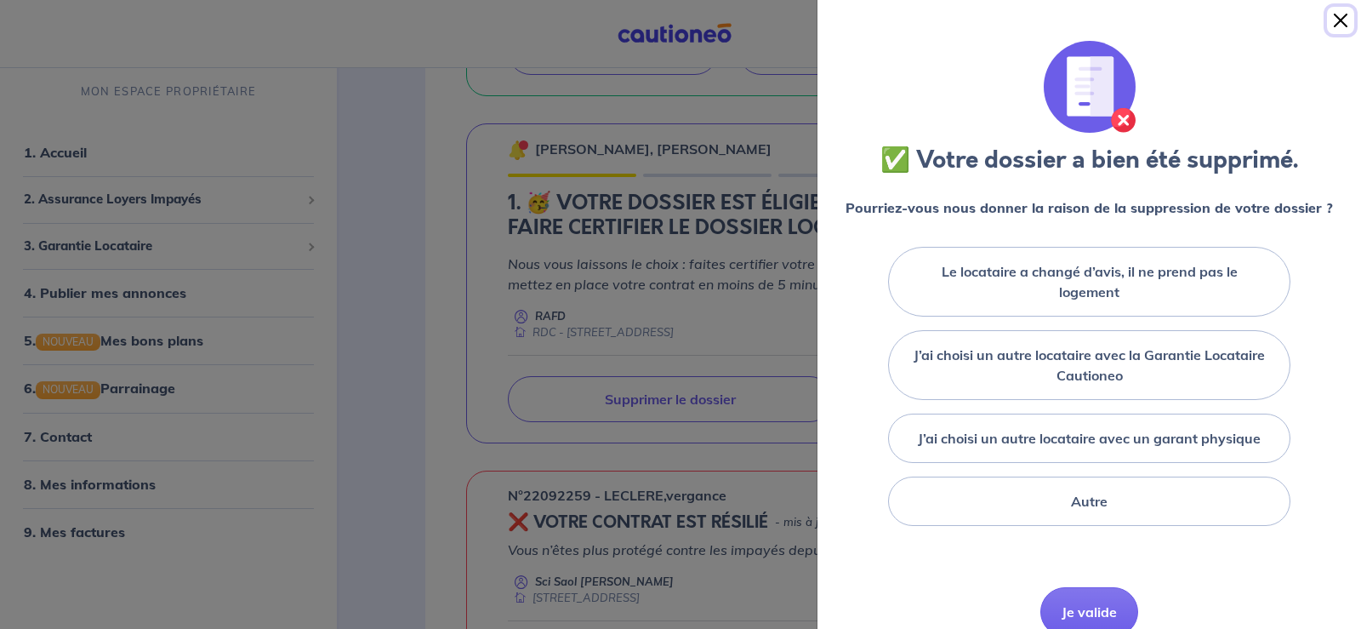
click at [1337, 14] on button "Close" at bounding box center [1340, 20] width 27 height 27
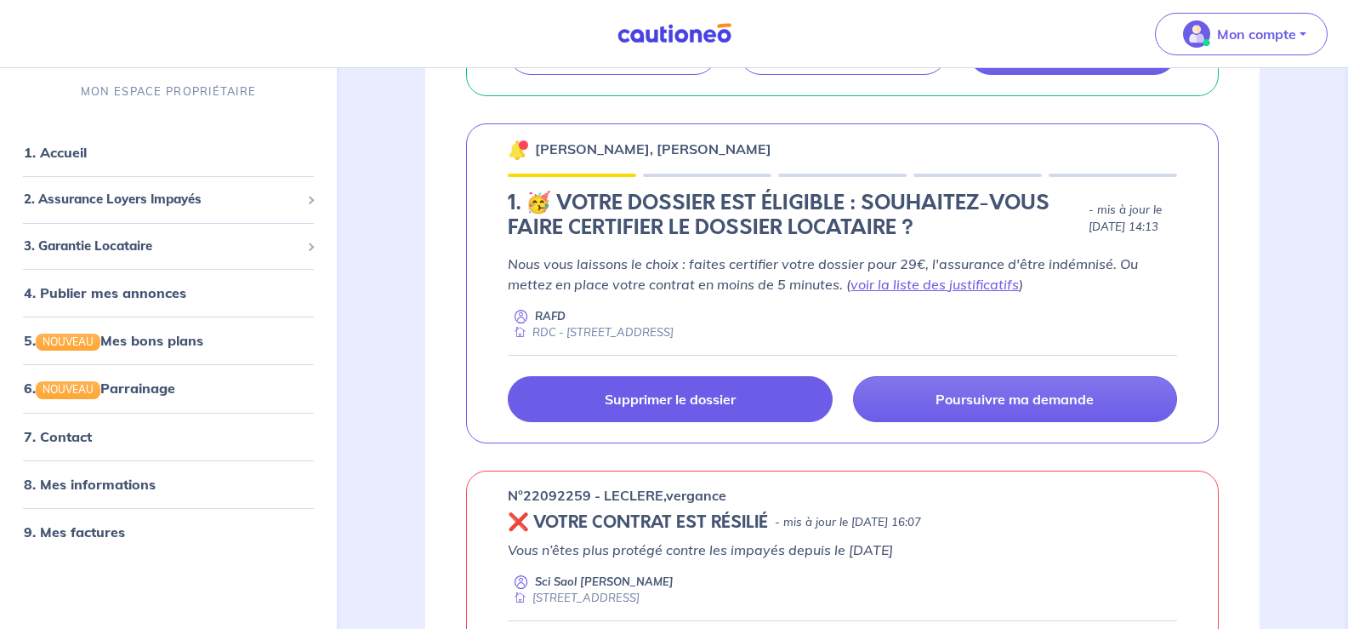
click at [699, 394] on p "Supprimer le dossier" at bounding box center [670, 398] width 131 height 17
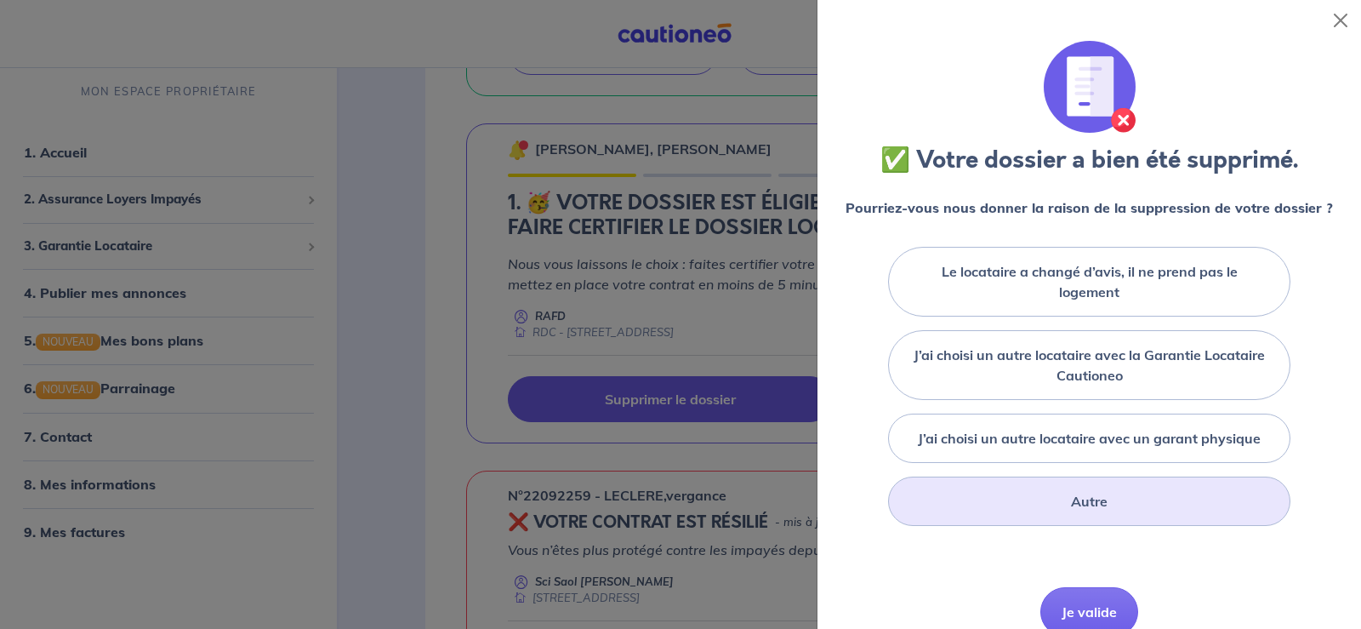
click at [1049, 505] on div "Autre" at bounding box center [1089, 500] width 402 height 49
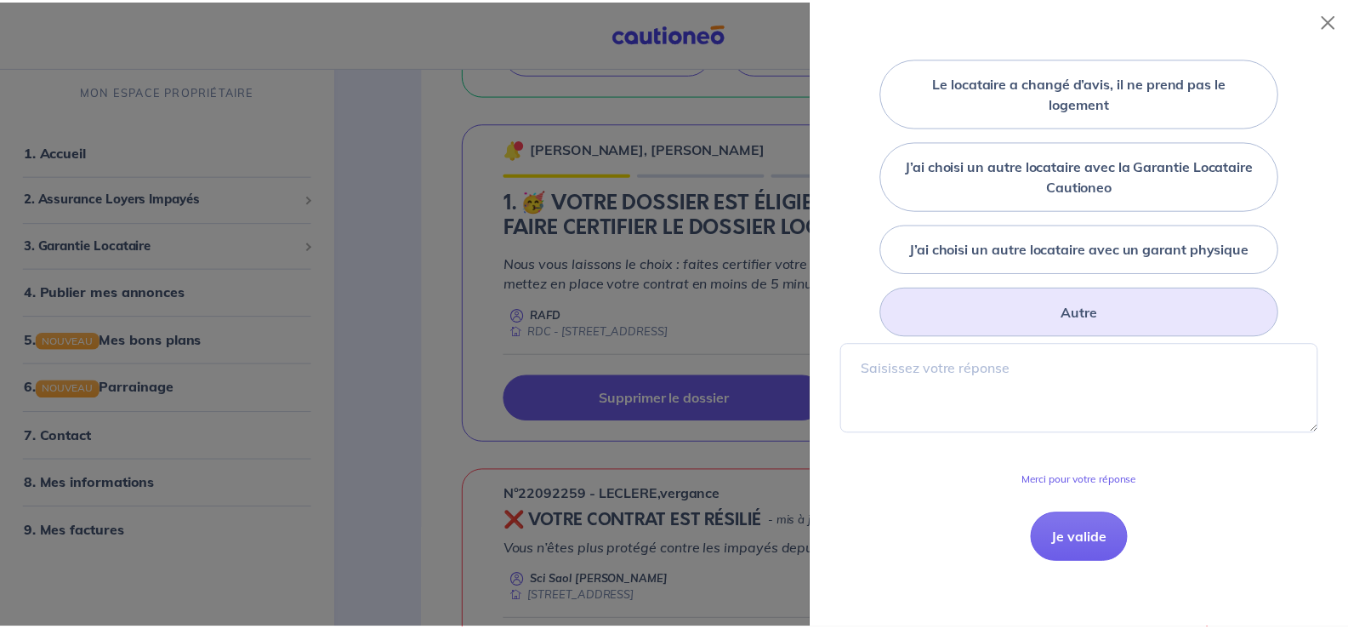
scroll to position [238, 0]
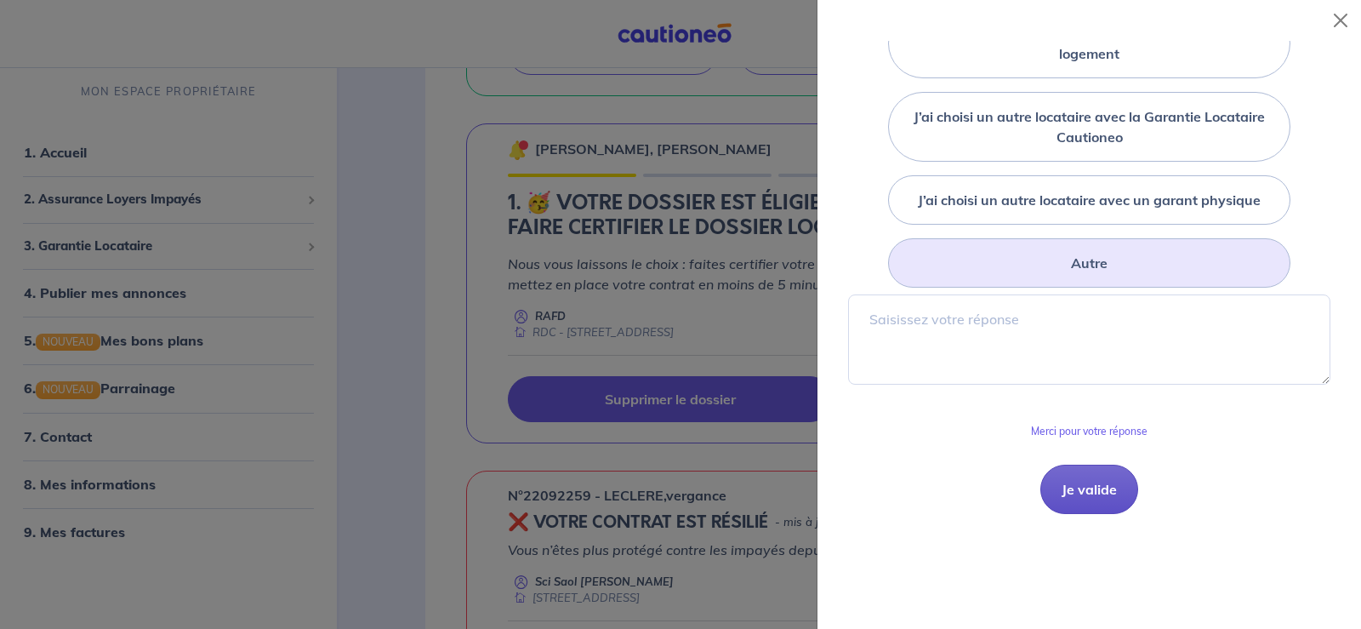
click at [1063, 475] on button "Je valide" at bounding box center [1089, 488] width 98 height 49
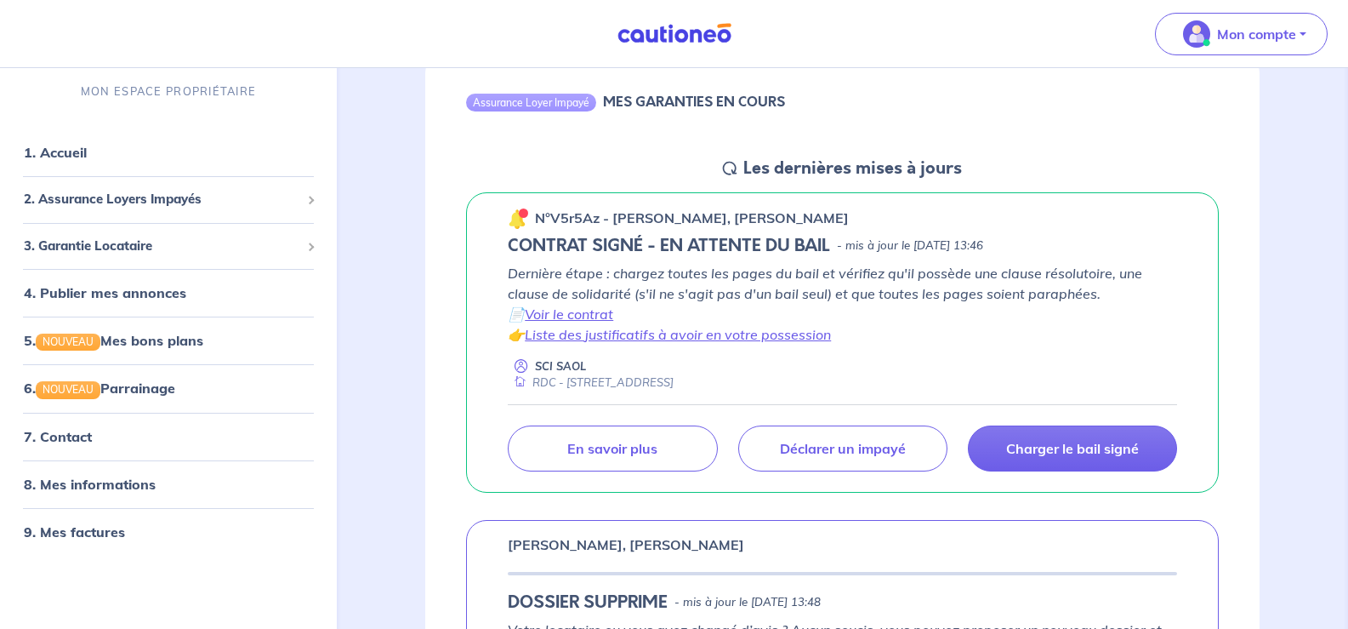
scroll to position [187, 0]
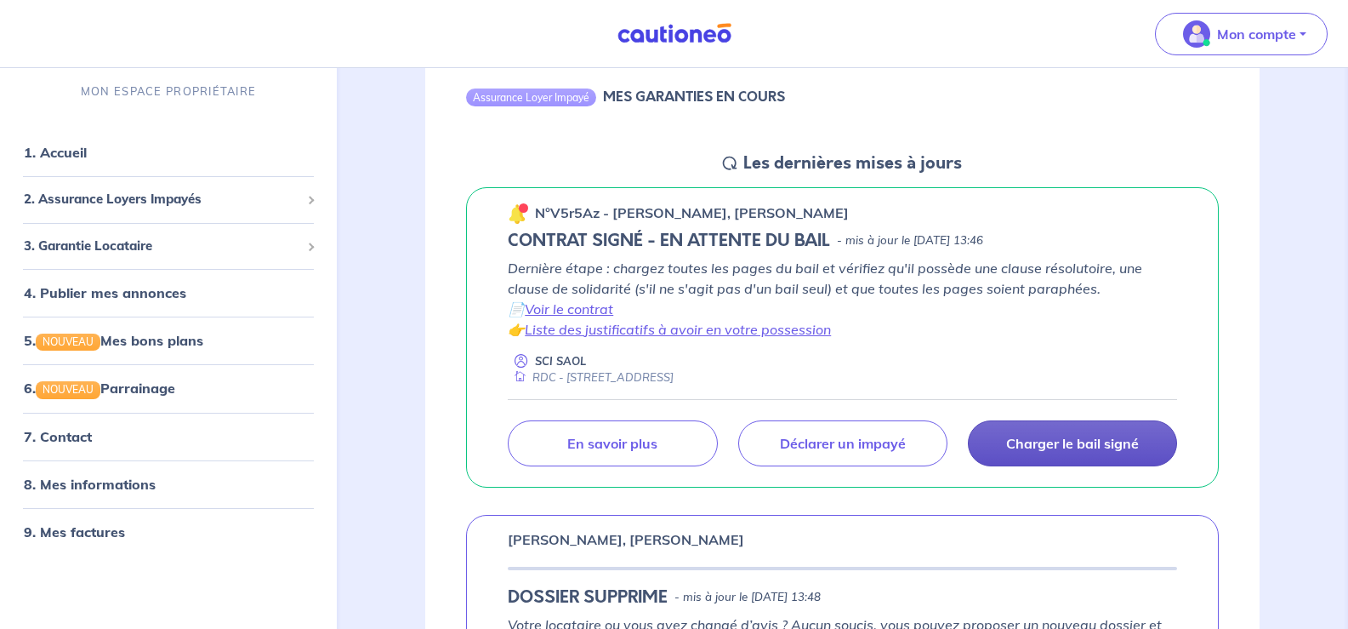
click at [1071, 433] on link "Charger le bail signé" at bounding box center [1072, 443] width 209 height 46
click at [1073, 441] on p "Charger le bail signé" at bounding box center [1072, 443] width 133 height 17
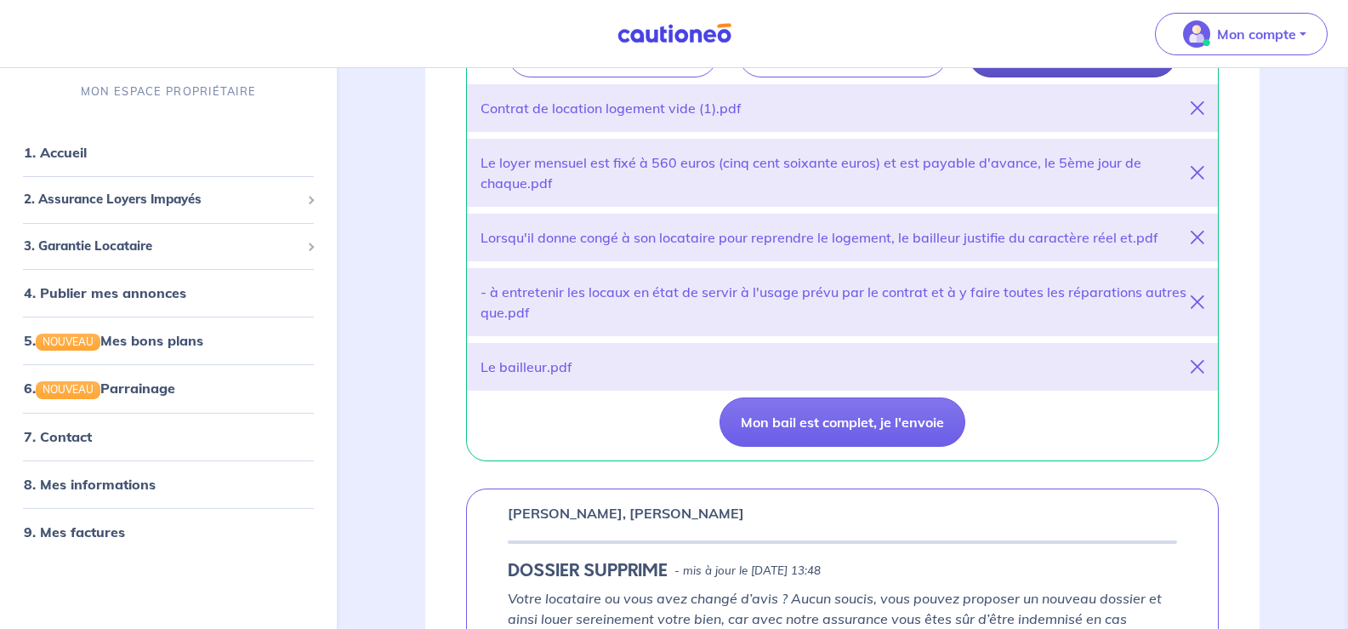
scroll to position [582, 0]
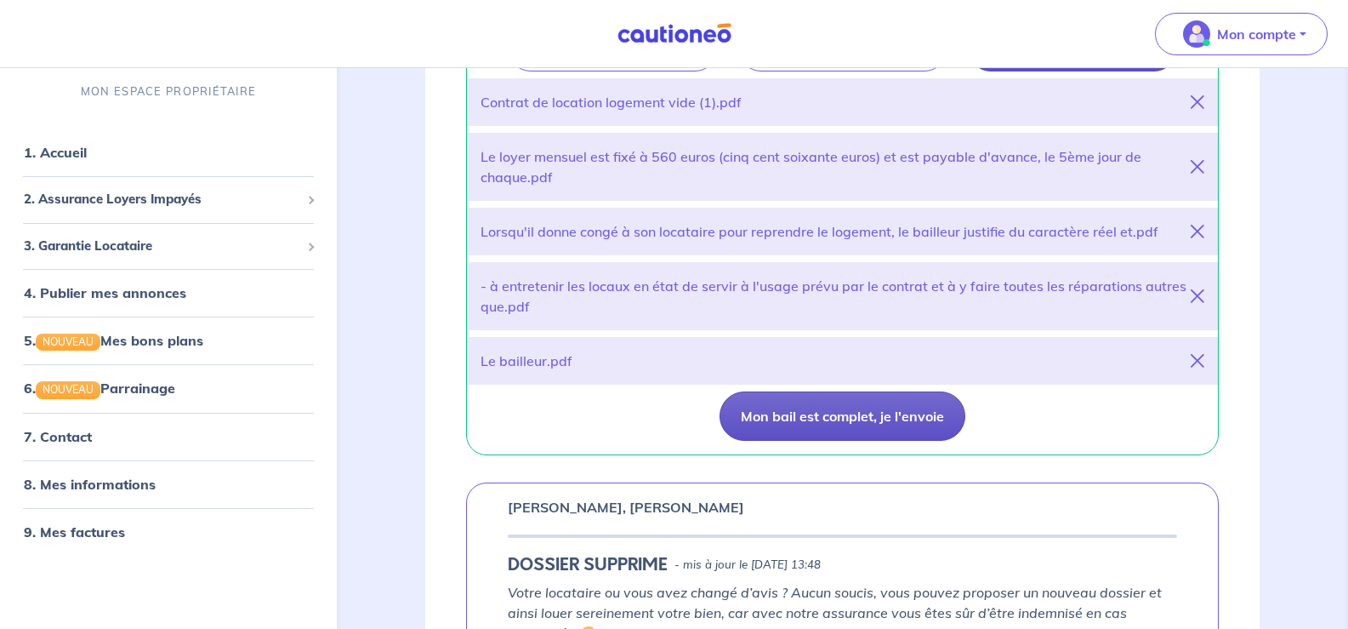
click at [794, 413] on button "Mon bail est complet, je l'envoie" at bounding box center [843, 415] width 246 height 49
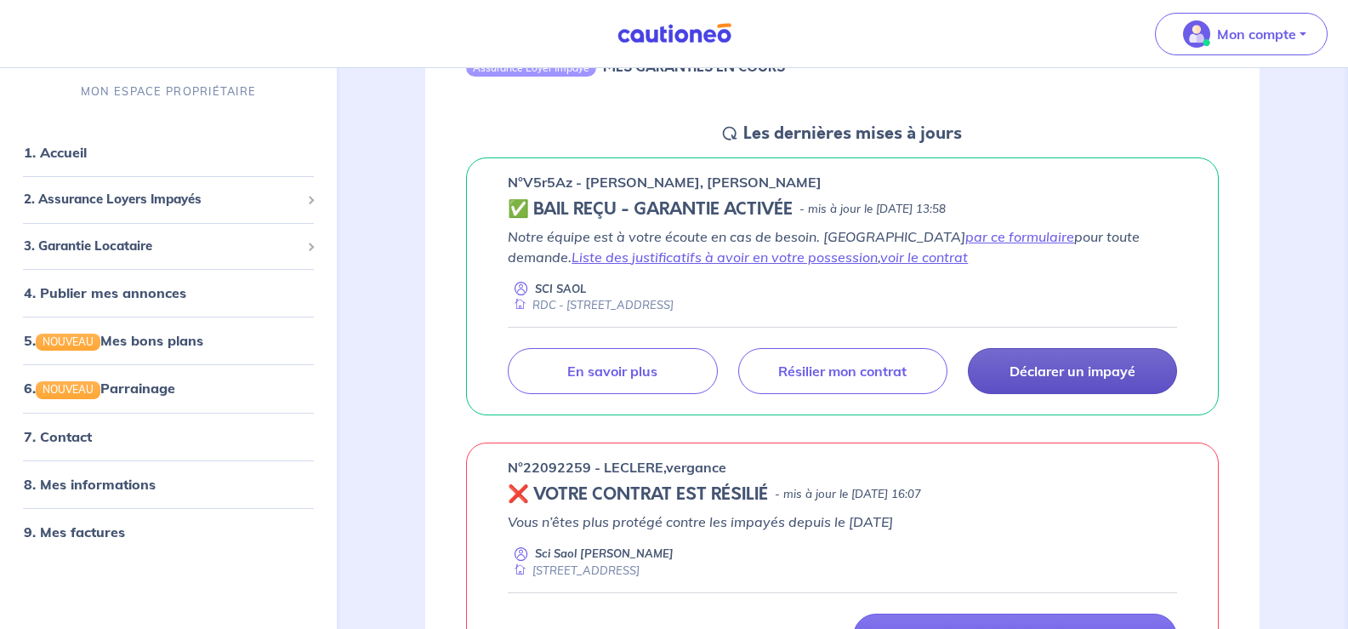
scroll to position [166, 0]
